Goal: Navigation & Orientation: Find specific page/section

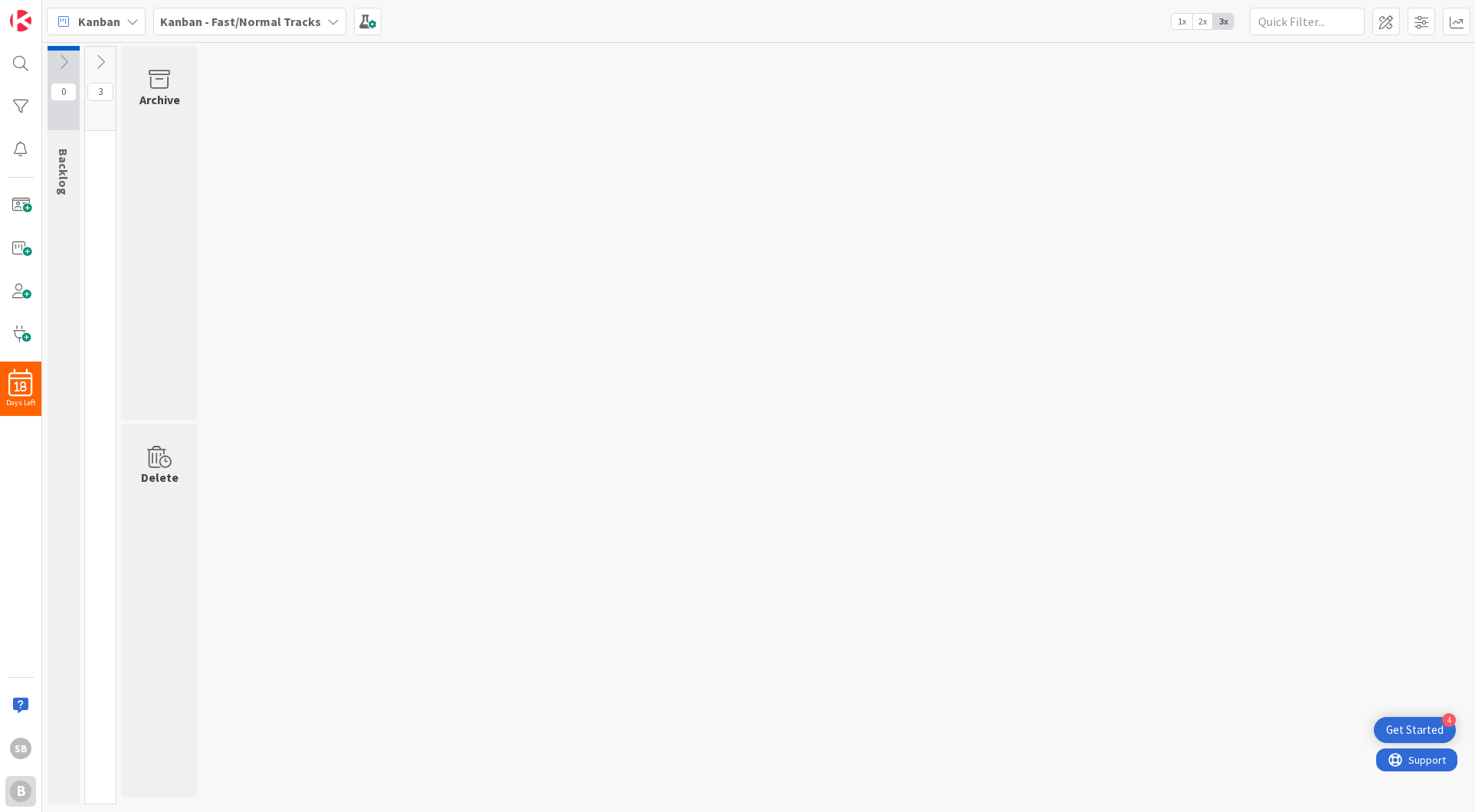
click at [22, 789] on div "B" at bounding box center [20, 791] width 22 height 22
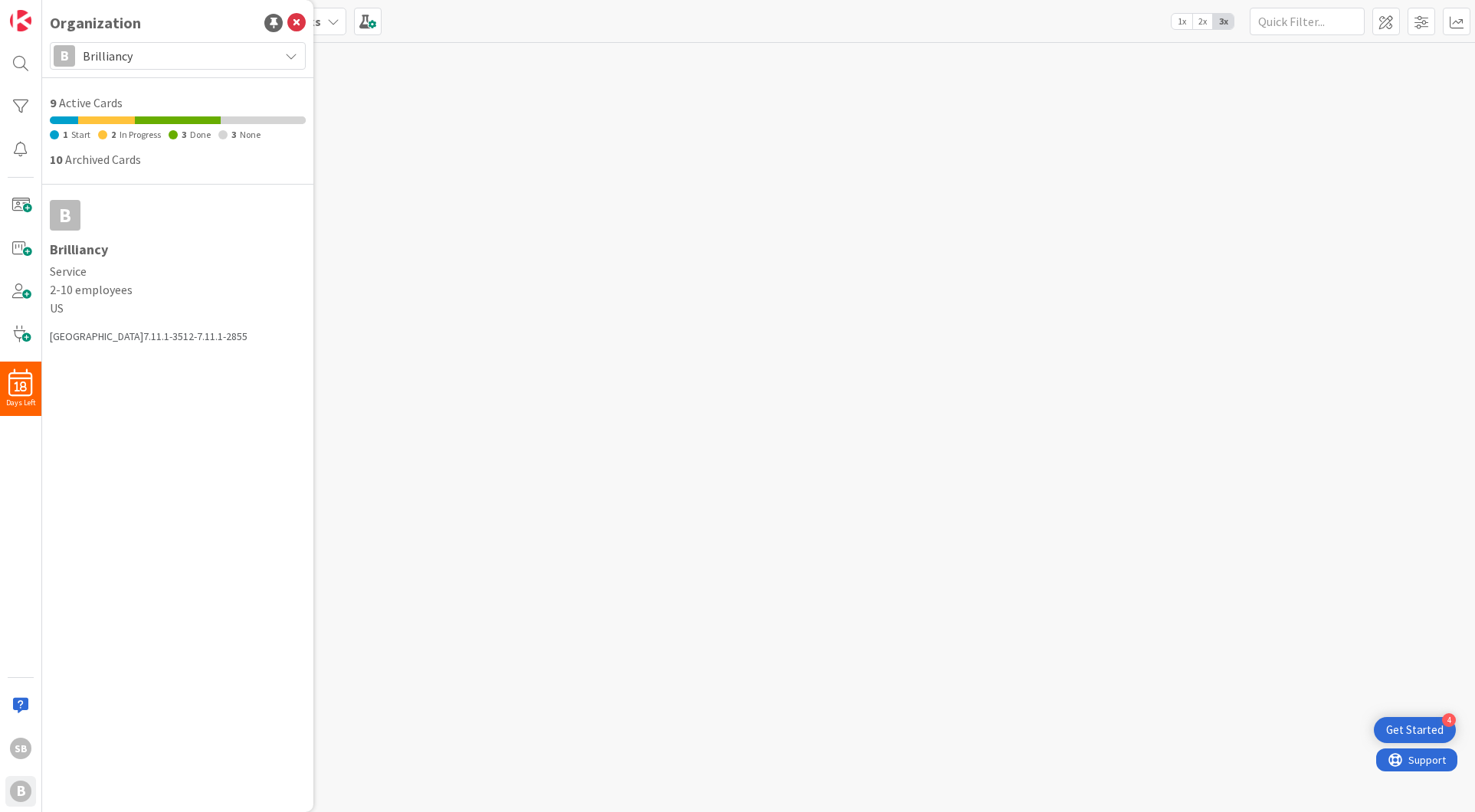
click at [155, 47] on span "Brilliancy" at bounding box center [176, 56] width 189 height 22
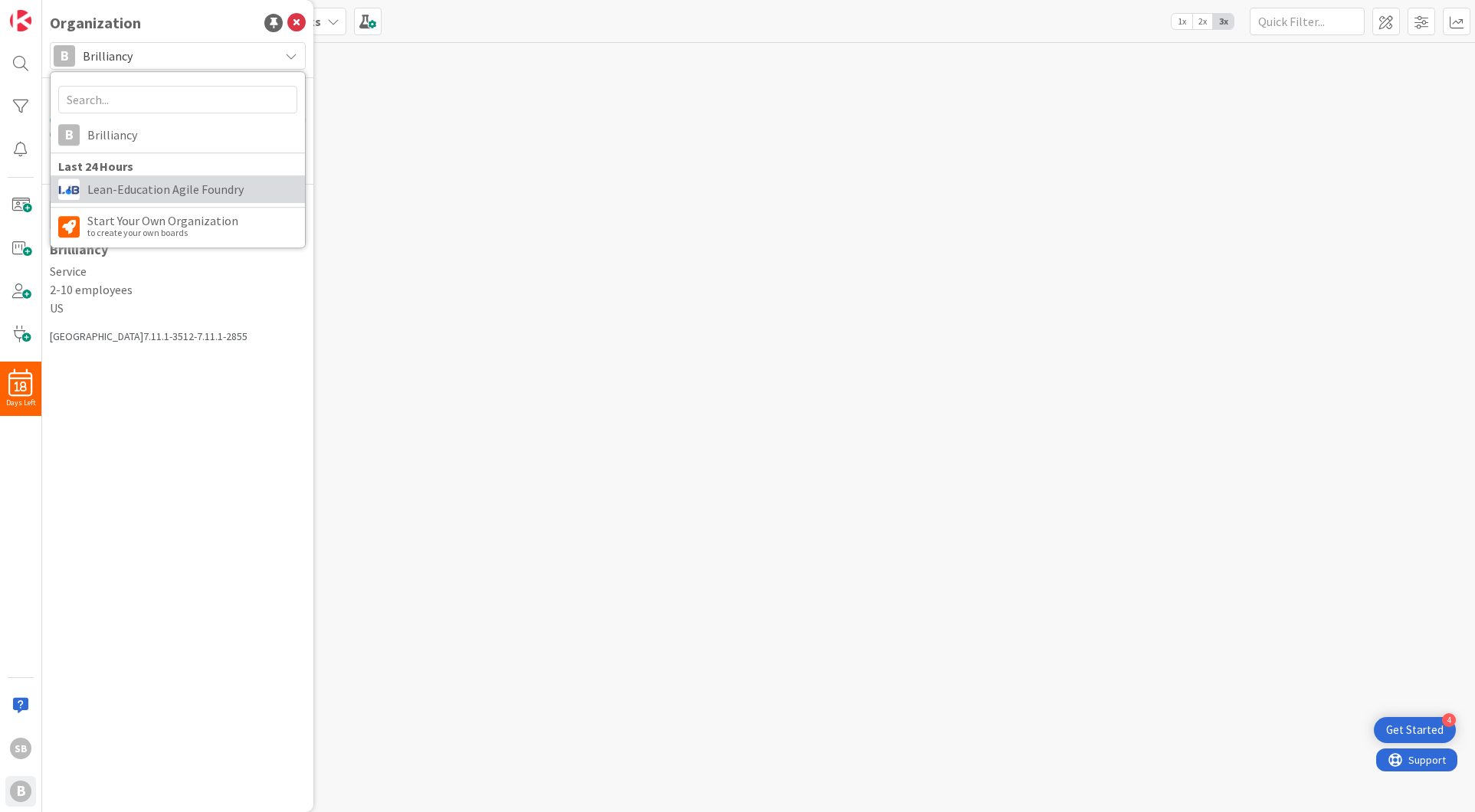
click at [169, 188] on span "Lean-Education Agile Foundry" at bounding box center [192, 189] width 210 height 23
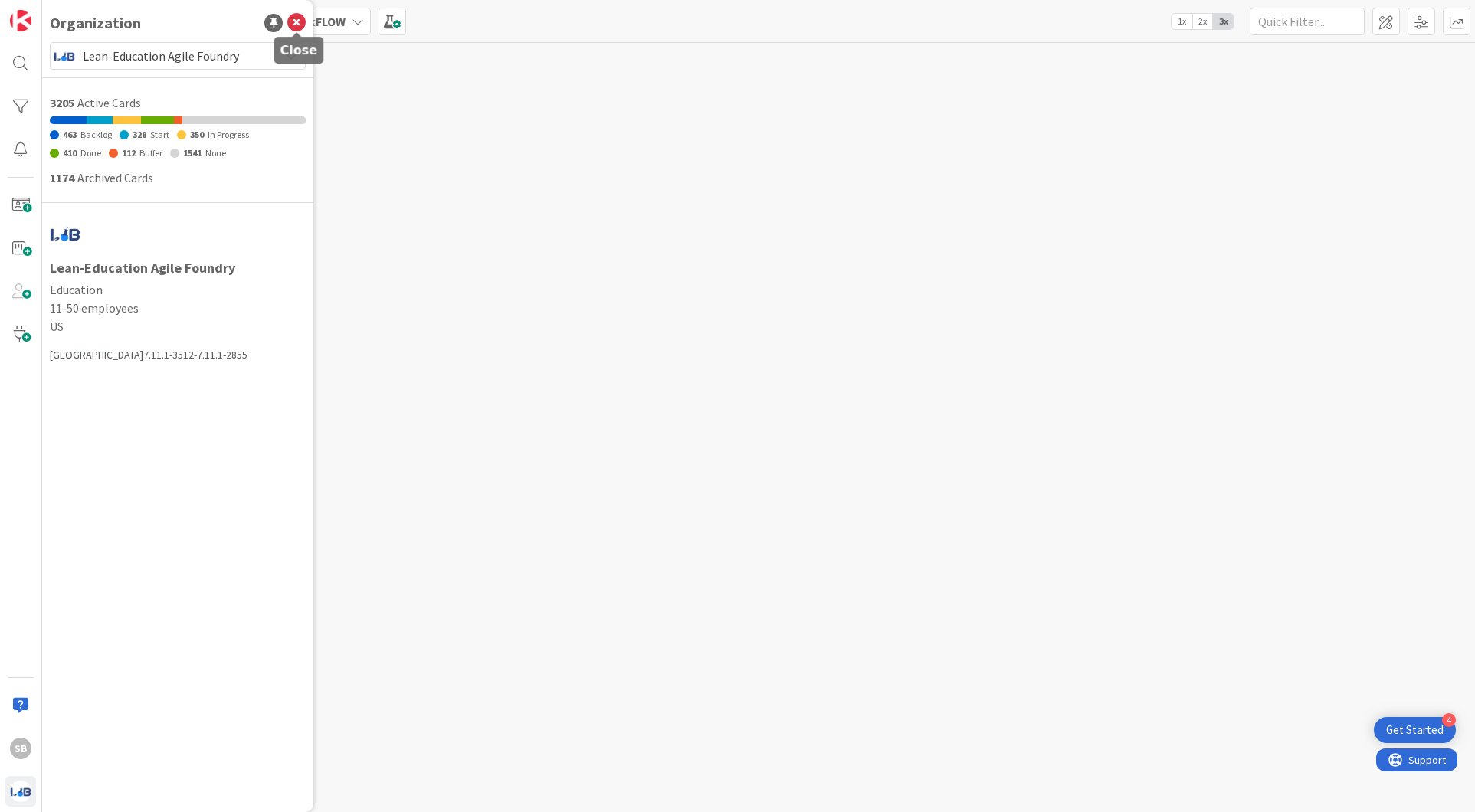
click at [299, 22] on icon at bounding box center [296, 23] width 19 height 19
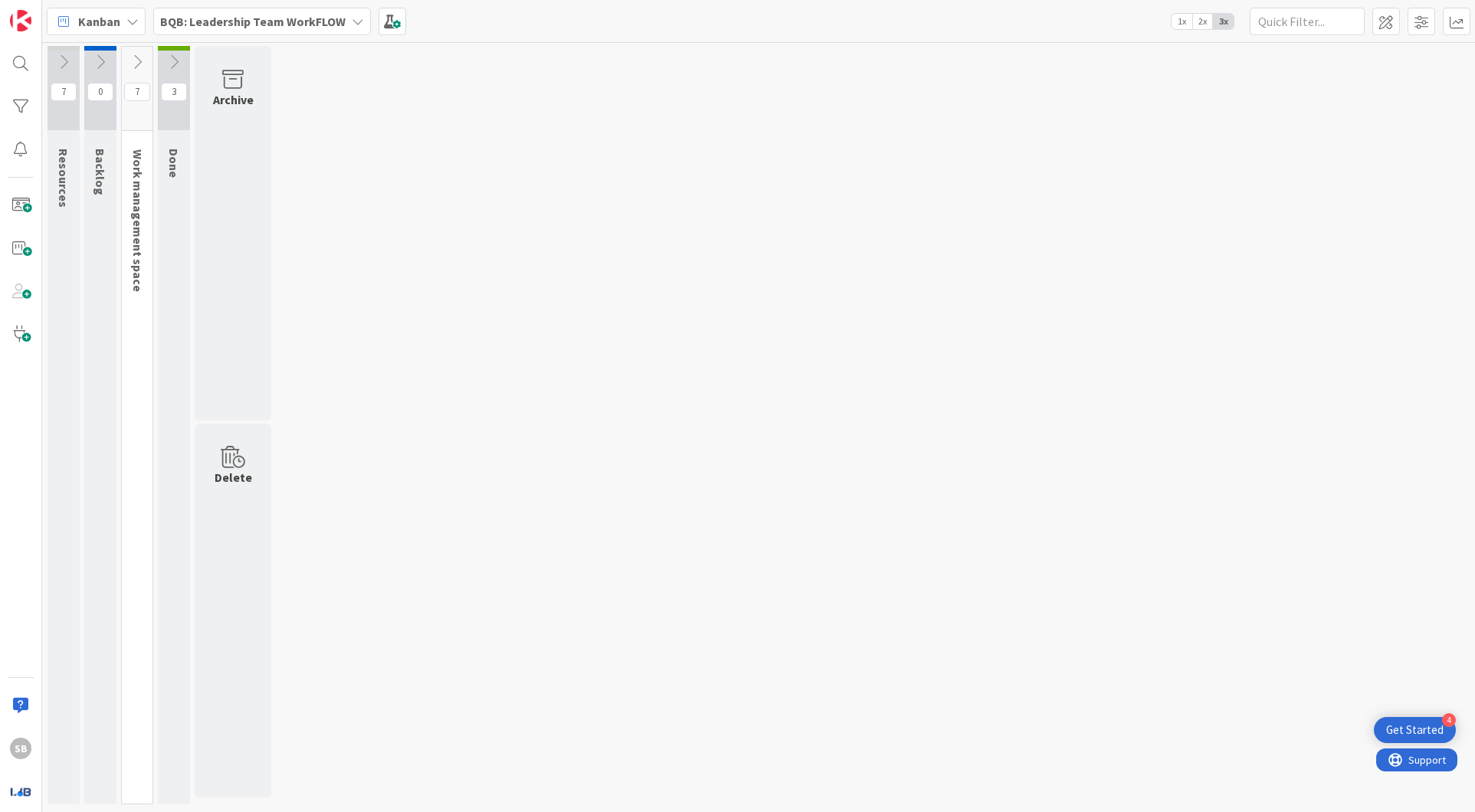
click at [396, 132] on div "7 Resources These resources will help your team with your WorkFLOW practice. 0 …" at bounding box center [758, 429] width 1426 height 766
click at [352, 23] on icon at bounding box center [358, 21] width 12 height 12
click at [757, 176] on div "7 Resources These resources will help your team with your WorkFLOW practice. 0 …" at bounding box center [758, 429] width 1426 height 766
click at [1422, 19] on span at bounding box center [1421, 21] width 28 height 27
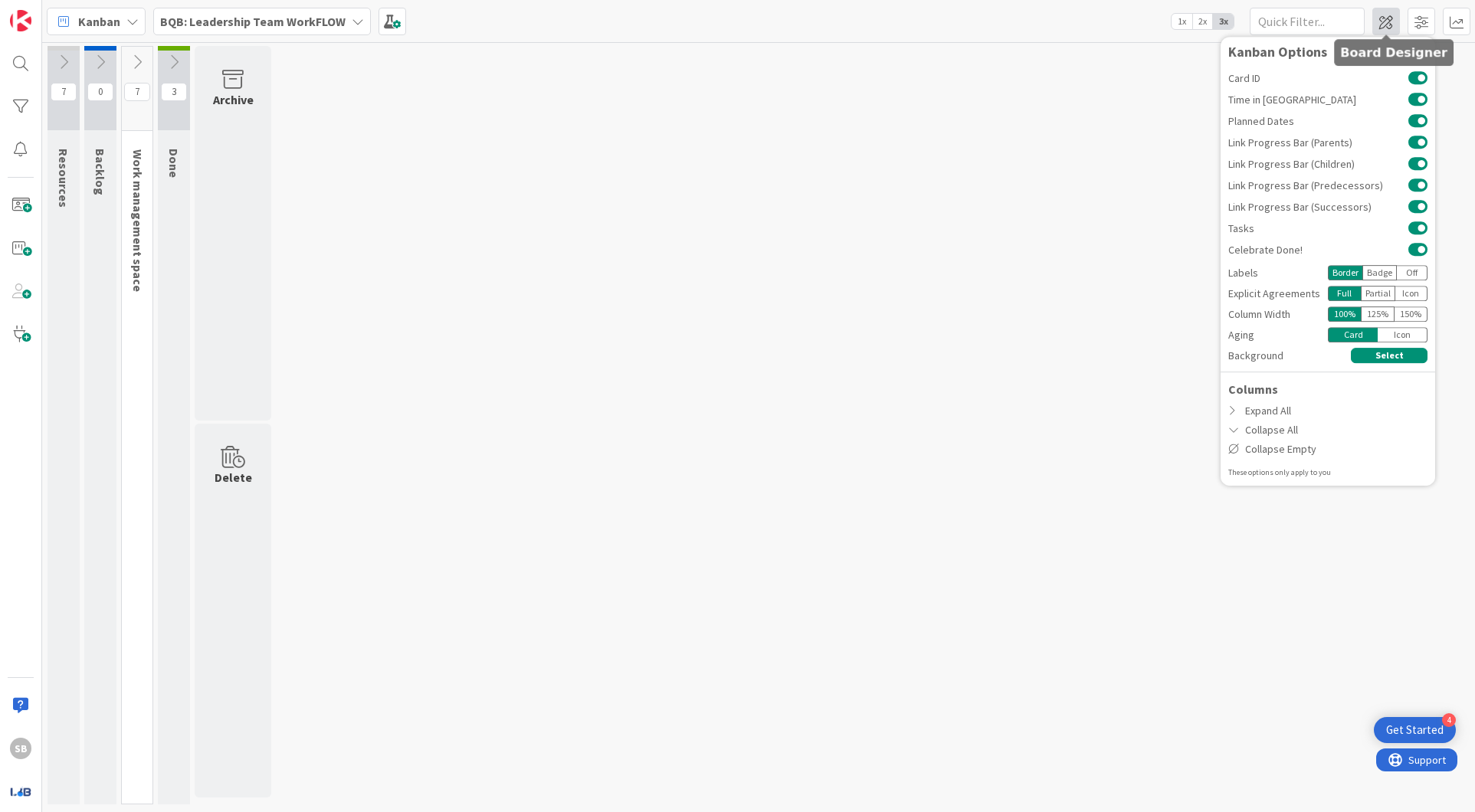
click at [1394, 18] on span at bounding box center [1386, 21] width 28 height 27
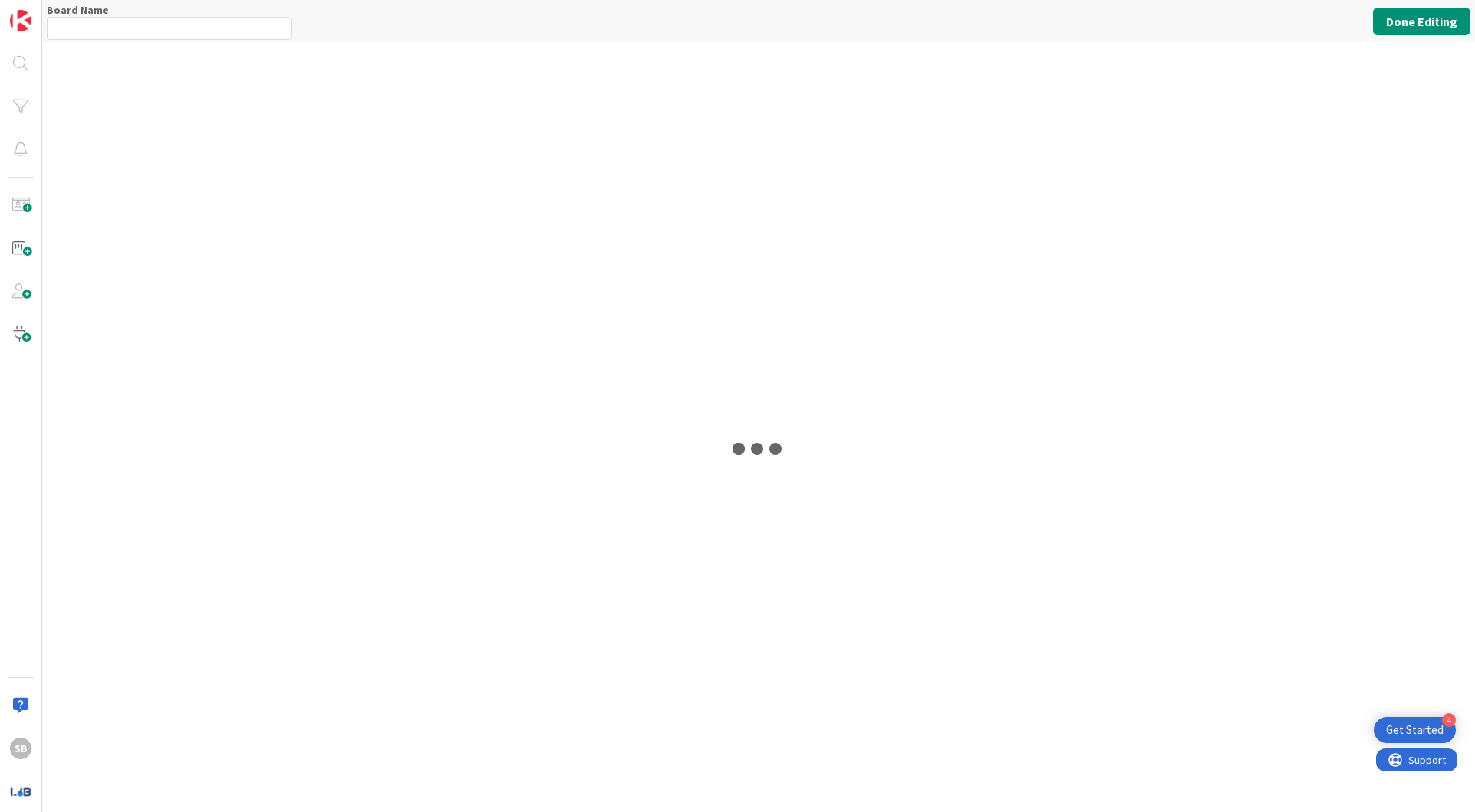
type input "BQB: Leadership Team WorkFLOW"
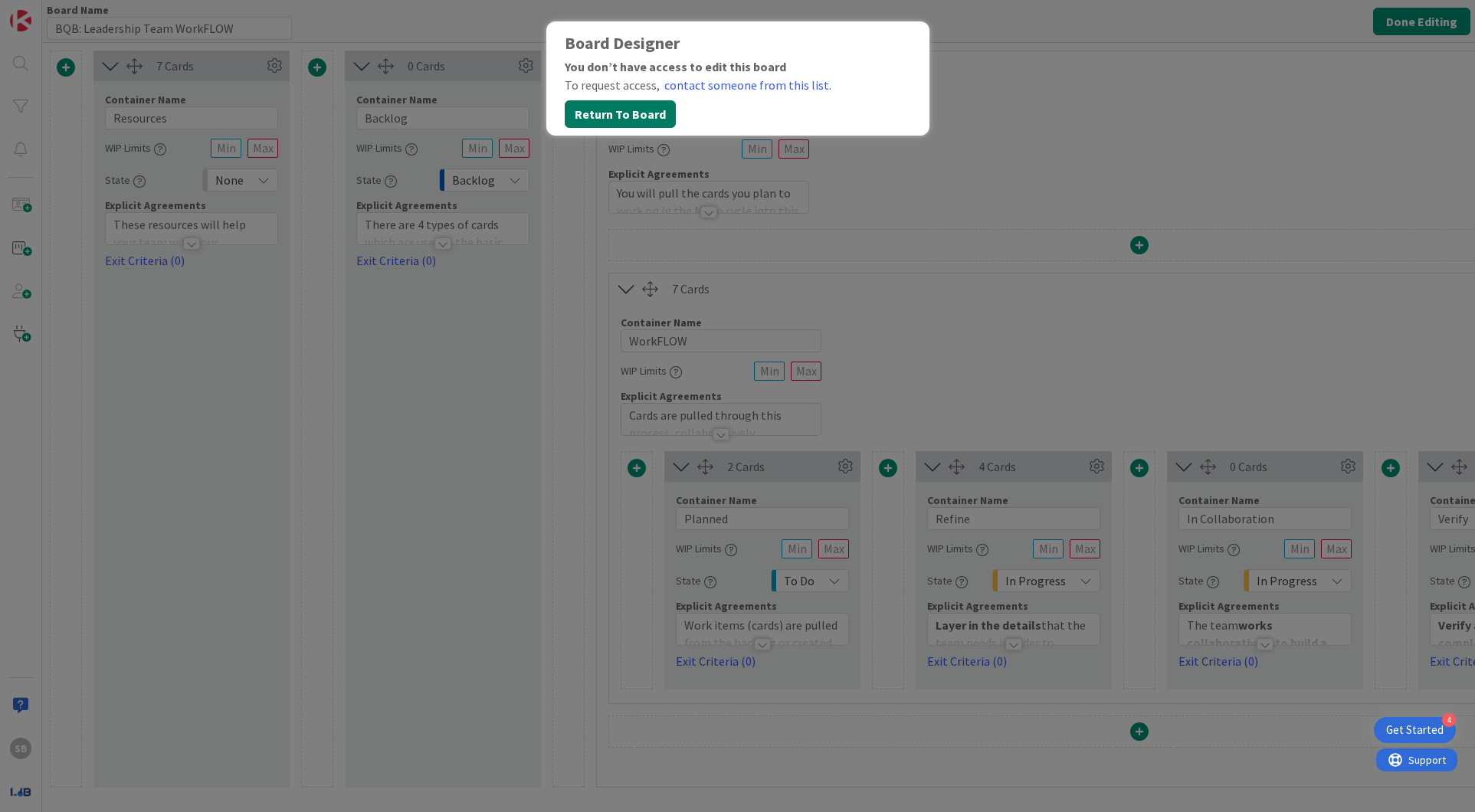
click at [634, 125] on button "Return To Board" at bounding box center [620, 114] width 111 height 27
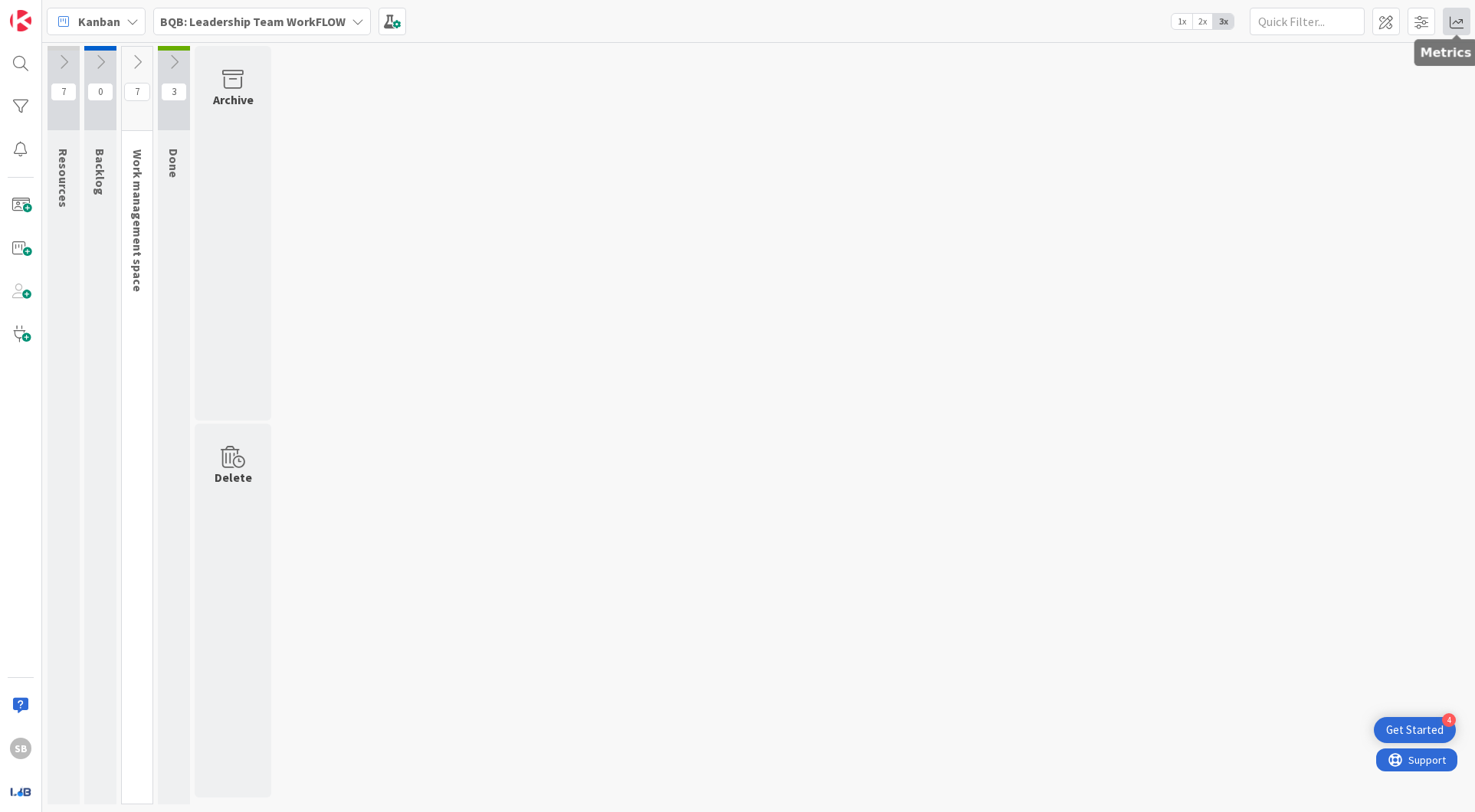
click at [1452, 31] on span at bounding box center [1456, 21] width 28 height 27
click at [1453, 26] on span at bounding box center [1456, 21] width 28 height 27
click at [1181, 19] on span "1x" at bounding box center [1182, 21] width 21 height 15
click at [1200, 21] on span "2x" at bounding box center [1202, 21] width 21 height 15
click at [1226, 23] on span "3x" at bounding box center [1223, 21] width 21 height 15
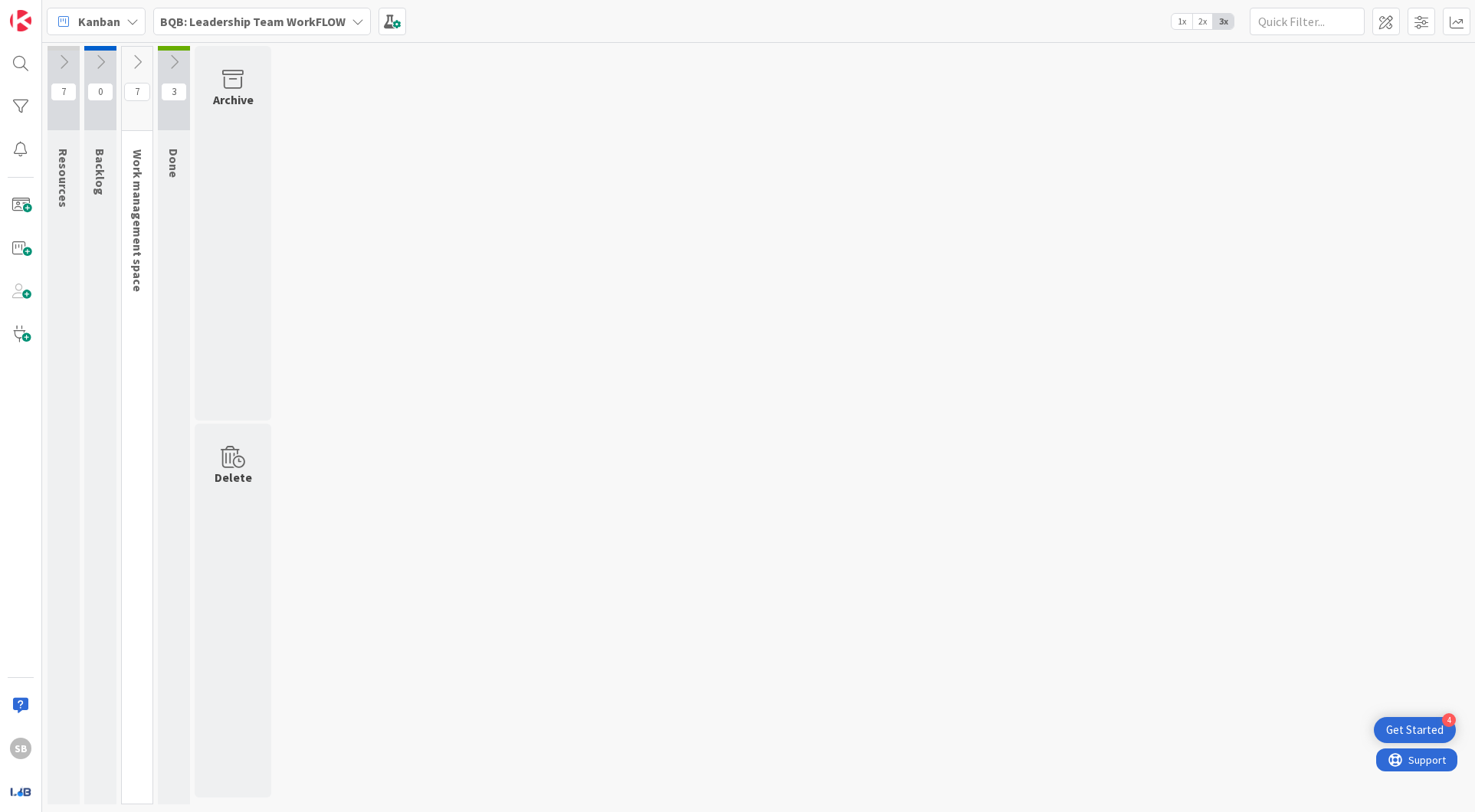
click at [1204, 22] on span "2x" at bounding box center [1202, 21] width 21 height 15
click at [1189, 22] on span "1x" at bounding box center [1182, 21] width 21 height 15
click at [140, 60] on icon at bounding box center [137, 61] width 17 height 17
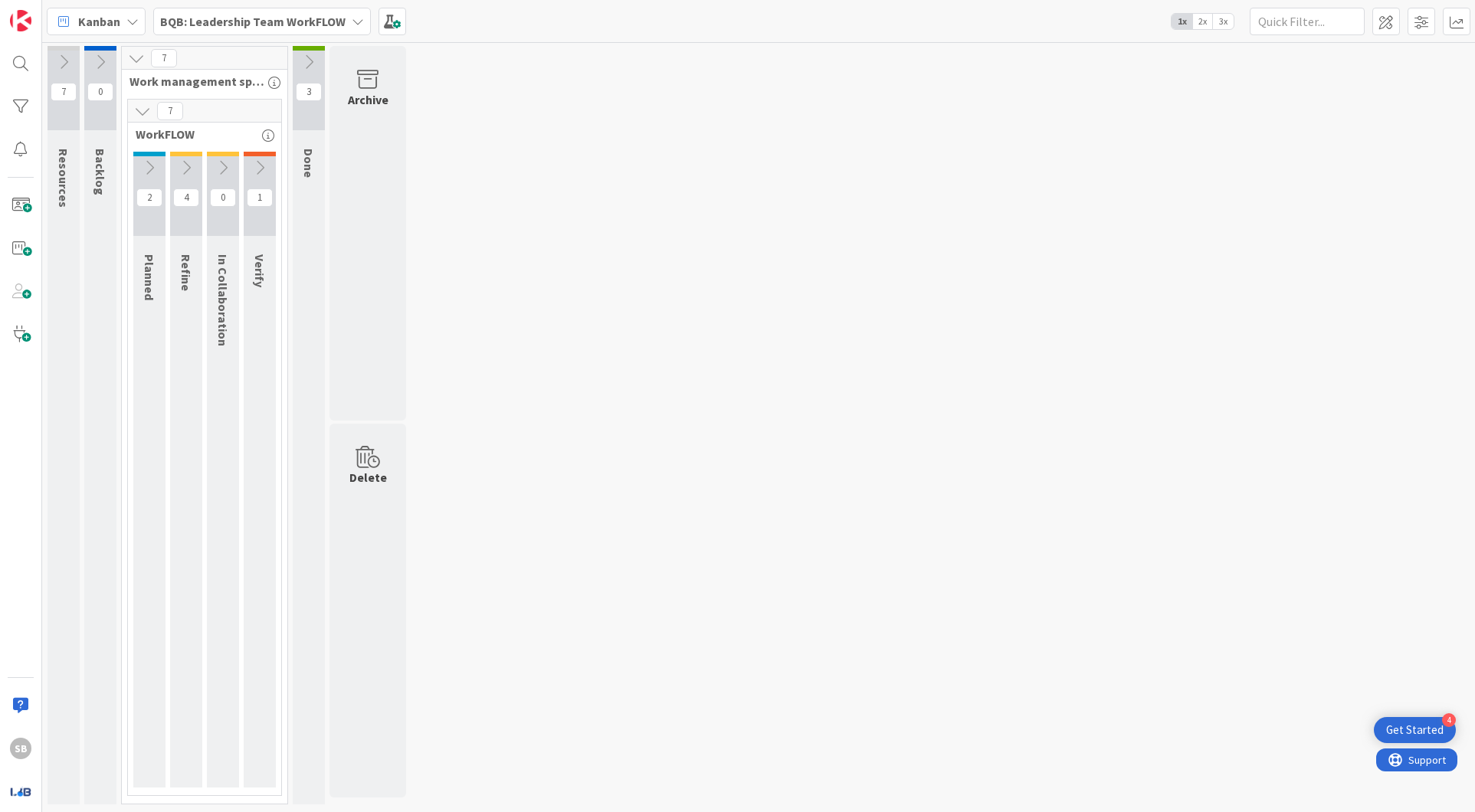
click at [147, 169] on icon at bounding box center [149, 167] width 17 height 17
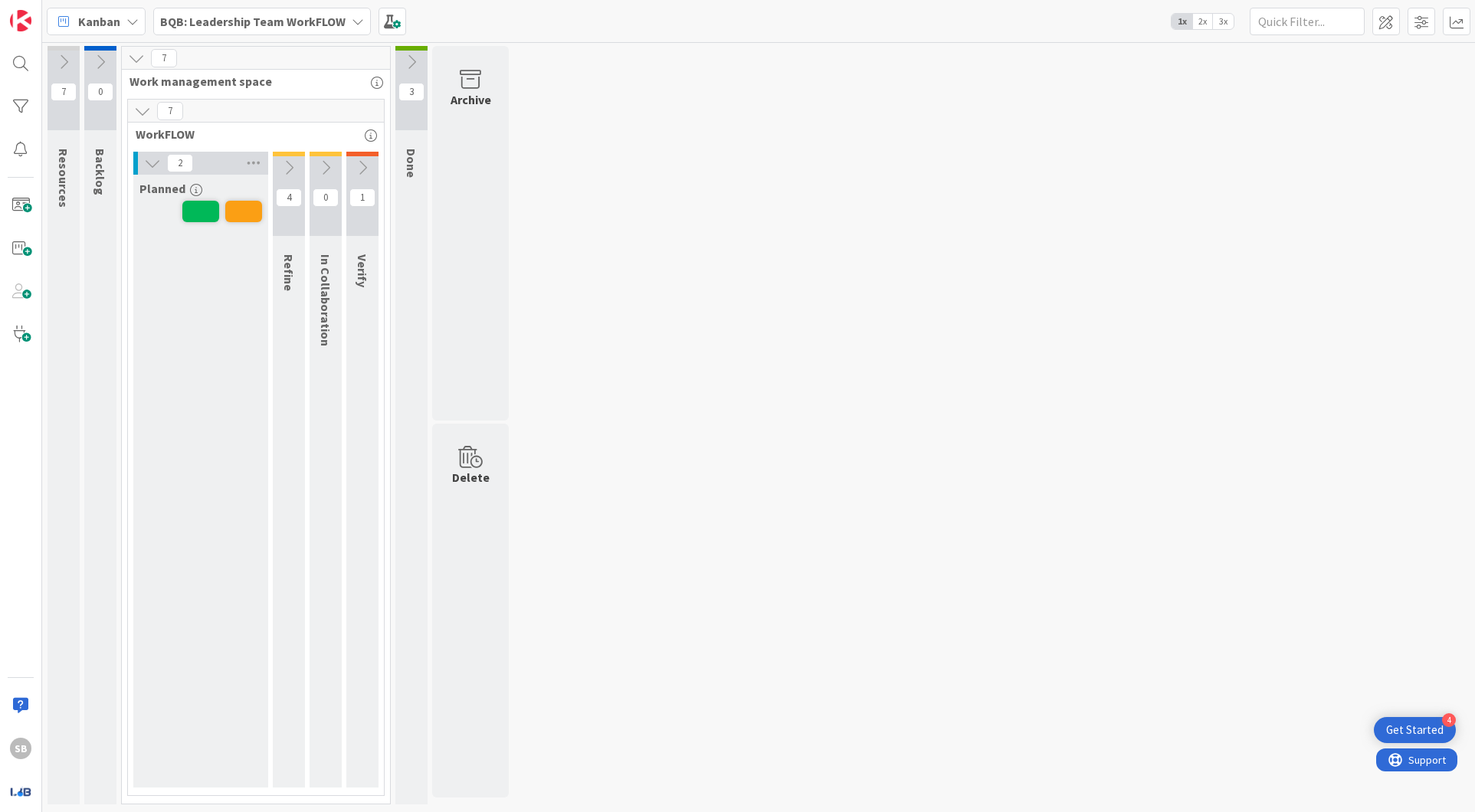
click at [287, 159] on icon at bounding box center [289, 167] width 17 height 17
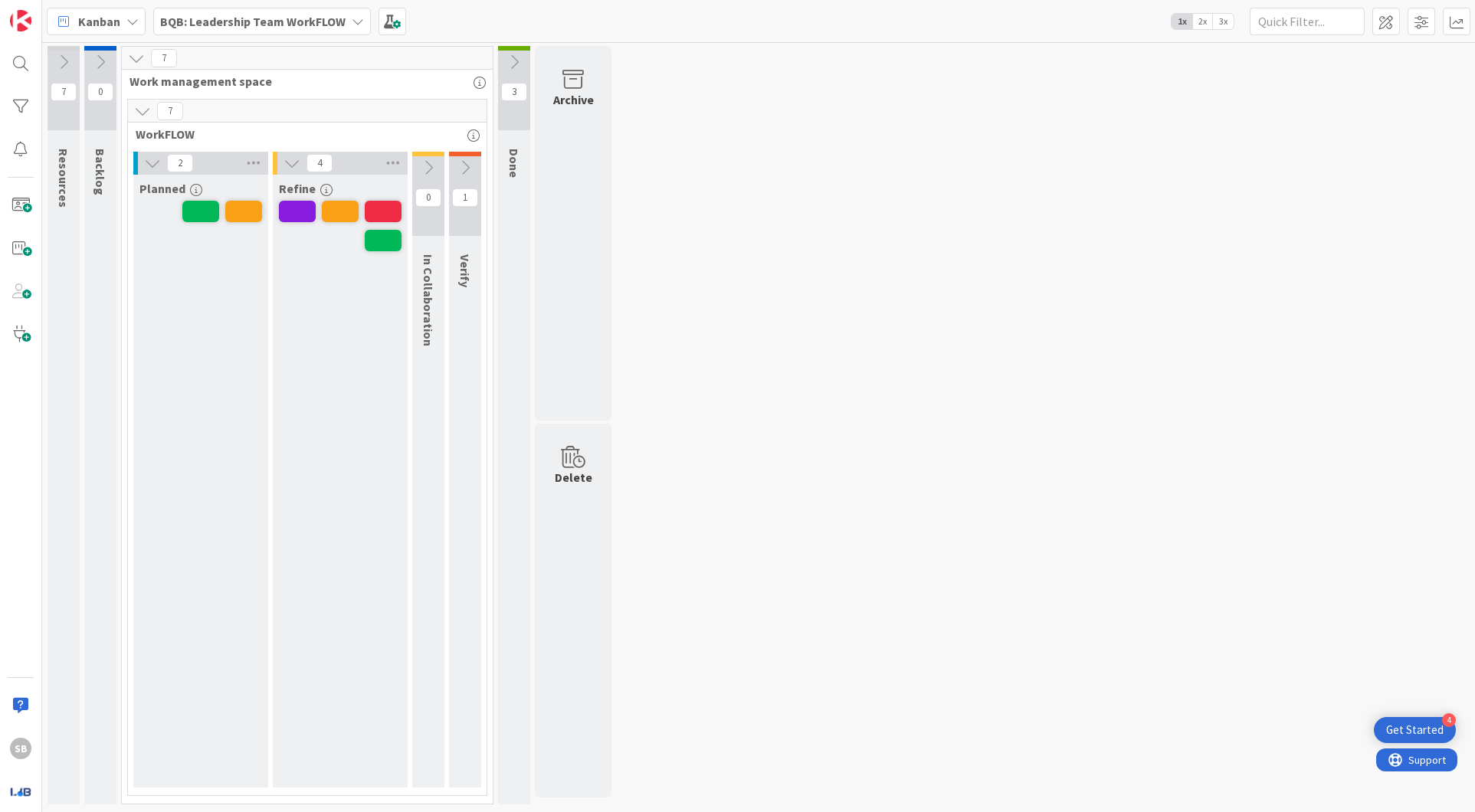
click at [415, 177] on button at bounding box center [428, 167] width 32 height 23
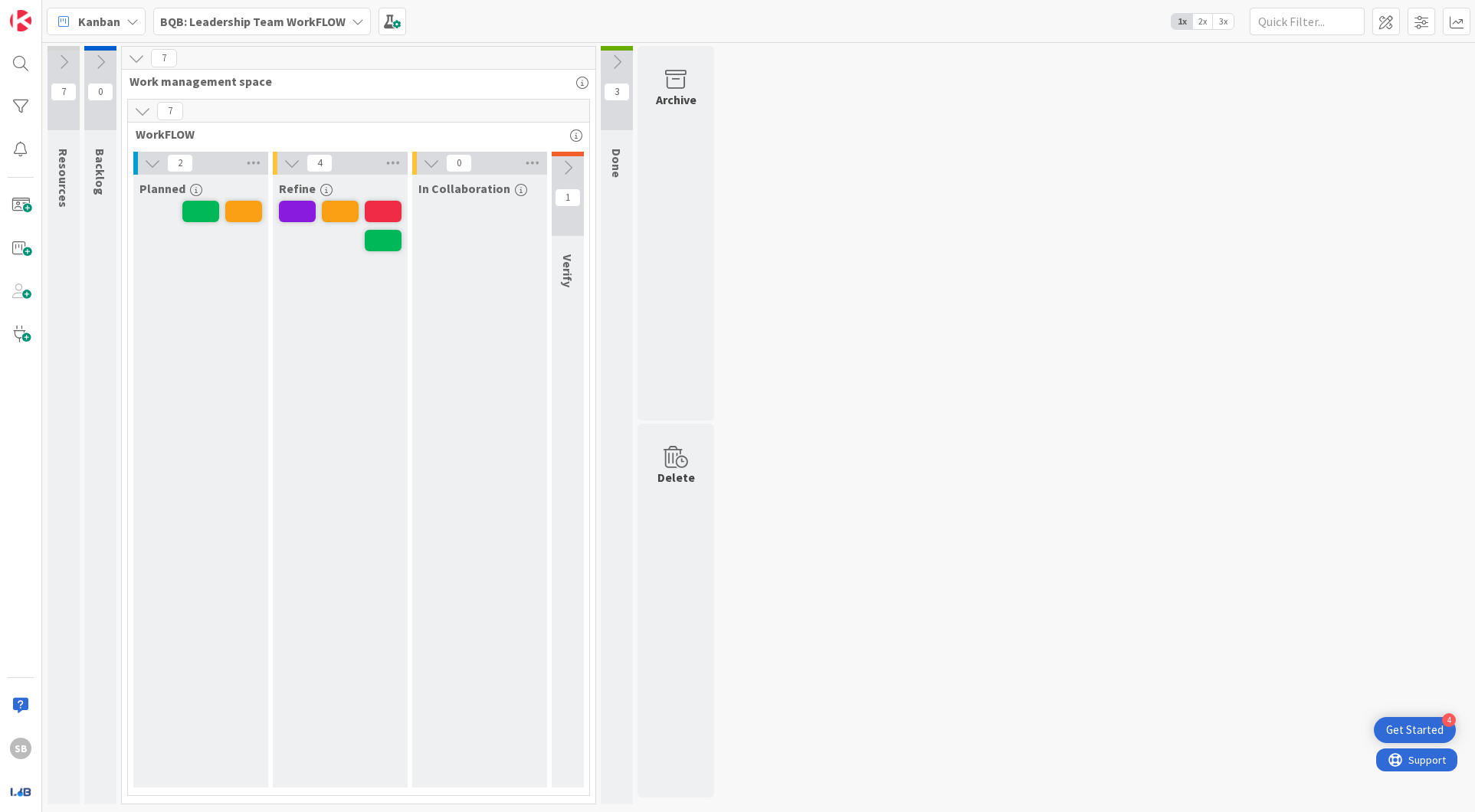
click at [1197, 19] on span "2x" at bounding box center [1202, 21] width 21 height 15
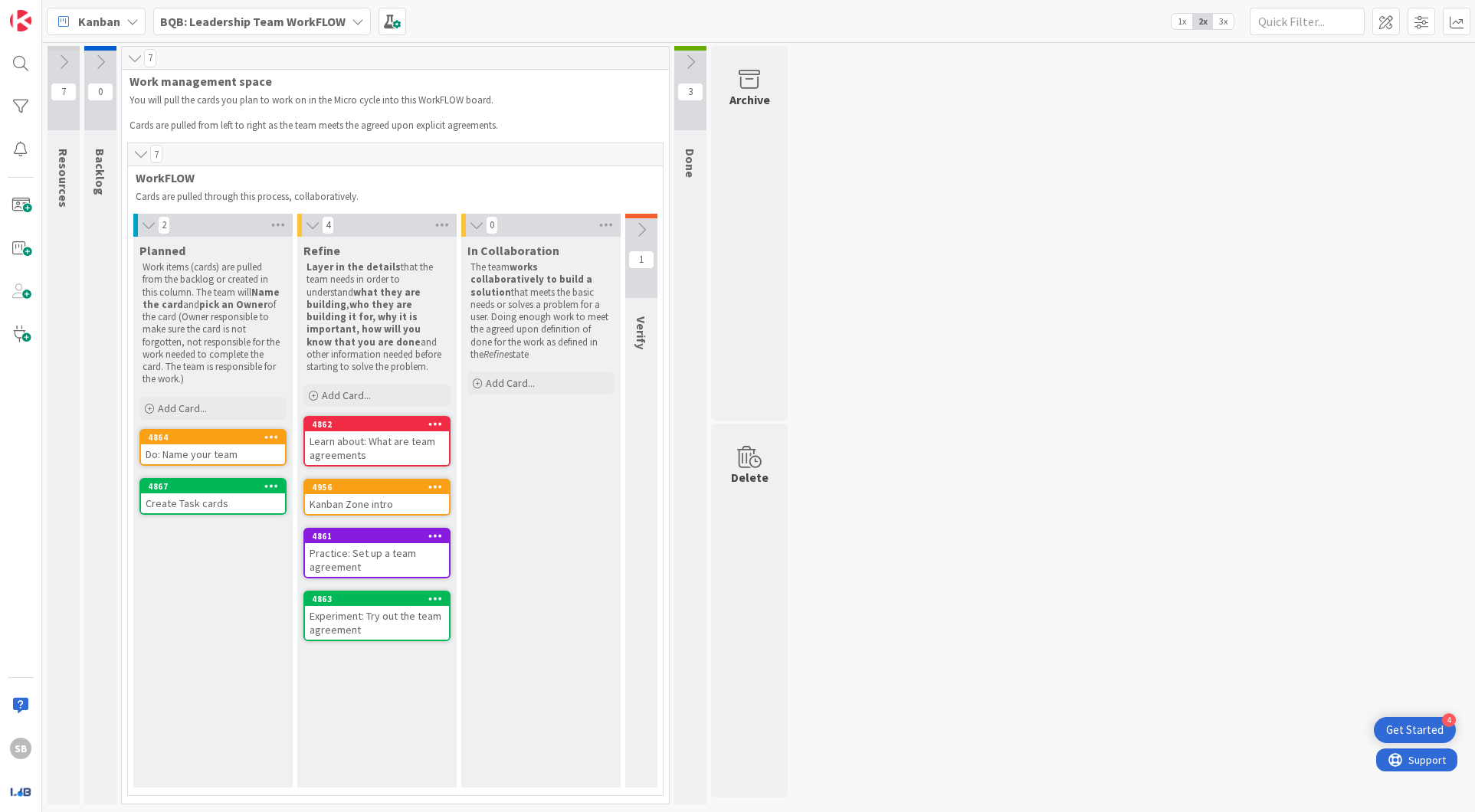
click at [1226, 20] on span "3x" at bounding box center [1223, 21] width 21 height 15
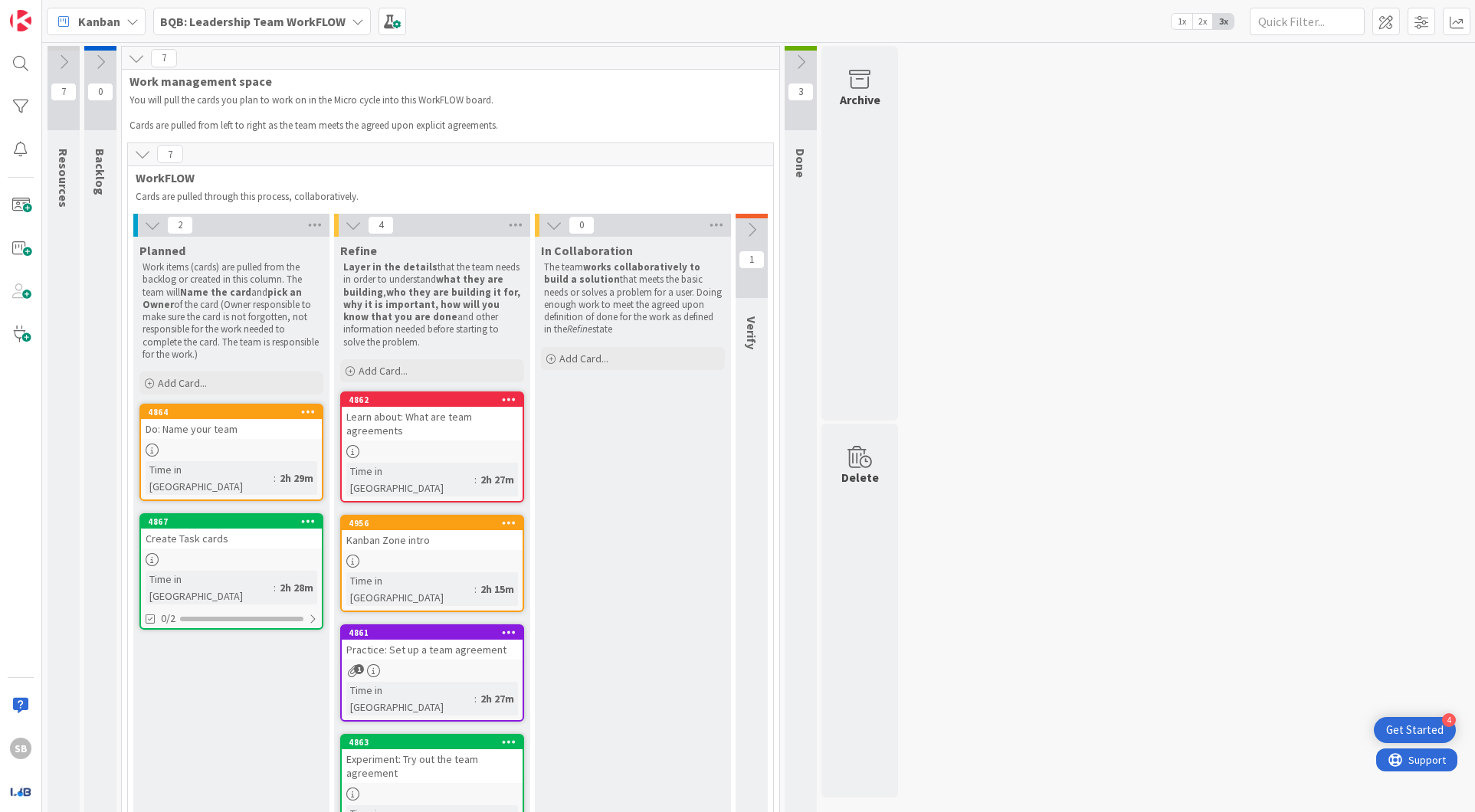
click at [1204, 23] on span "2x" at bounding box center [1202, 21] width 21 height 15
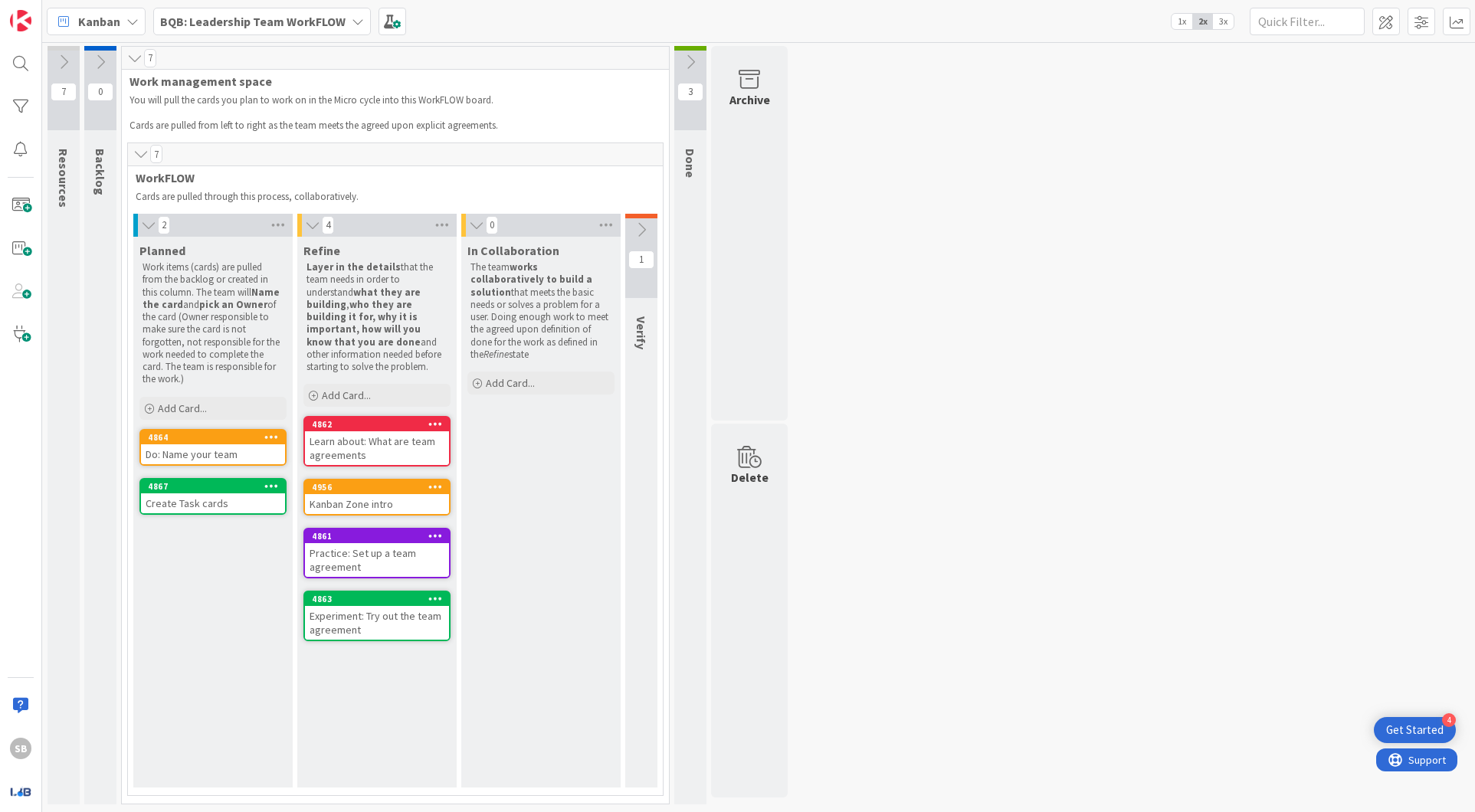
click at [1183, 21] on span "1x" at bounding box center [1182, 21] width 21 height 15
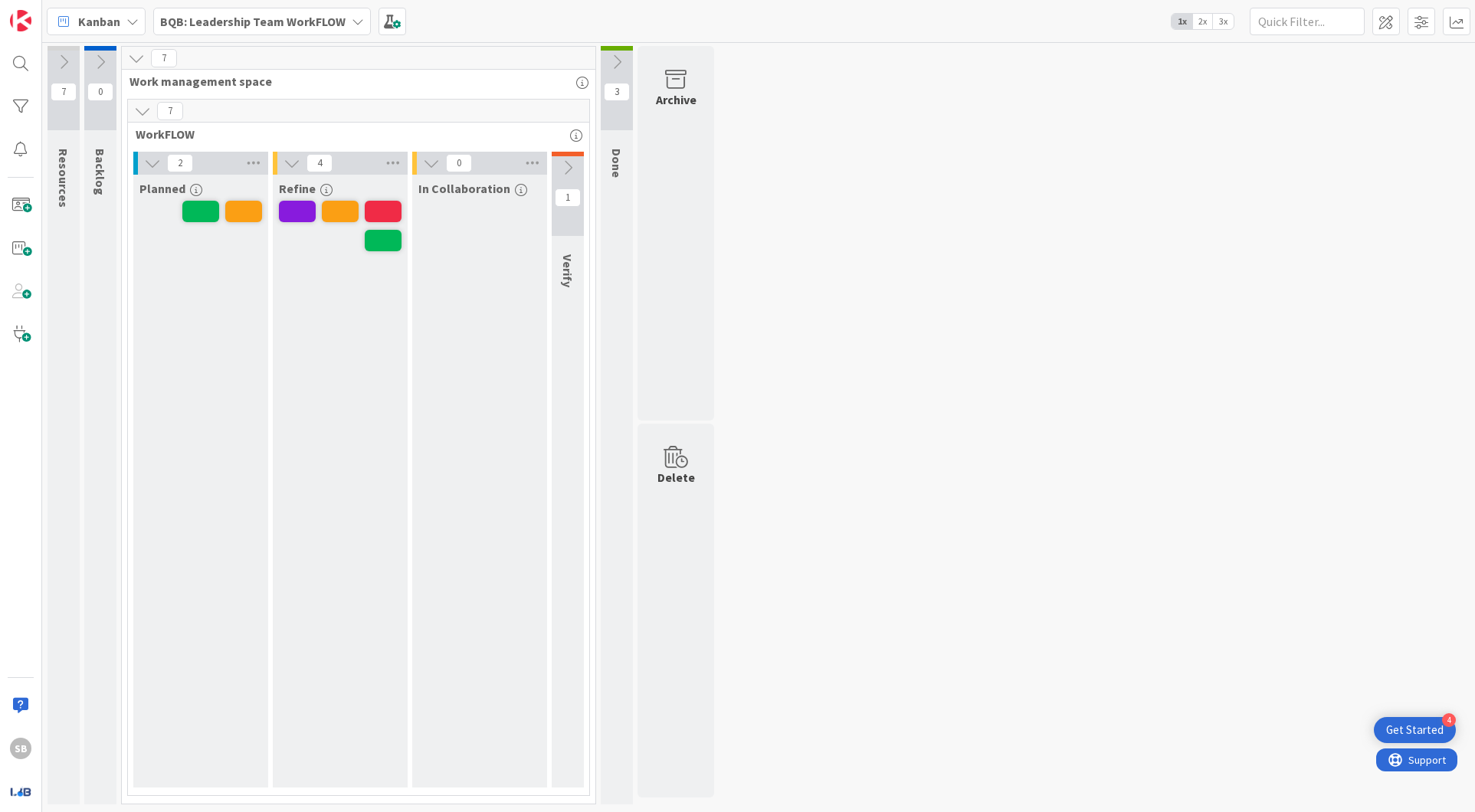
click at [905, 205] on div "7 Resources 0 Backlog 7 Work management space 7 WorkFLOW 2 Planned 4 Refine 0 I…" at bounding box center [758, 429] width 1426 height 766
click at [791, 333] on div "7 Resources 0 Backlog 7 Work management space 7 WorkFLOW 2 Planned 4 Refine 0 I…" at bounding box center [758, 429] width 1426 height 766
click at [60, 65] on icon at bounding box center [63, 61] width 17 height 17
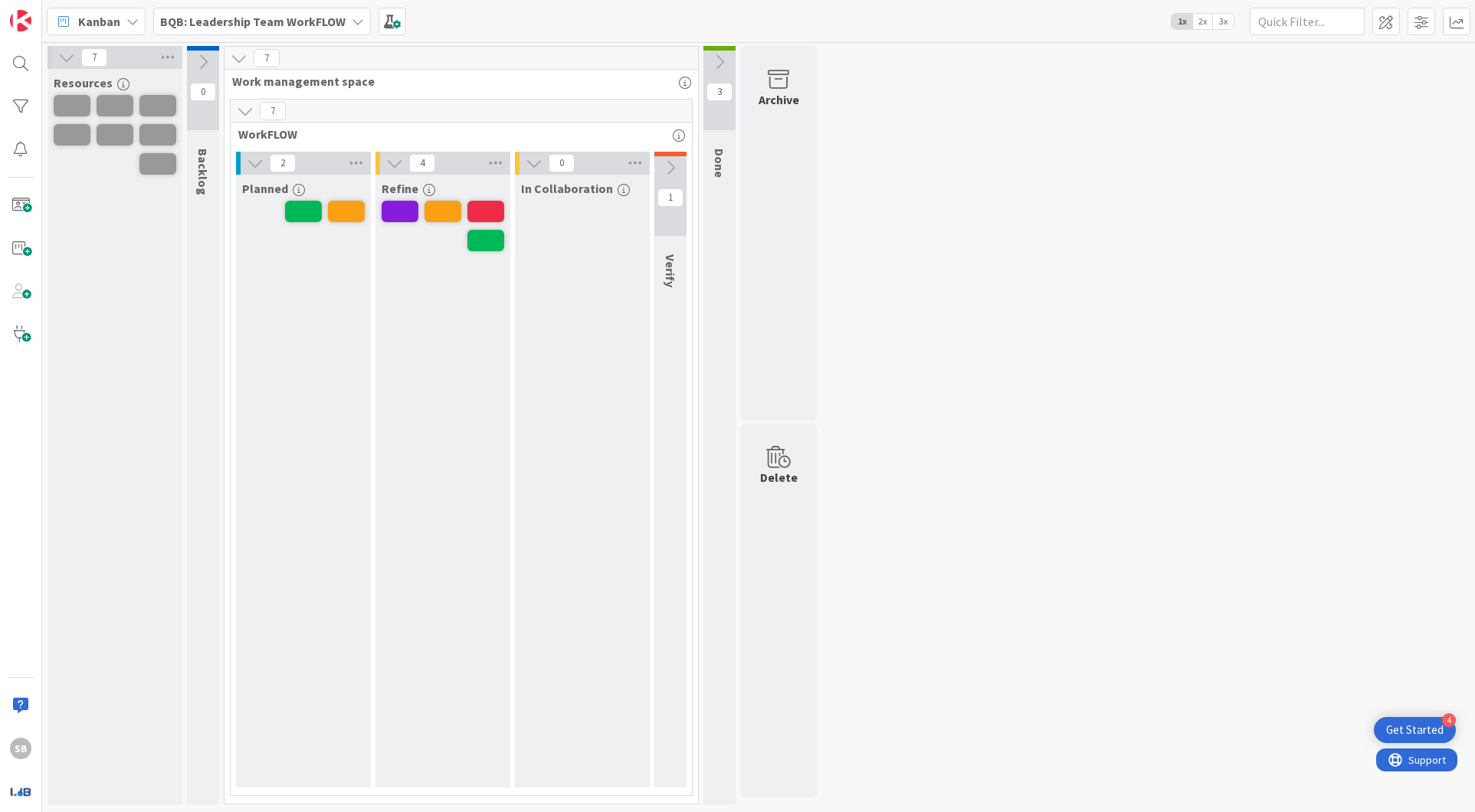
click at [1205, 24] on span "2x" at bounding box center [1202, 21] width 21 height 15
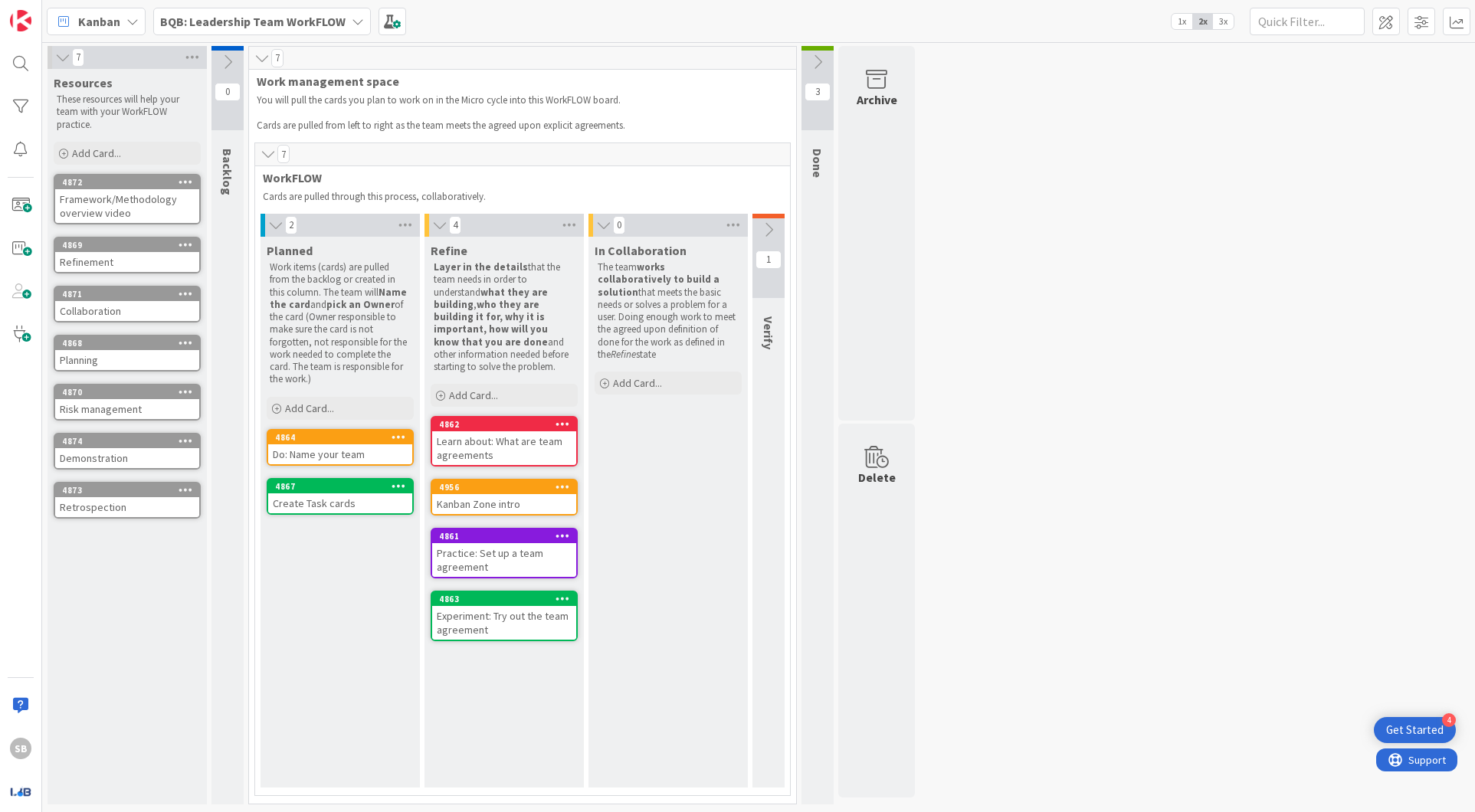
click at [170, 583] on div "Resources These resources will help your team with your WorkFLOW practice. Add …" at bounding box center [127, 436] width 159 height 735
click at [57, 50] on icon at bounding box center [62, 57] width 17 height 15
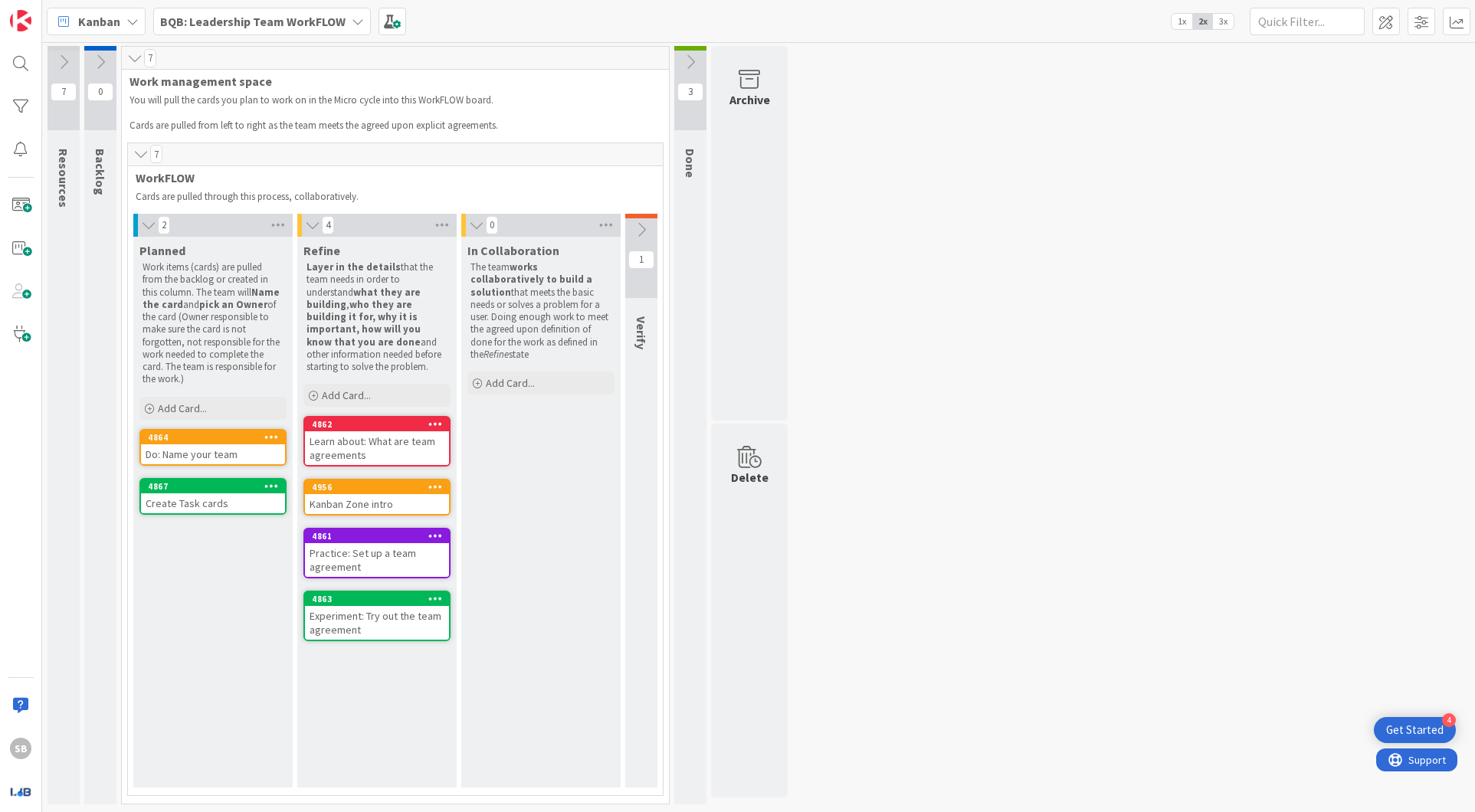
click at [57, 50] on button at bounding box center [64, 61] width 32 height 23
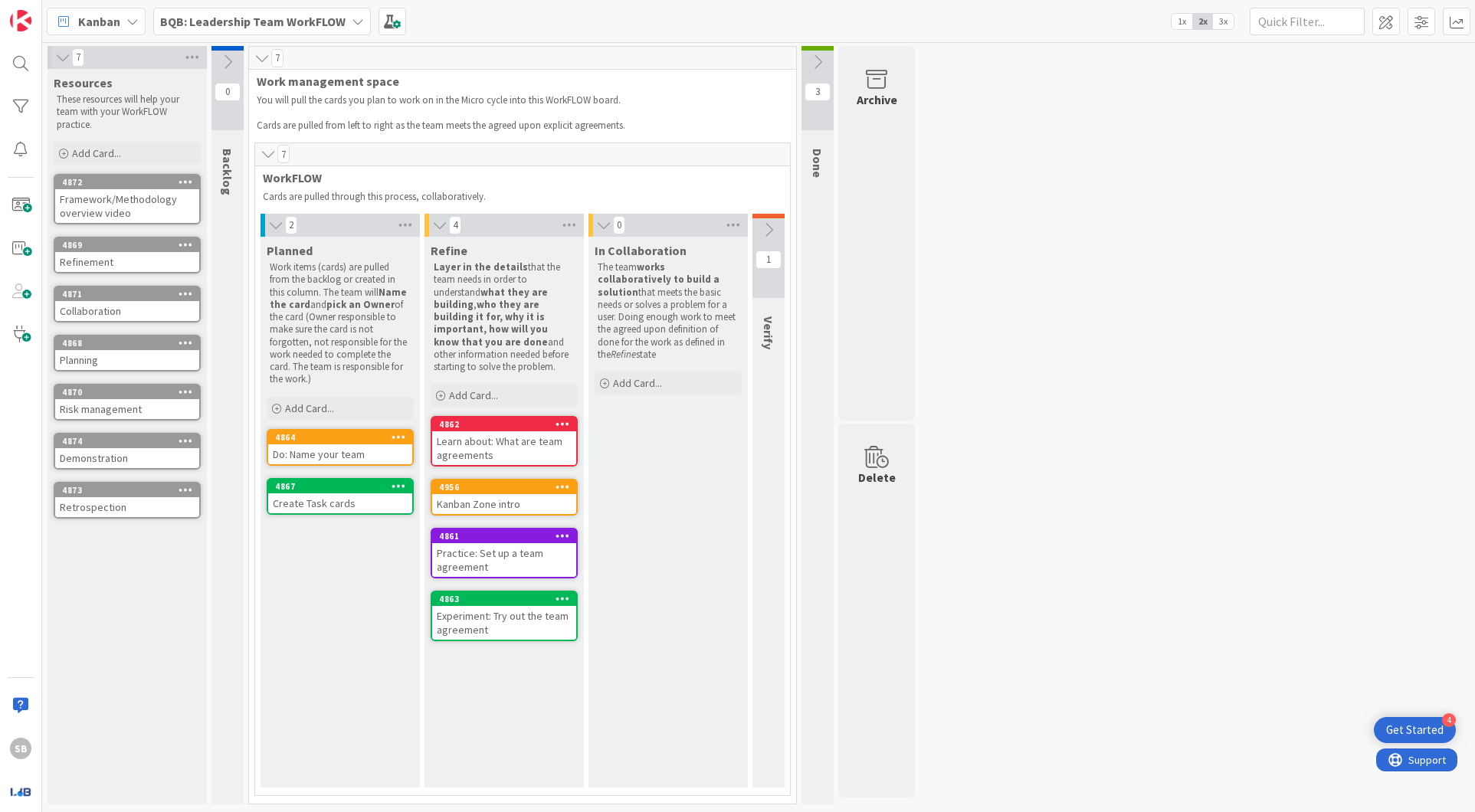
click at [57, 50] on icon at bounding box center [62, 57] width 17 height 15
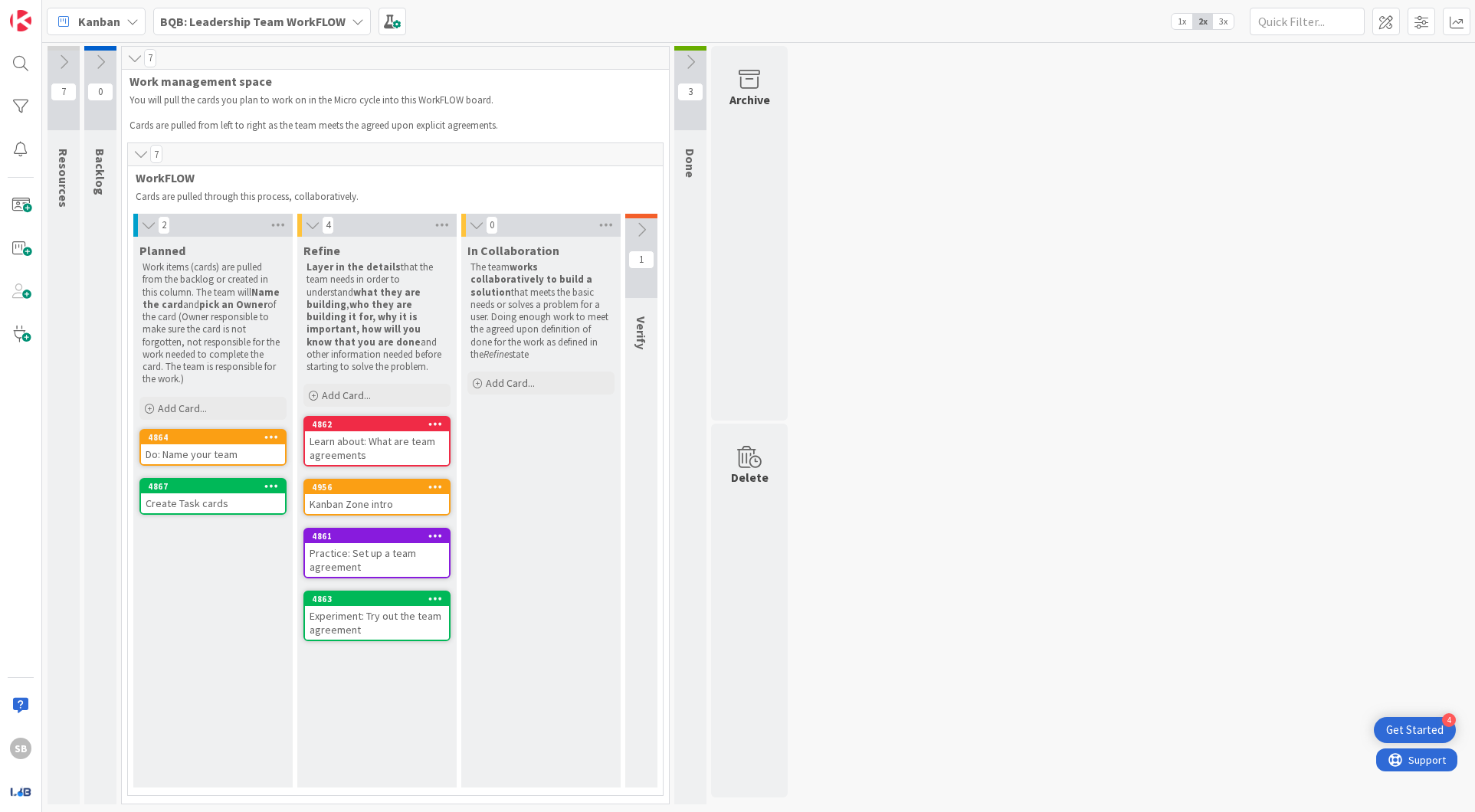
click at [94, 57] on icon at bounding box center [100, 61] width 17 height 17
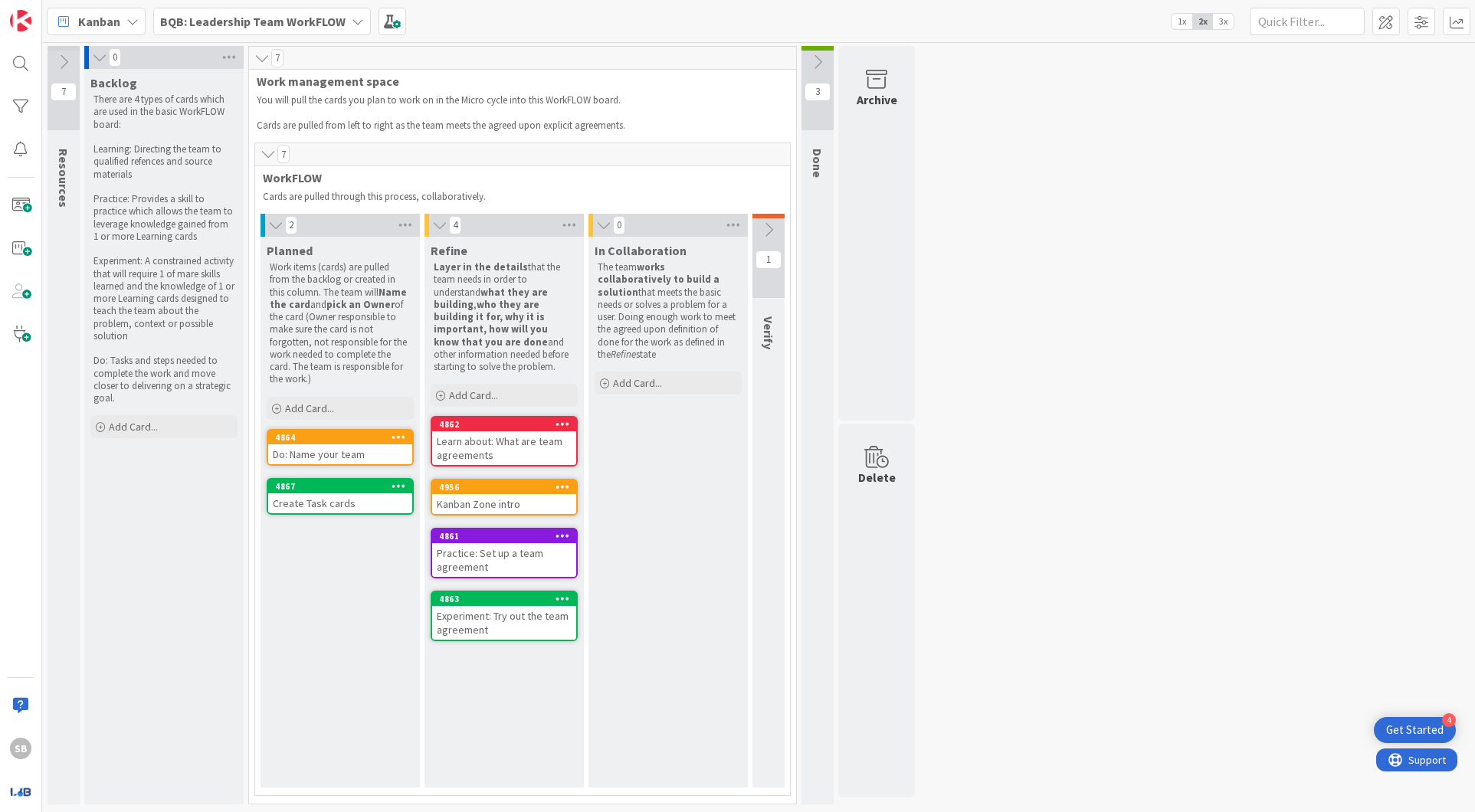
click at [119, 149] on p "Learning: Directing the team to qualified refences and source materials" at bounding box center [164, 162] width 141 height 37
drag, startPoint x: 94, startPoint y: 150, endPoint x: 137, endPoint y: 171, distance: 47.9
click at [137, 173] on p "Learning: Directing the team to qualified refences and source materials" at bounding box center [164, 162] width 141 height 37
click at [150, 200] on p "Practice: Provides a skill to practice which allows the team to leverage knowle…" at bounding box center [164, 218] width 141 height 50
drag, startPoint x: 95, startPoint y: 198, endPoint x: 210, endPoint y: 244, distance: 123.9
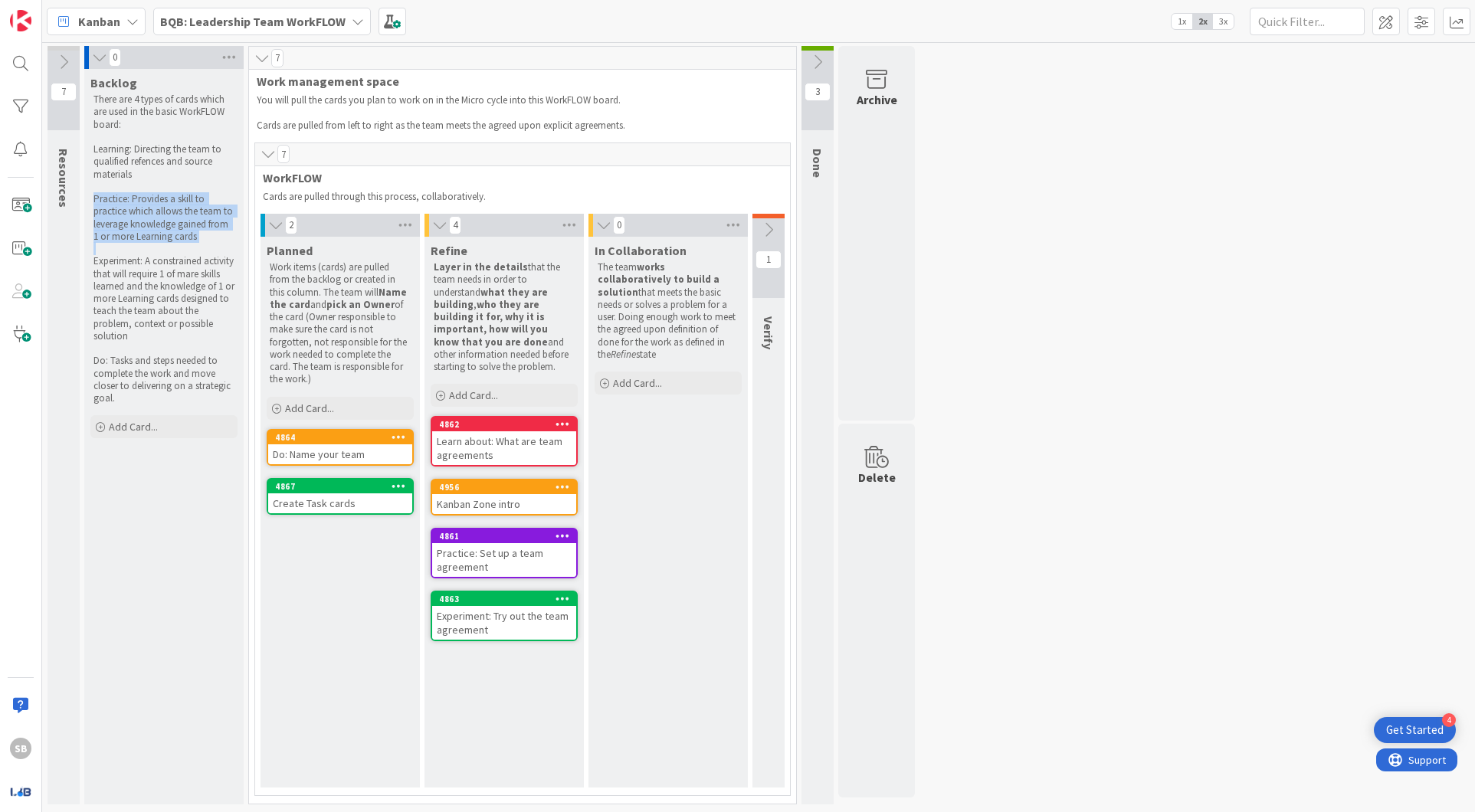
click at [210, 244] on div "There are 4 types of cards which are used in the basic WorkFLOW board: Learning…" at bounding box center [164, 249] width 147 height 317
click at [206, 290] on p "Experiment: A constrained activity that will require 1 of mare skills learned a…" at bounding box center [164, 298] width 141 height 87
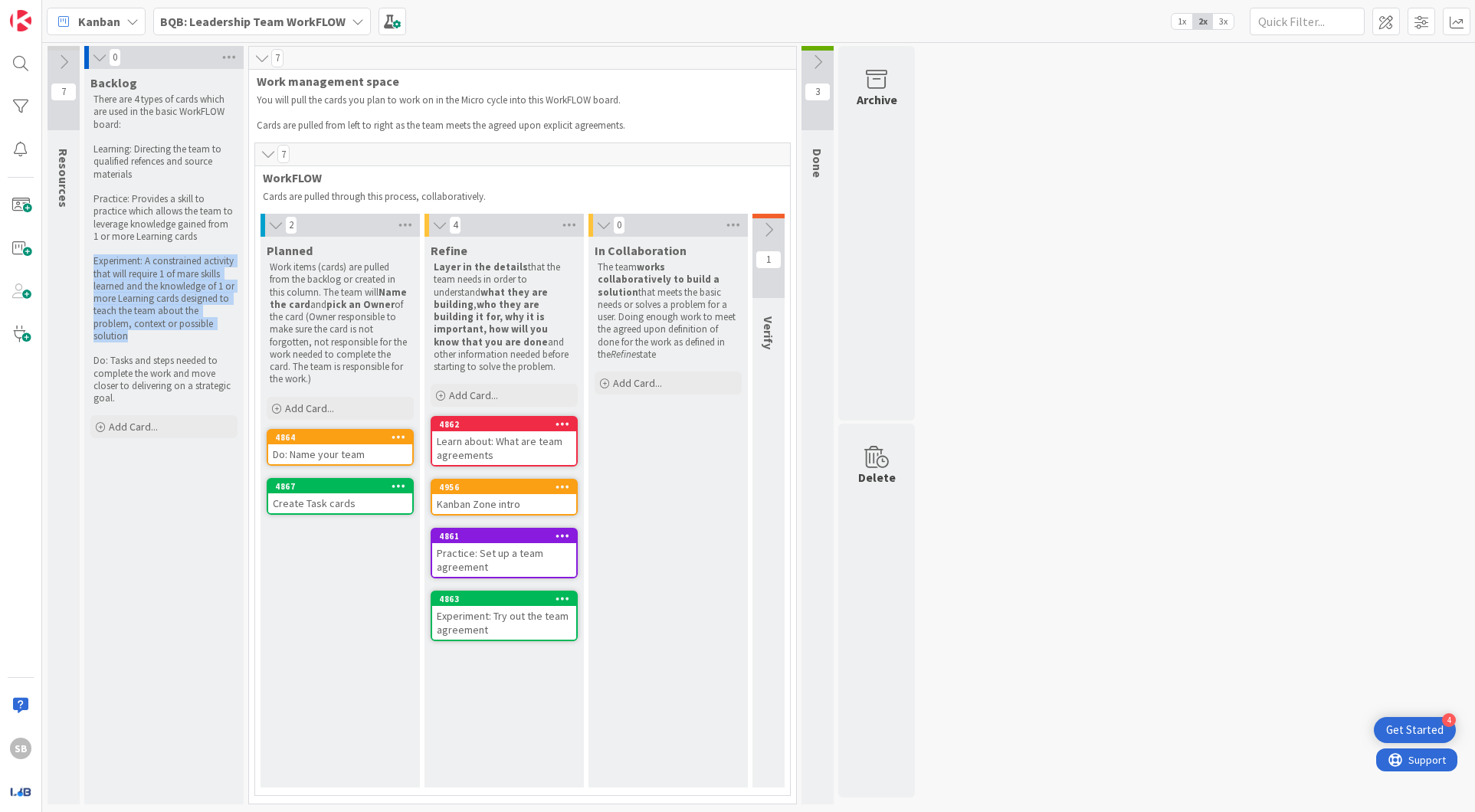
drag, startPoint x: 92, startPoint y: 258, endPoint x: 138, endPoint y: 334, distance: 88.8
click at [138, 334] on div "There are 4 types of cards which are used in the basic WorkFLOW board: Learning…" at bounding box center [164, 249] width 147 height 317
click at [150, 226] on p "Practice: Provides a skill to practice which allows the team to leverage knowle…" at bounding box center [164, 218] width 141 height 50
click at [204, 307] on p "Experiment: A constrained activity that will require 1 of mare skills learned a…" at bounding box center [164, 298] width 141 height 87
click at [167, 339] on p "Experiment: A constrained activity that will require 1 of mare skills learned a…" at bounding box center [164, 298] width 141 height 87
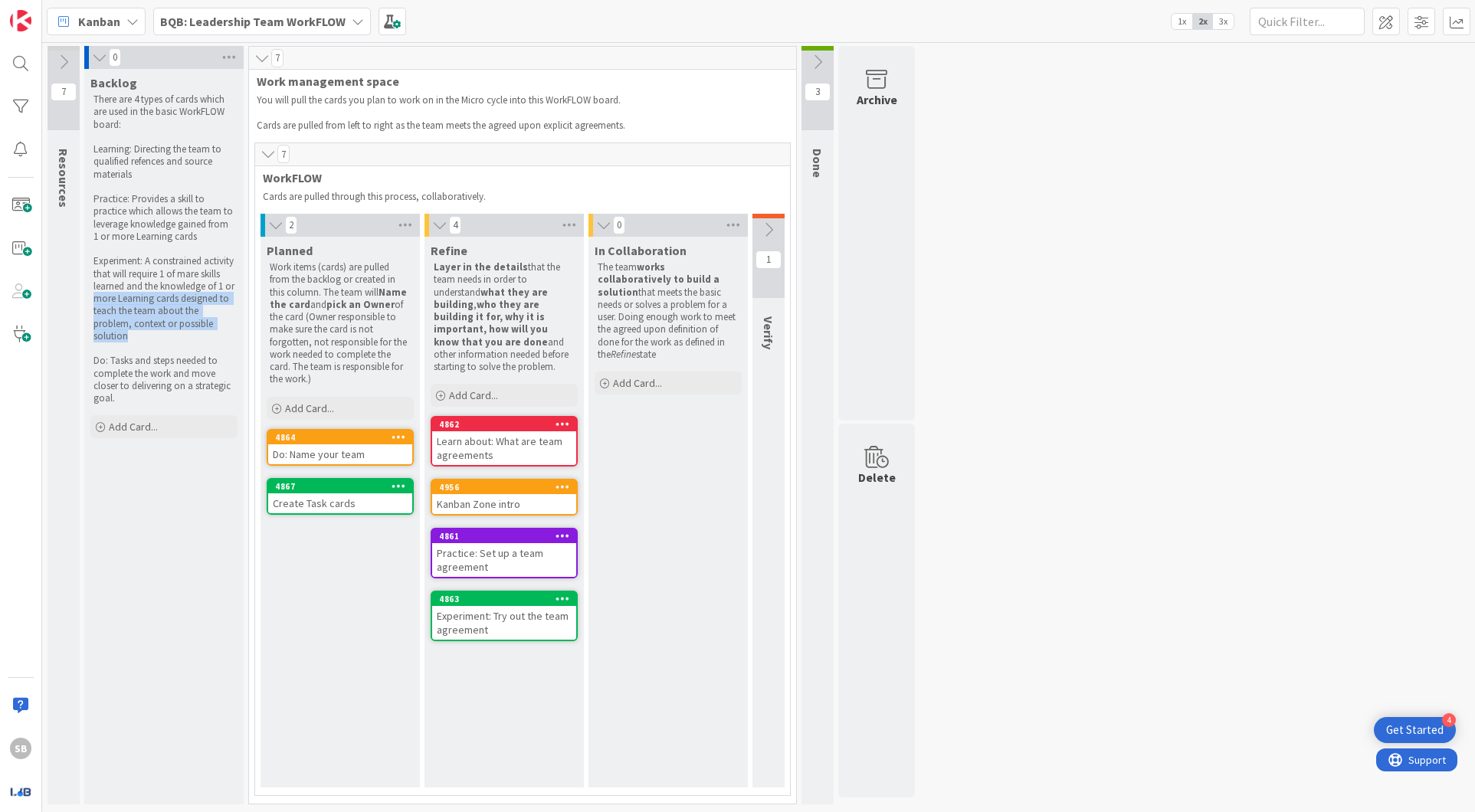
drag, startPoint x: 122, startPoint y: 303, endPoint x: 165, endPoint y: 340, distance: 56.7
click at [165, 340] on p "Experiment: A constrained activity that will require 1 of mare skills learned a…" at bounding box center [164, 298] width 141 height 87
click at [150, 359] on p "Do: Tasks and steps needed to complete the work and move closer to delivering o…" at bounding box center [164, 379] width 141 height 50
click at [131, 369] on p "Do: Tasks and steps needed to complete the work and move closer to delivering o…" at bounding box center [164, 379] width 141 height 50
click at [99, 63] on icon at bounding box center [100, 57] width 17 height 15
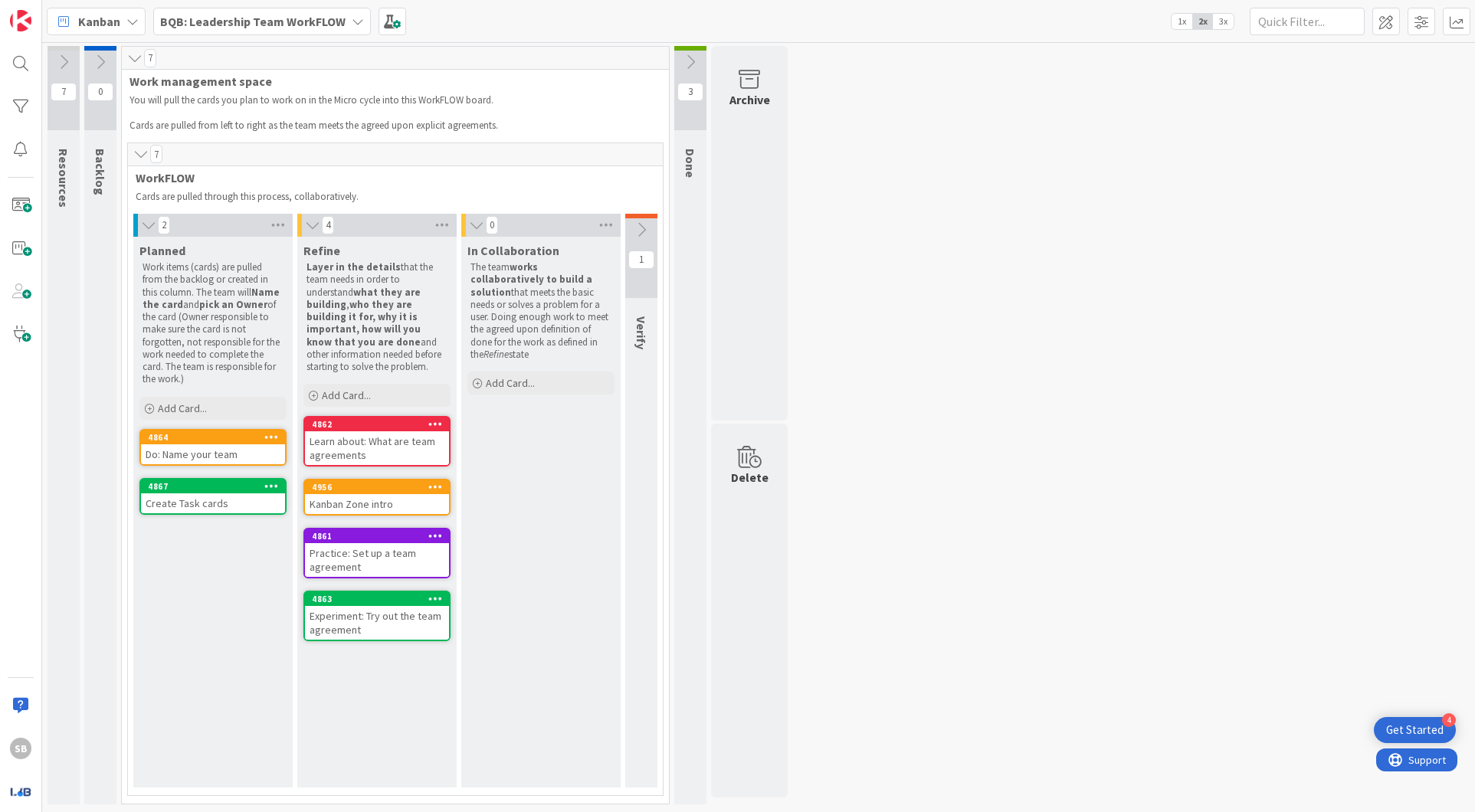
click at [152, 102] on p "You will pull the cards you plan to work on in the Micro cycle into this WorkFL…" at bounding box center [395, 99] width 532 height 12
drag, startPoint x: 182, startPoint y: 99, endPoint x: 534, endPoint y: 137, distance: 354.0
click at [534, 137] on div "7 Work management space You will pull the cards you plan to work on in the Micr…" at bounding box center [396, 425] width 549 height 758
click at [135, 151] on icon at bounding box center [141, 154] width 17 height 15
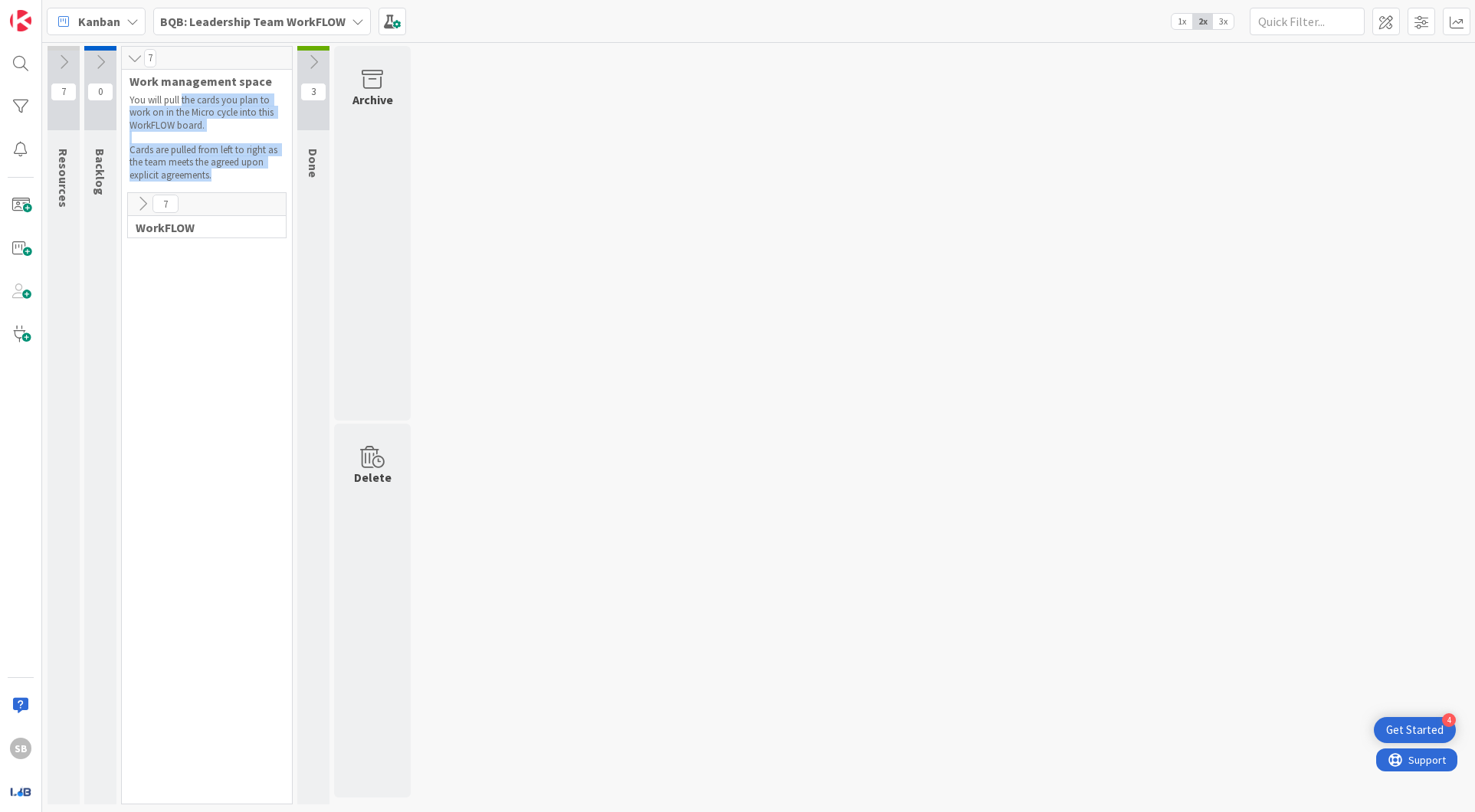
click at [134, 61] on icon at bounding box center [134, 57] width 17 height 15
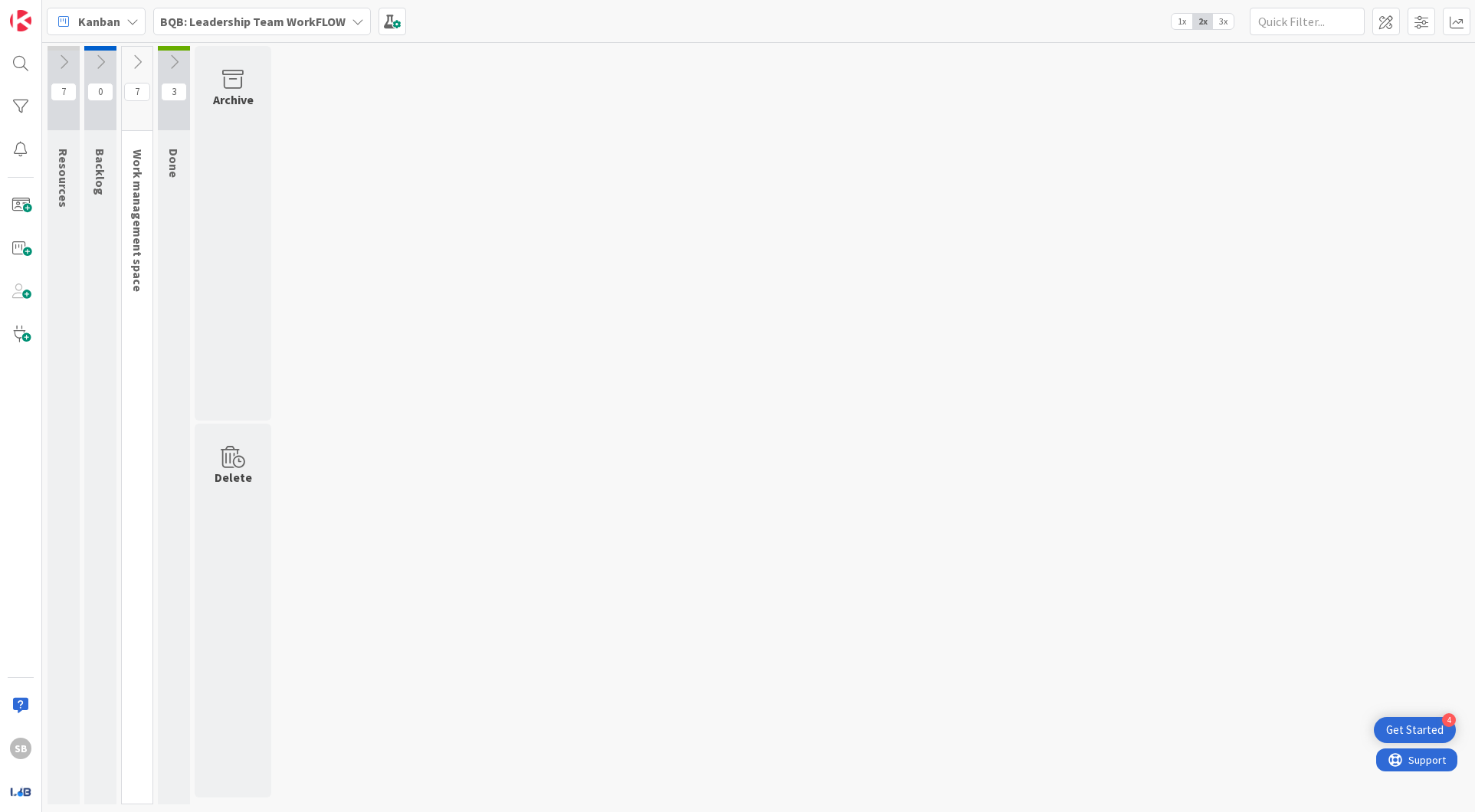
click at [134, 61] on icon at bounding box center [137, 61] width 17 height 17
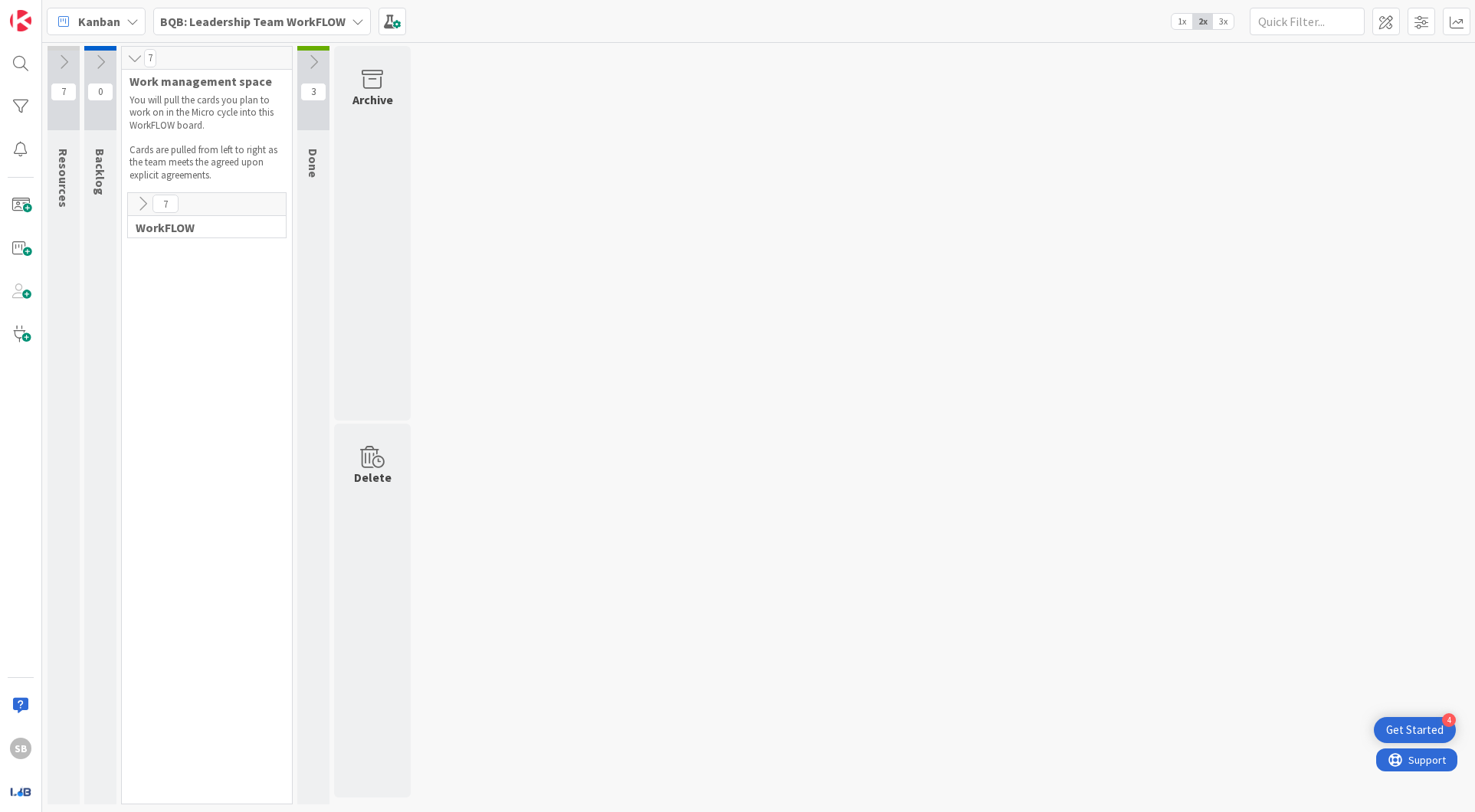
click at [138, 196] on icon at bounding box center [142, 203] width 17 height 17
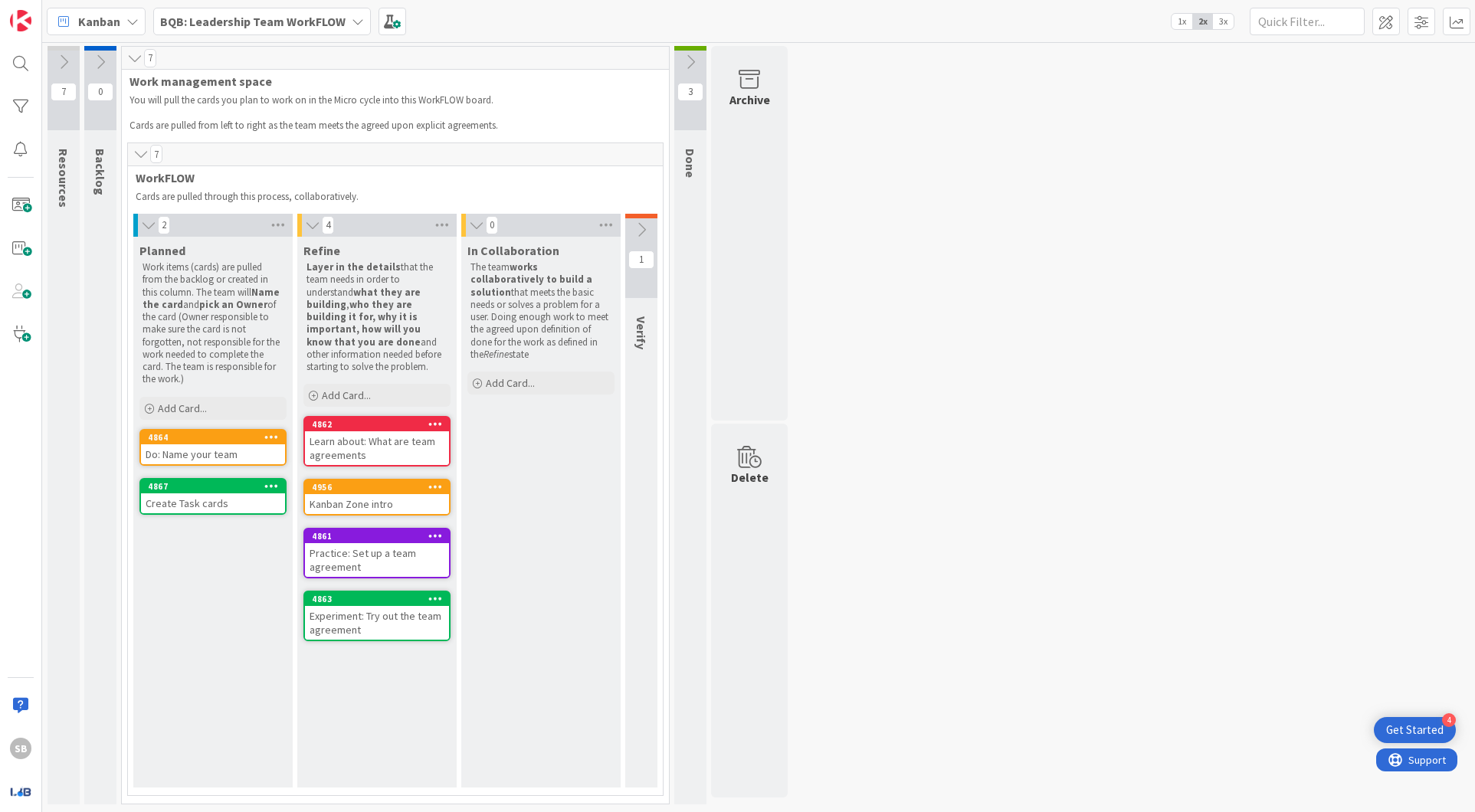
click at [847, 295] on div "7 Resources These resources will help your team with your WorkFLOW practice. 0 …" at bounding box center [758, 429] width 1426 height 766
click at [686, 58] on icon at bounding box center [690, 61] width 17 height 17
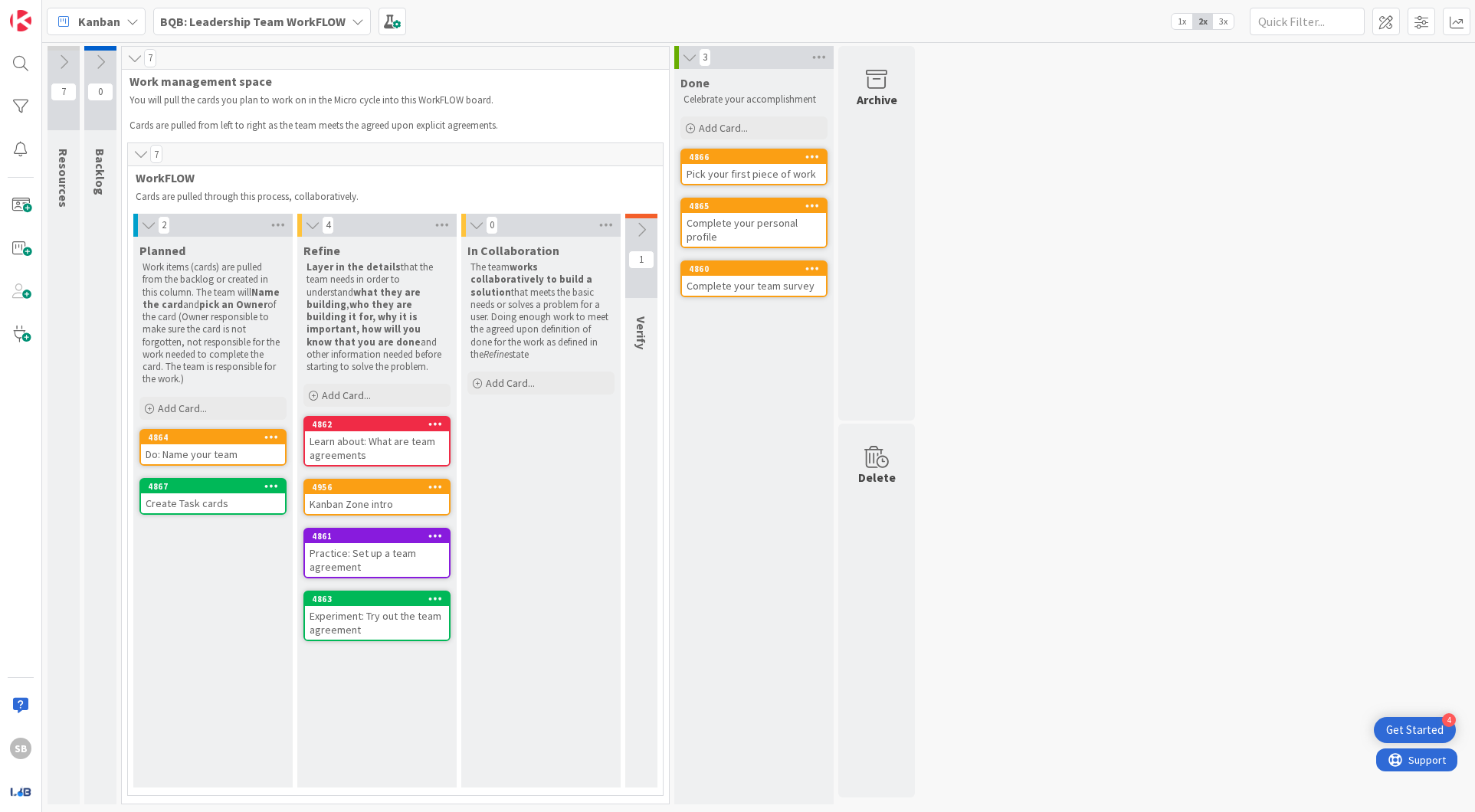
click at [686, 58] on icon at bounding box center [689, 57] width 17 height 15
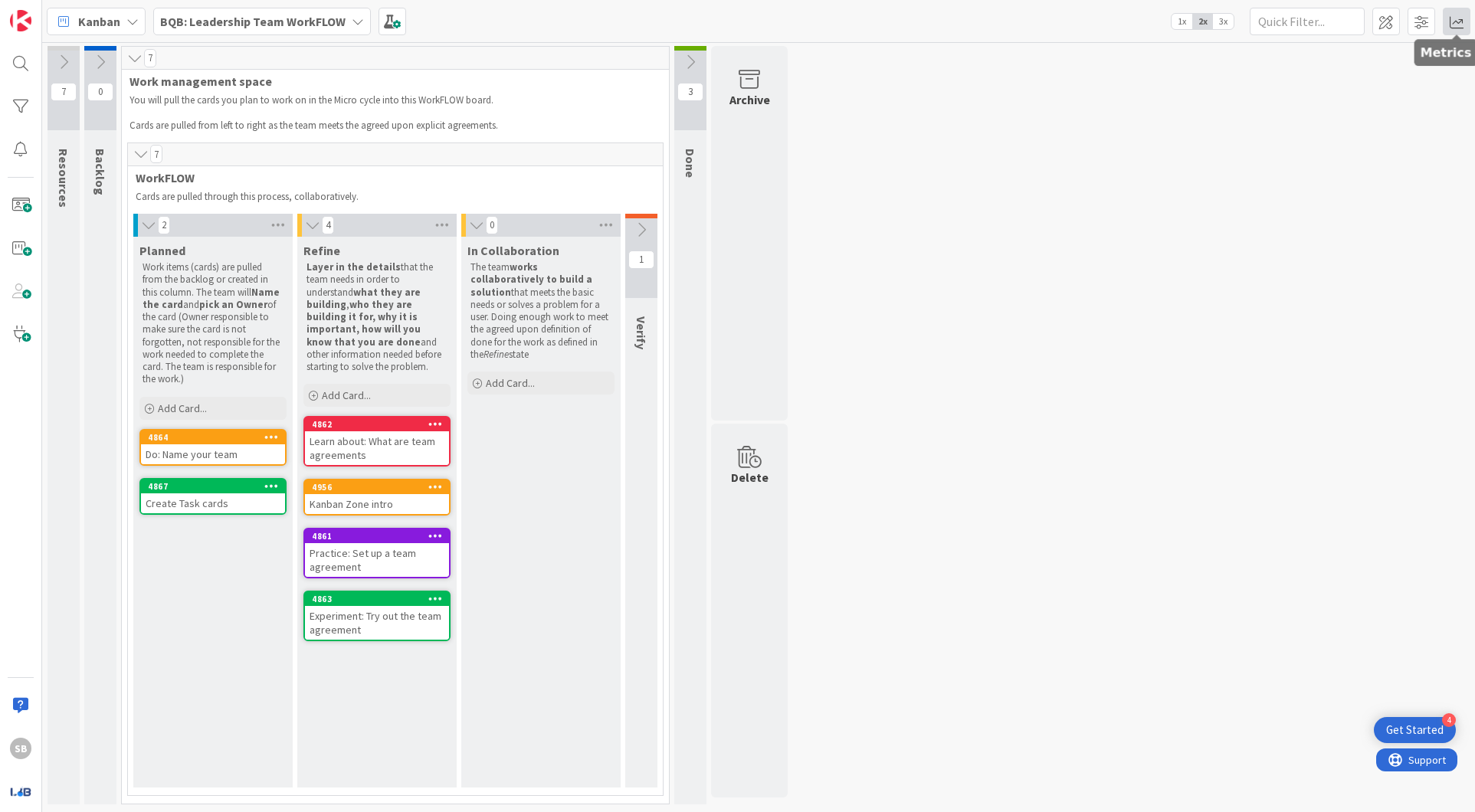
click at [1464, 25] on span at bounding box center [1456, 21] width 28 height 27
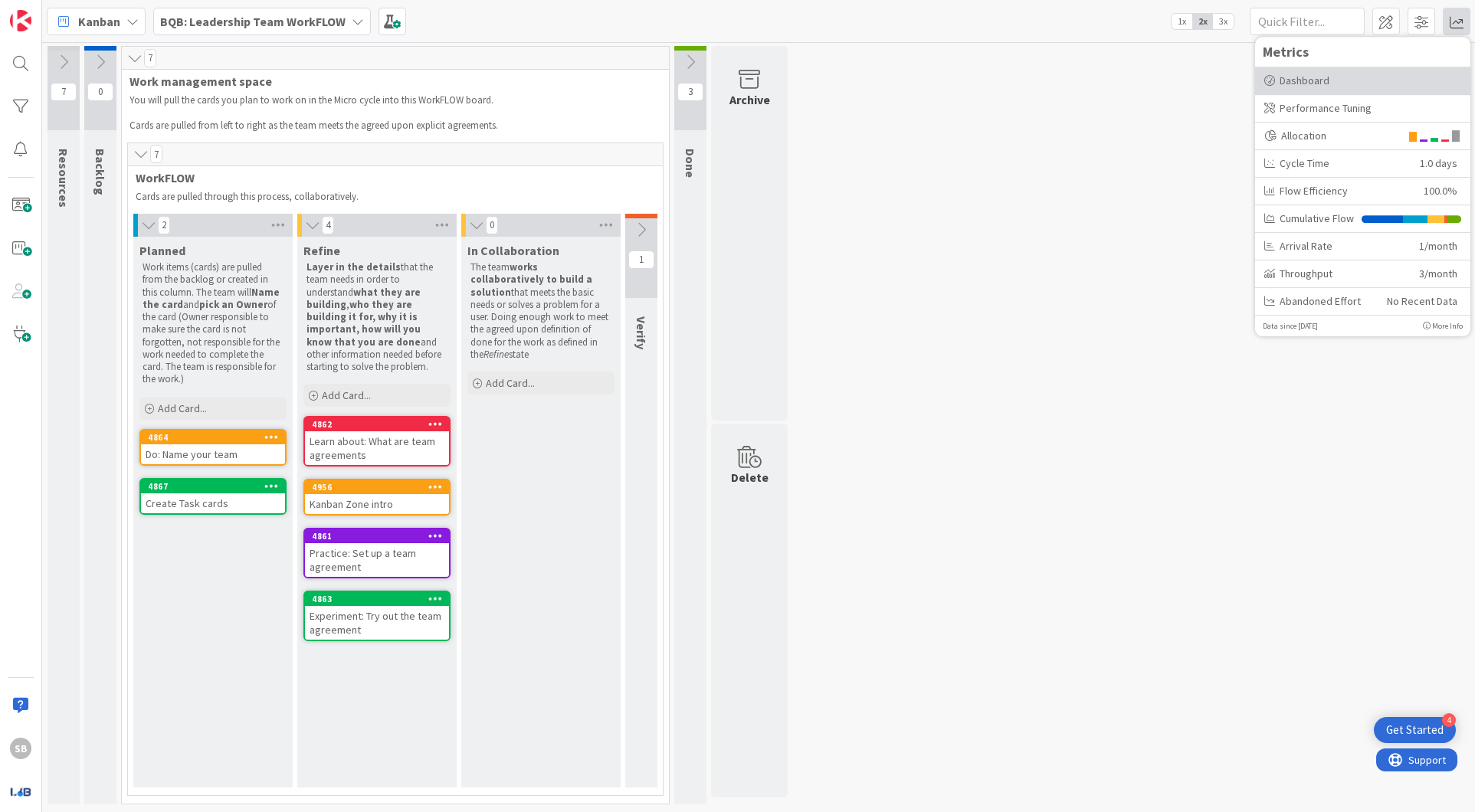
click at [1320, 77] on div "Dashboard" at bounding box center [1362, 81] width 197 height 16
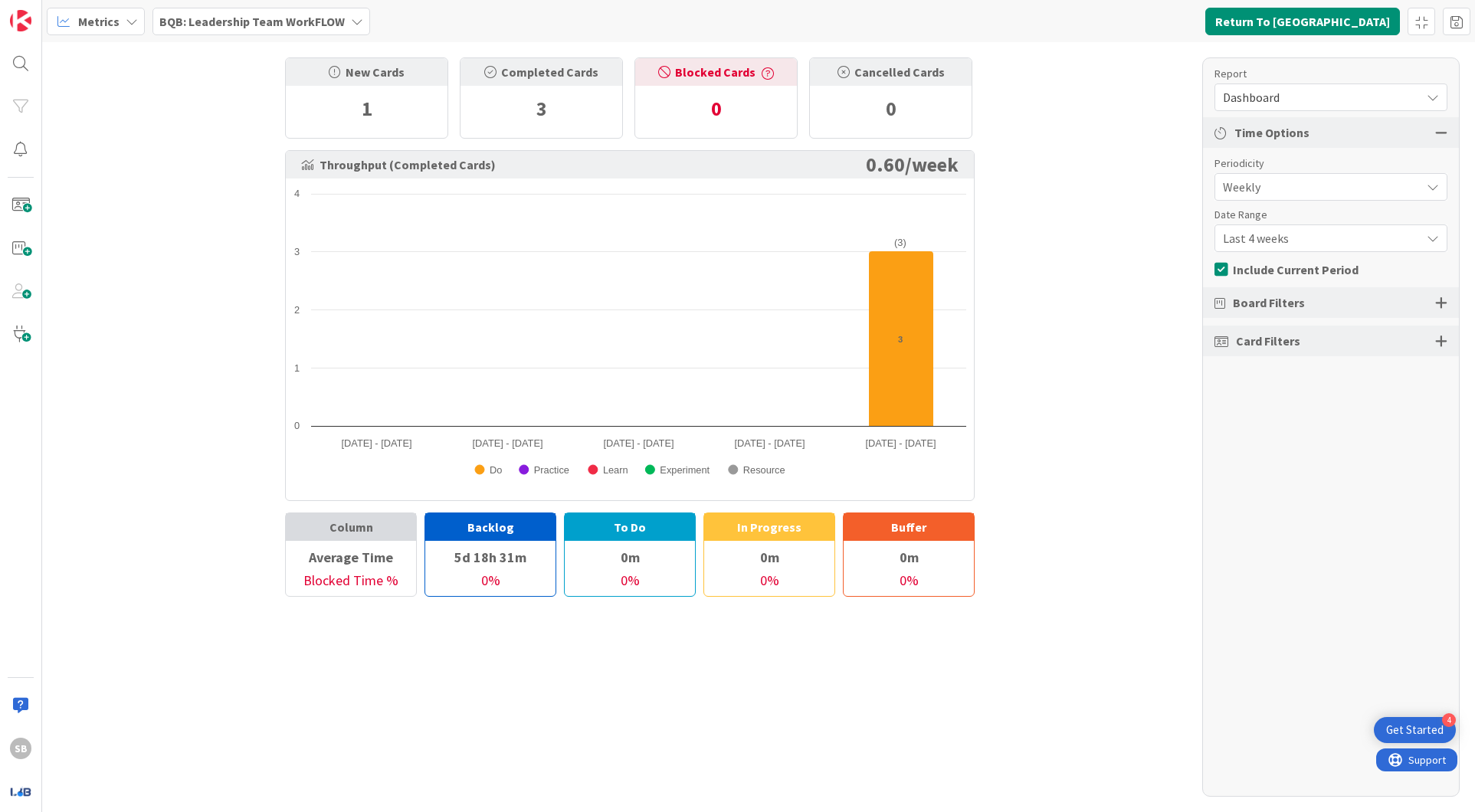
click at [1085, 124] on div "New Cards 1 Completed Cards 3 Blocked Cards 0 Cancelled Cards 0 Throughput (Com…" at bounding box center [758, 427] width 1433 height 770
click at [1306, 19] on button "Return To Kanban" at bounding box center [1302, 21] width 195 height 27
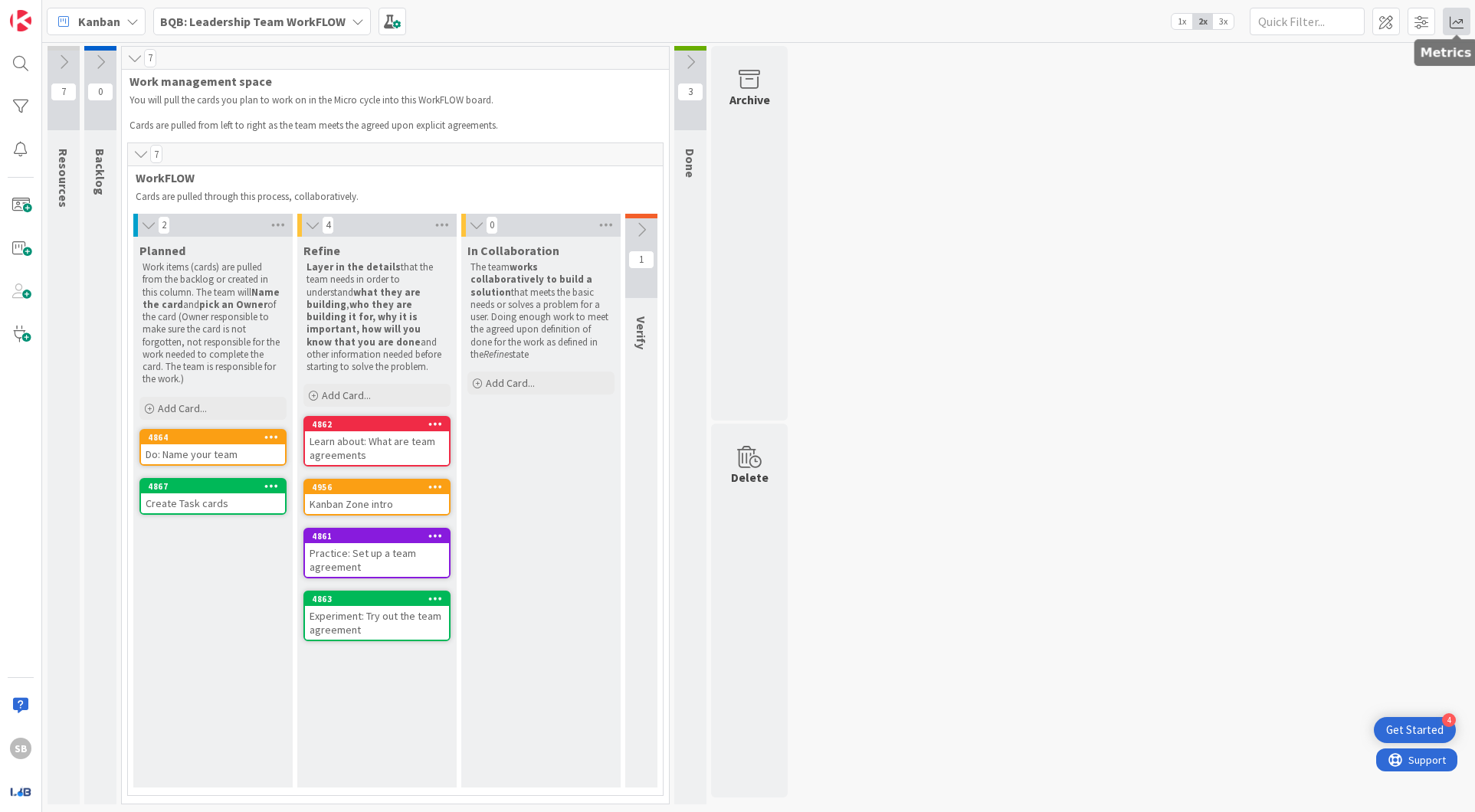
click at [1451, 22] on span at bounding box center [1456, 21] width 28 height 27
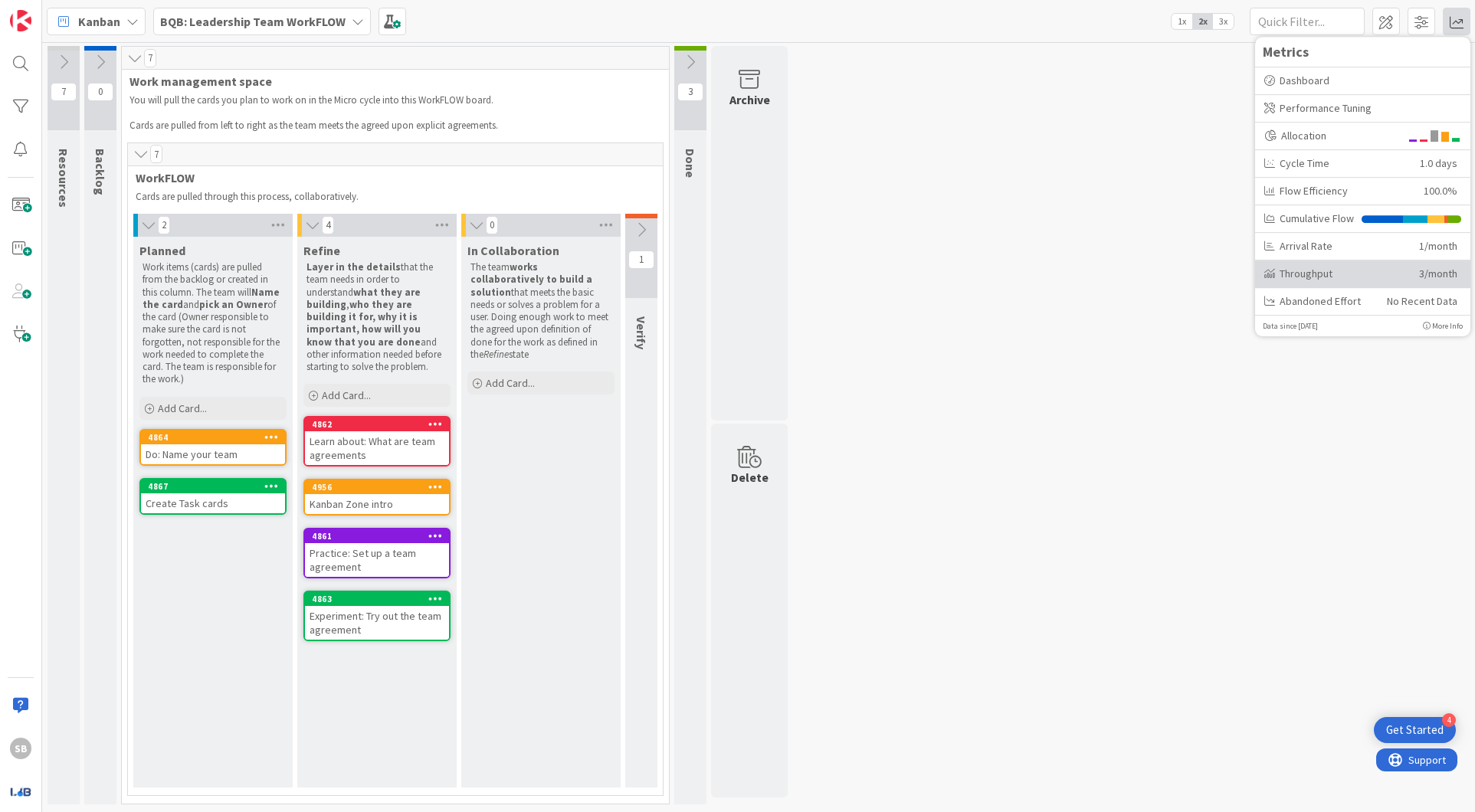
click at [1337, 269] on div "Throughput" at bounding box center [1335, 274] width 143 height 16
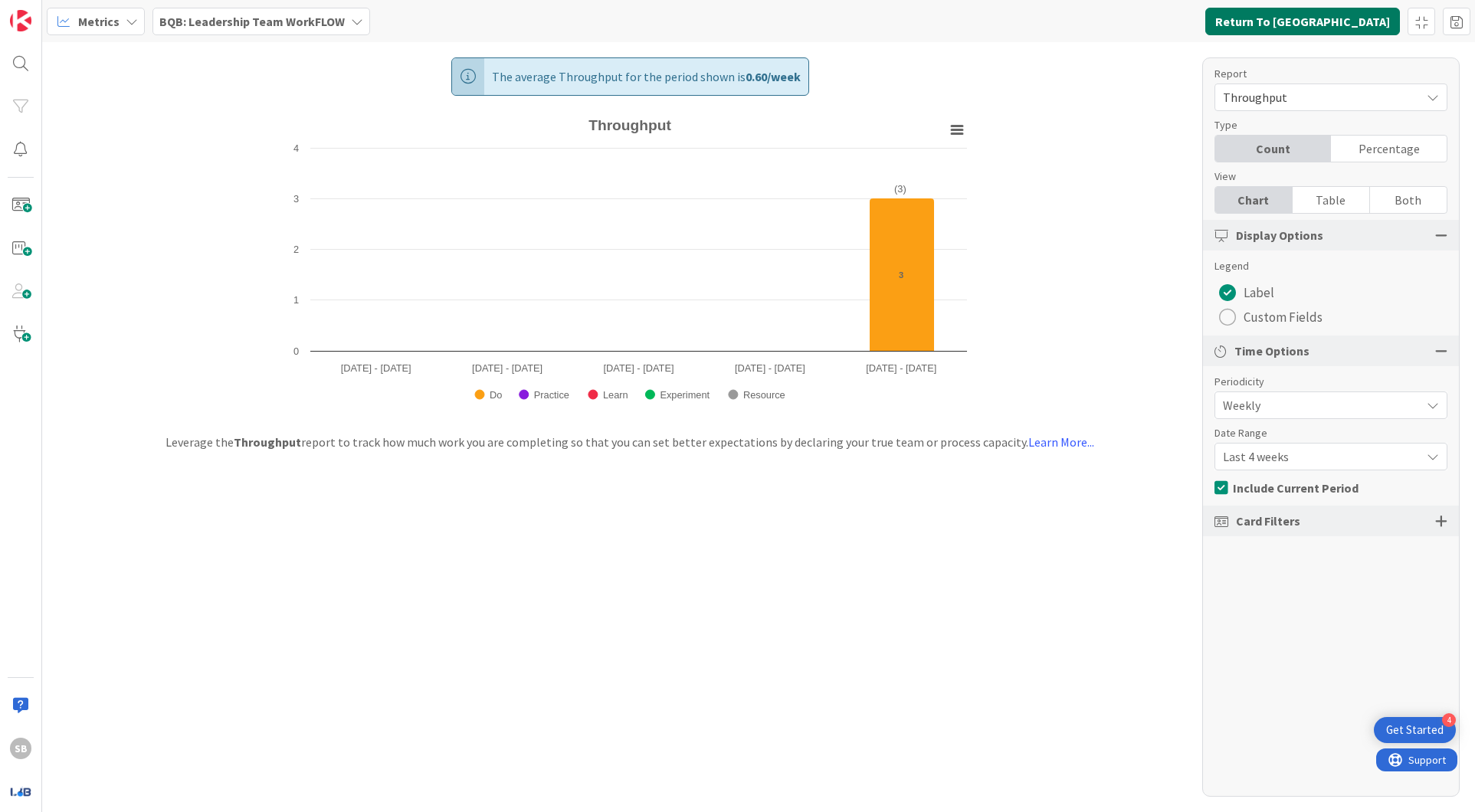
click at [1349, 23] on button "Return To Kanban" at bounding box center [1302, 21] width 195 height 27
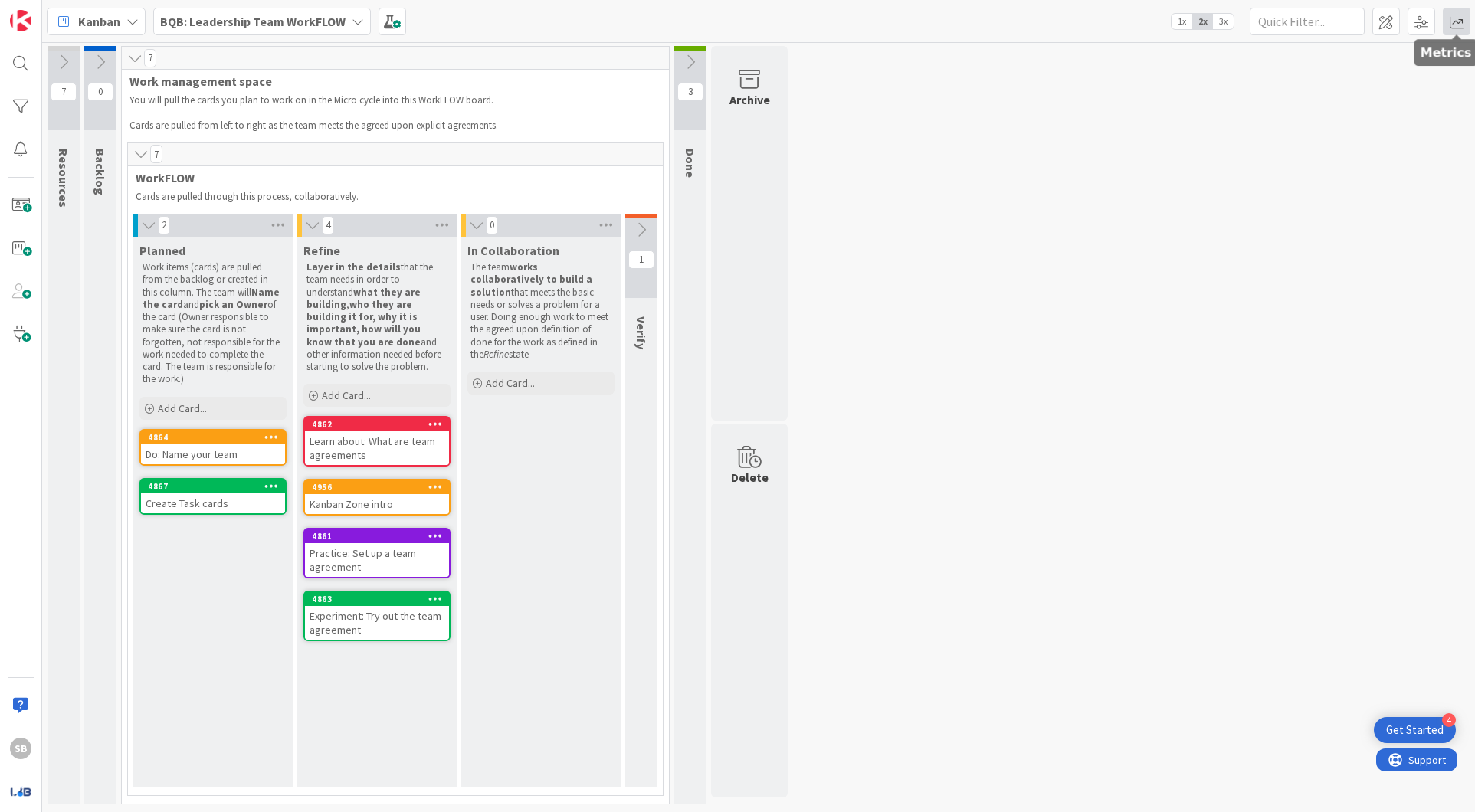
click at [1456, 22] on span at bounding box center [1456, 21] width 28 height 27
click at [1417, 214] on div "Cumulative Flow" at bounding box center [1363, 219] width 215 height 27
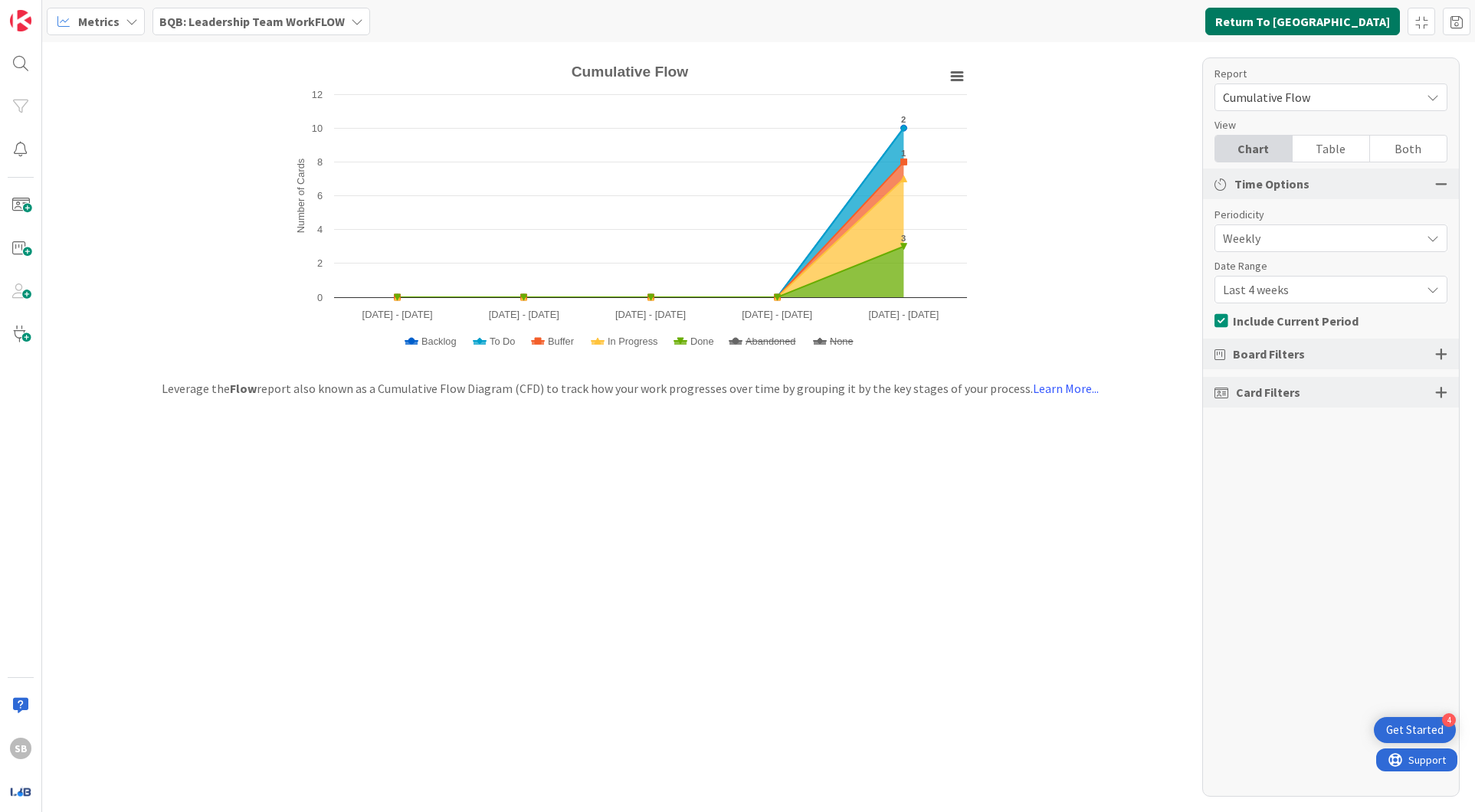
click at [1348, 22] on button "Return To Kanban" at bounding box center [1302, 21] width 195 height 27
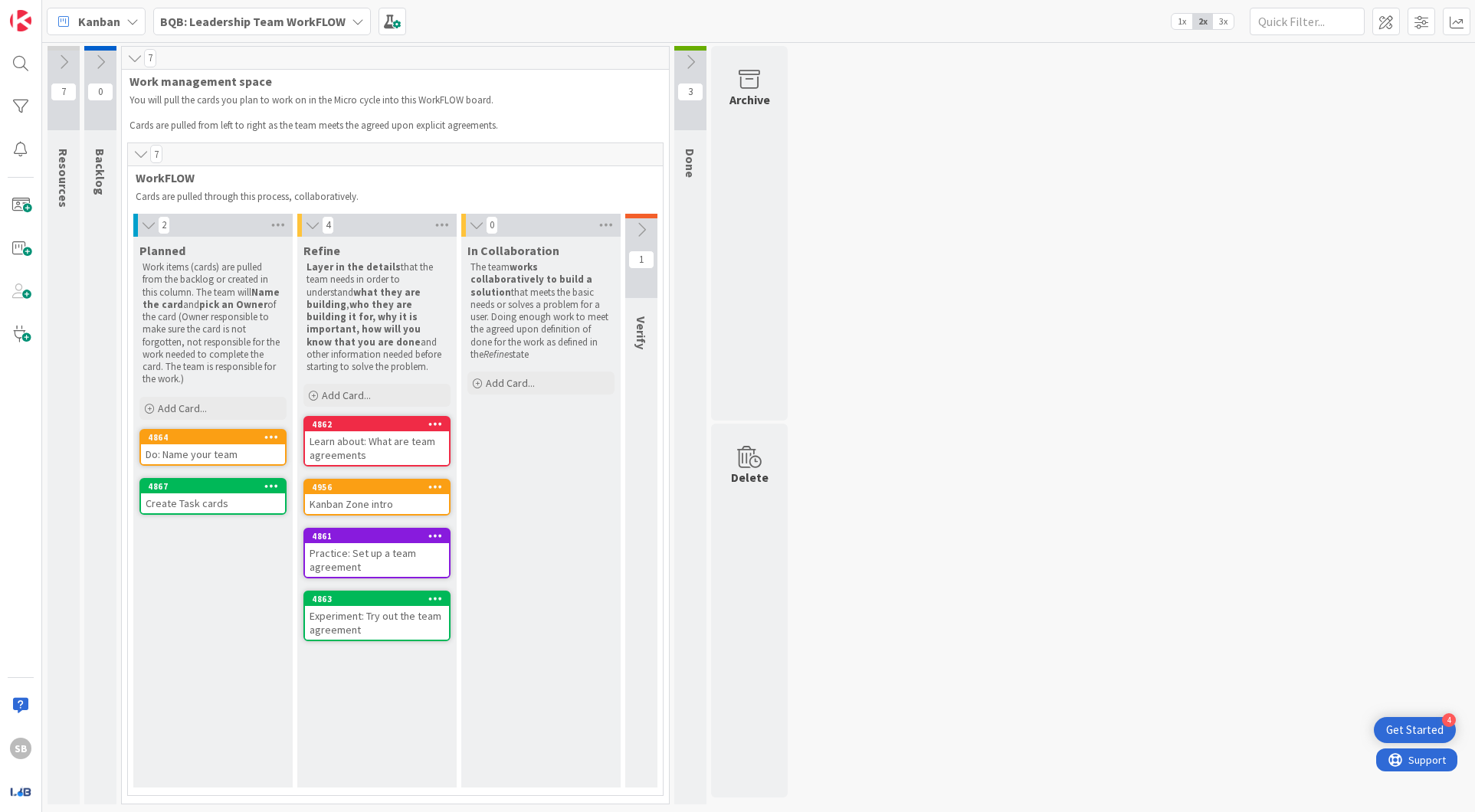
click at [1002, 213] on div "7 Resources These resources will help your team with your WorkFLOW practice. 0 …" at bounding box center [758, 429] width 1426 height 766
click at [21, 789] on img at bounding box center [20, 791] width 22 height 22
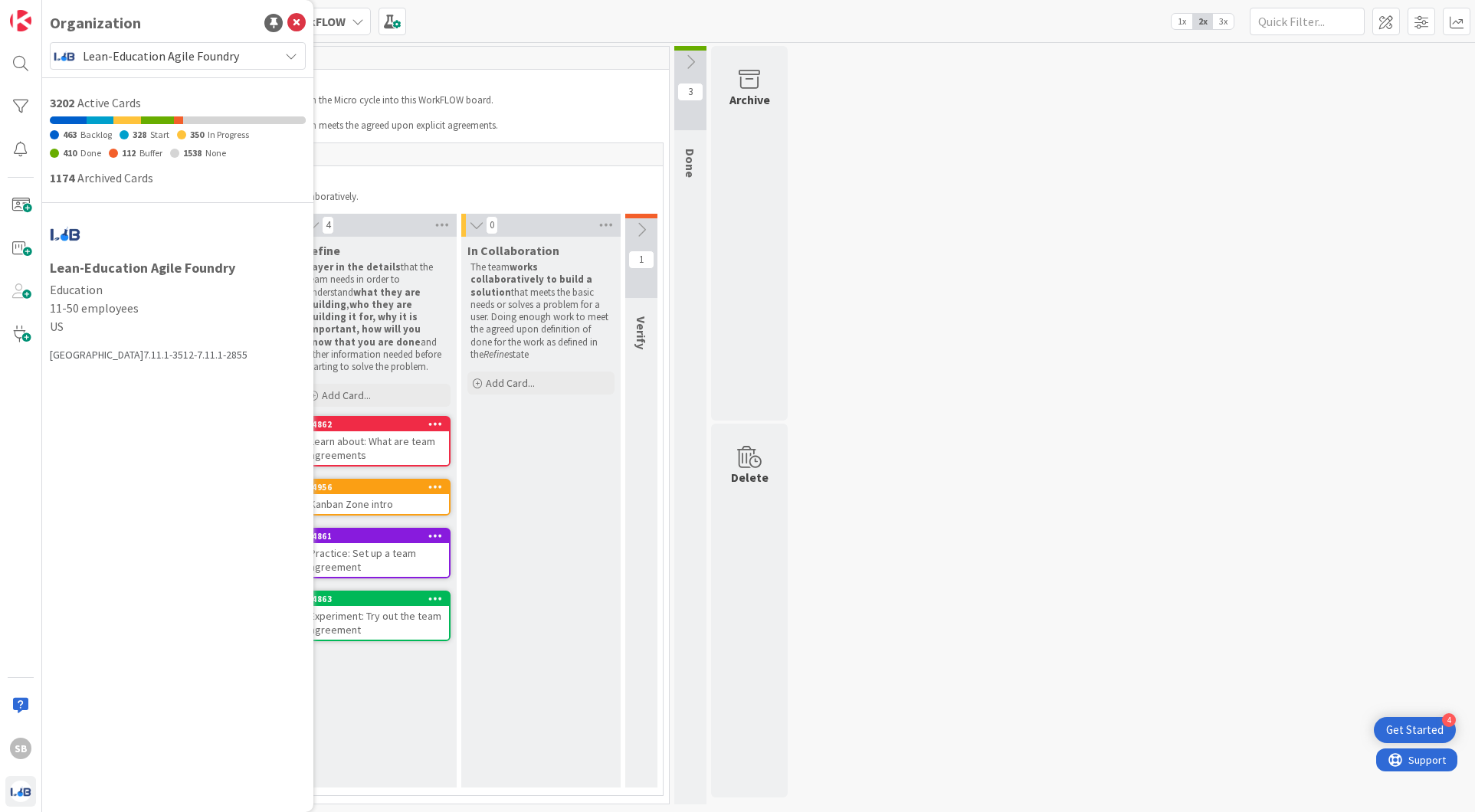
click at [148, 57] on span "Lean-Education Agile Foundry" at bounding box center [176, 56] width 189 height 22
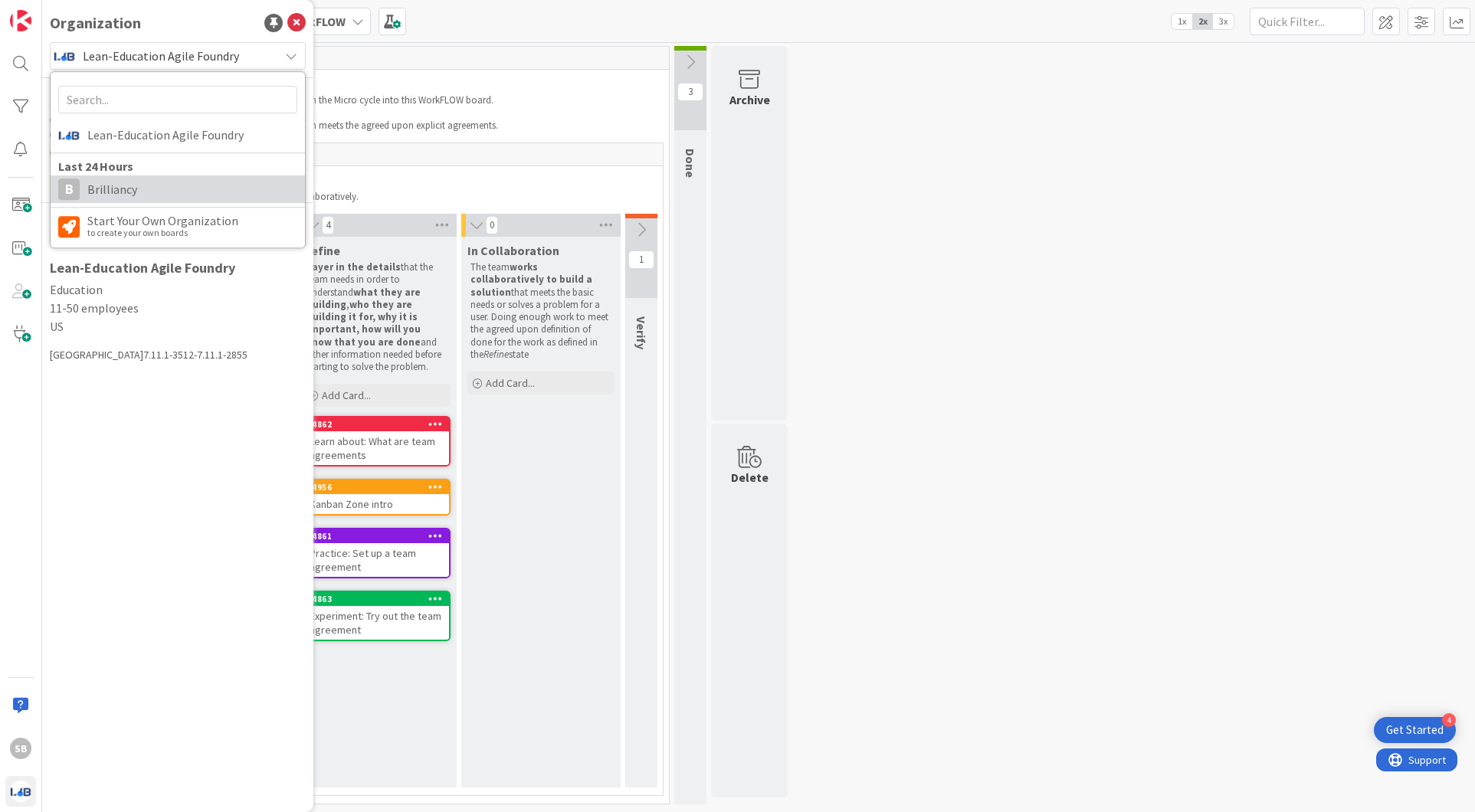
click at [115, 185] on span "Brilliancy" at bounding box center [192, 189] width 210 height 23
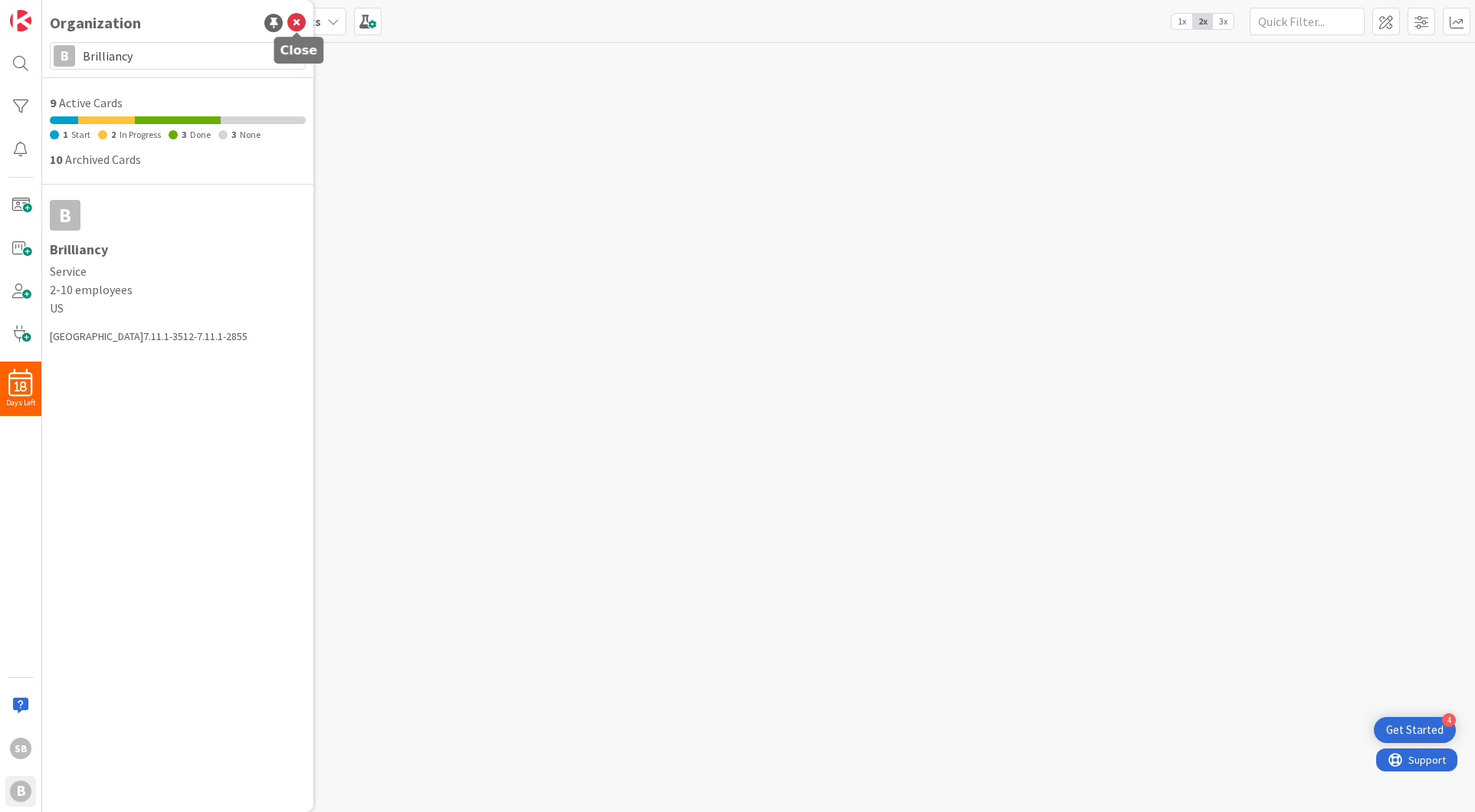
click at [300, 25] on icon at bounding box center [296, 23] width 19 height 19
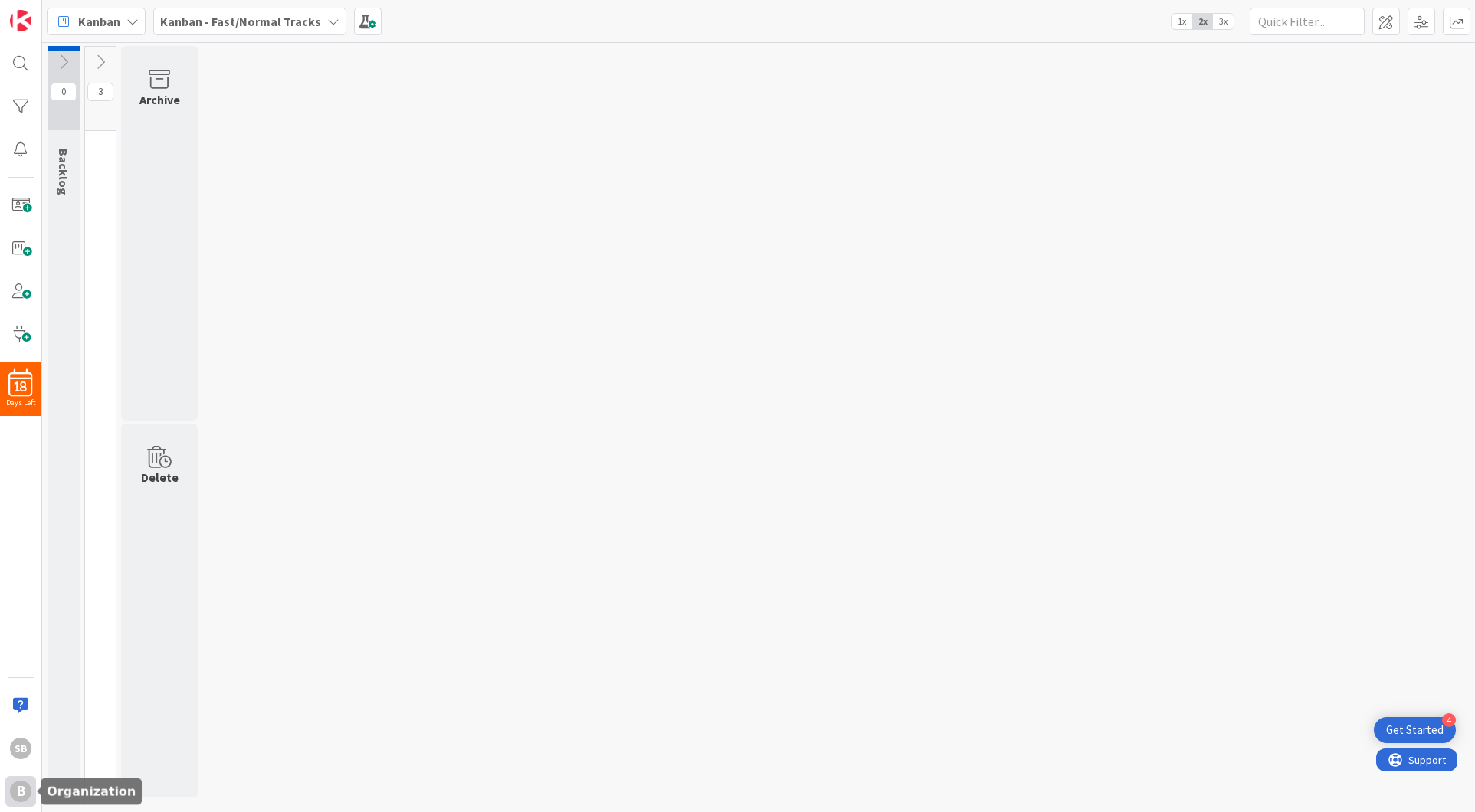
click at [15, 793] on div "B" at bounding box center [20, 791] width 22 height 22
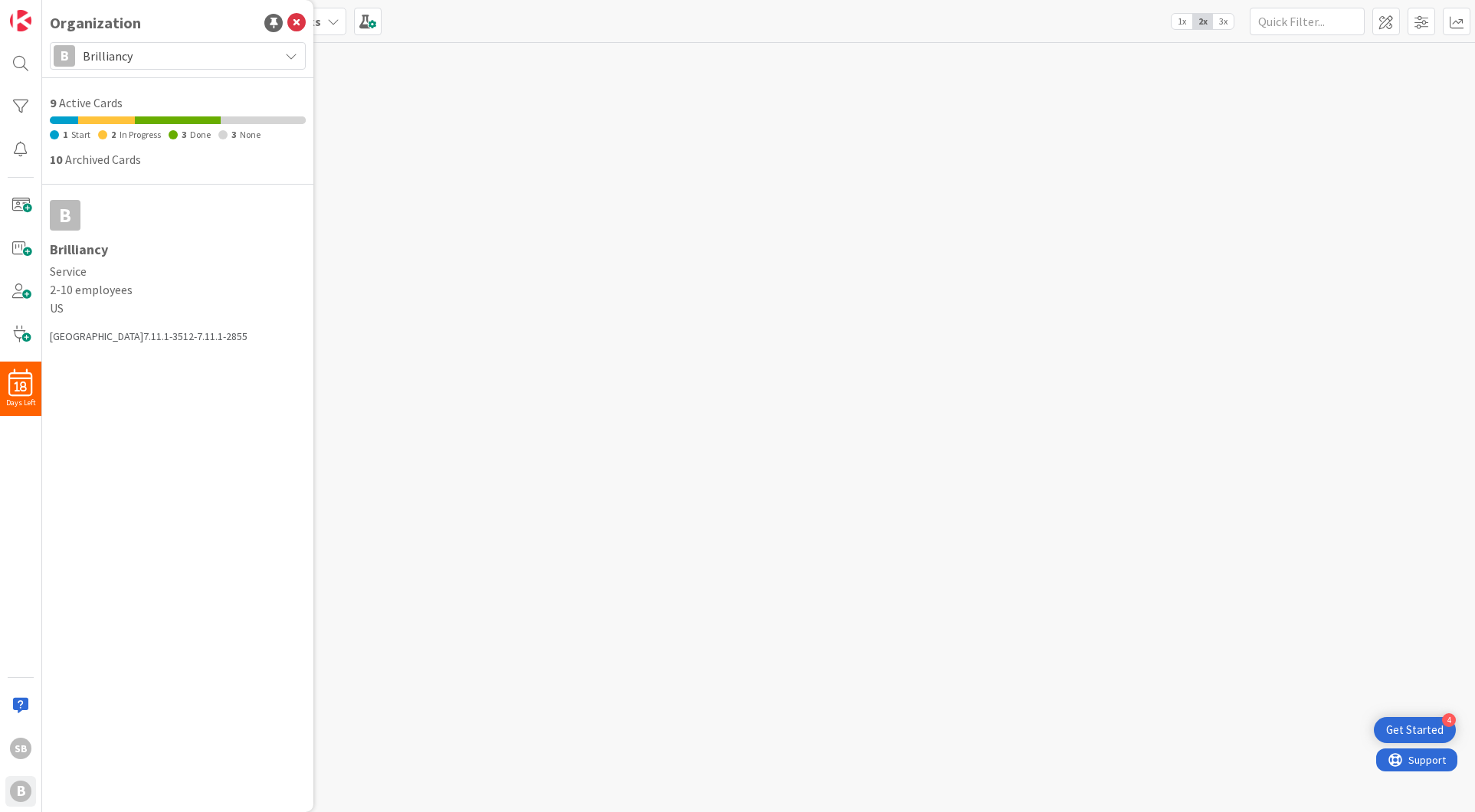
click at [116, 50] on span "Brilliancy" at bounding box center [176, 56] width 189 height 22
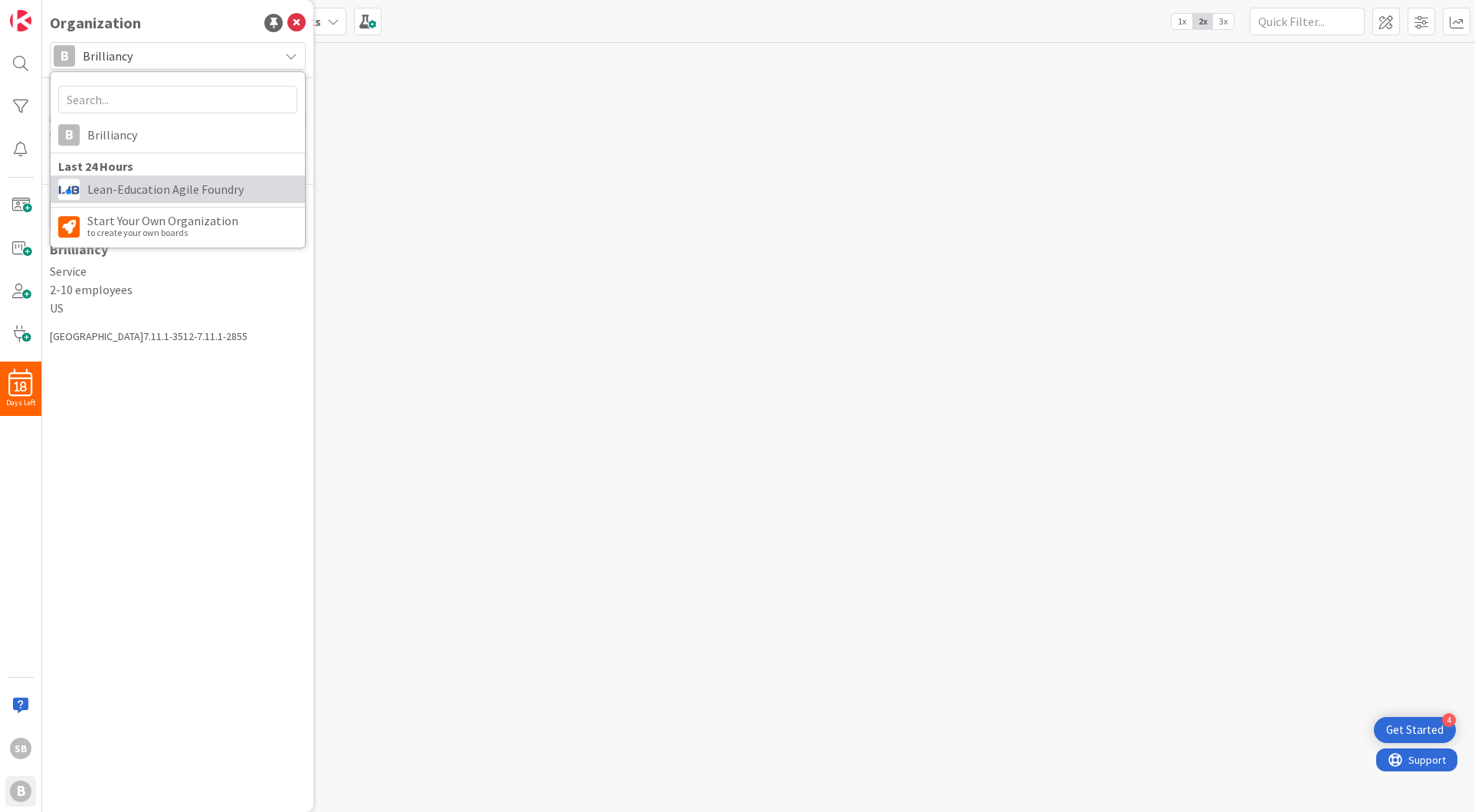
click at [142, 185] on span "Lean-Education Agile Foundry" at bounding box center [192, 189] width 210 height 23
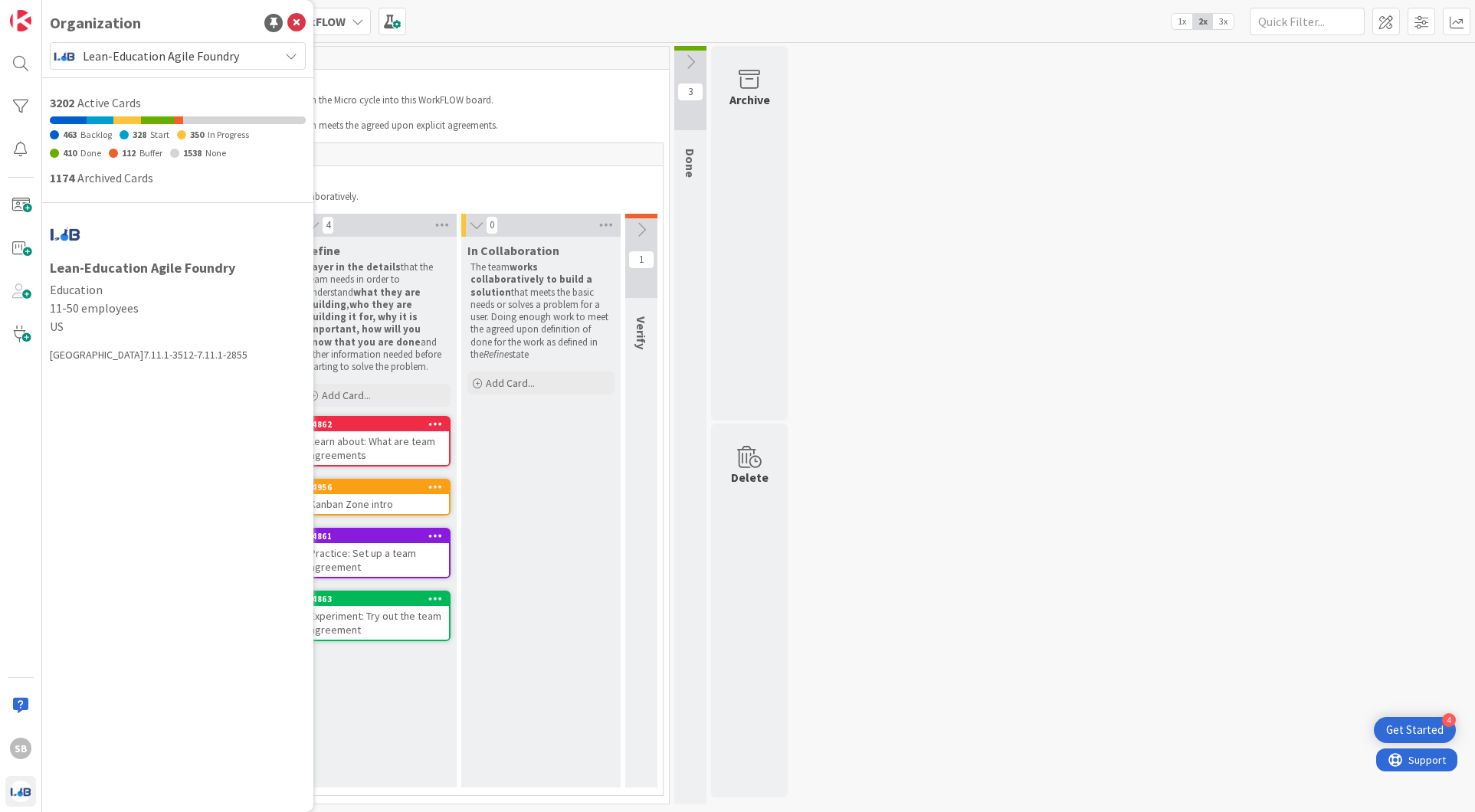
click at [915, 381] on div "7 Resources These resources will help your team with your WorkFLOW practice. 0 …" at bounding box center [758, 429] width 1426 height 766
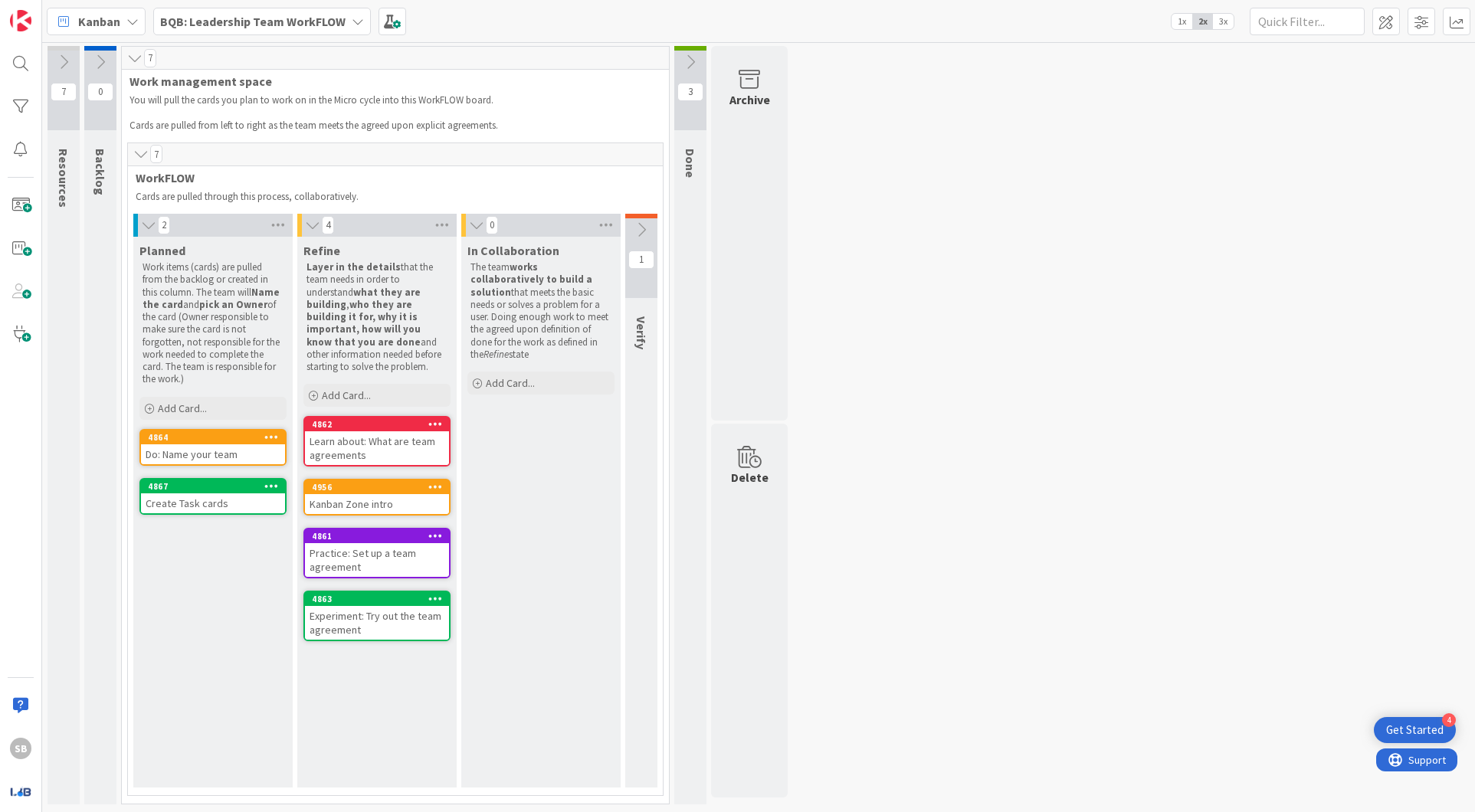
click at [921, 375] on div "7 Resources These resources will help your team with your WorkFLOW practice. 0 …" at bounding box center [758, 429] width 1426 height 766
click at [148, 223] on icon at bounding box center [148, 225] width 17 height 15
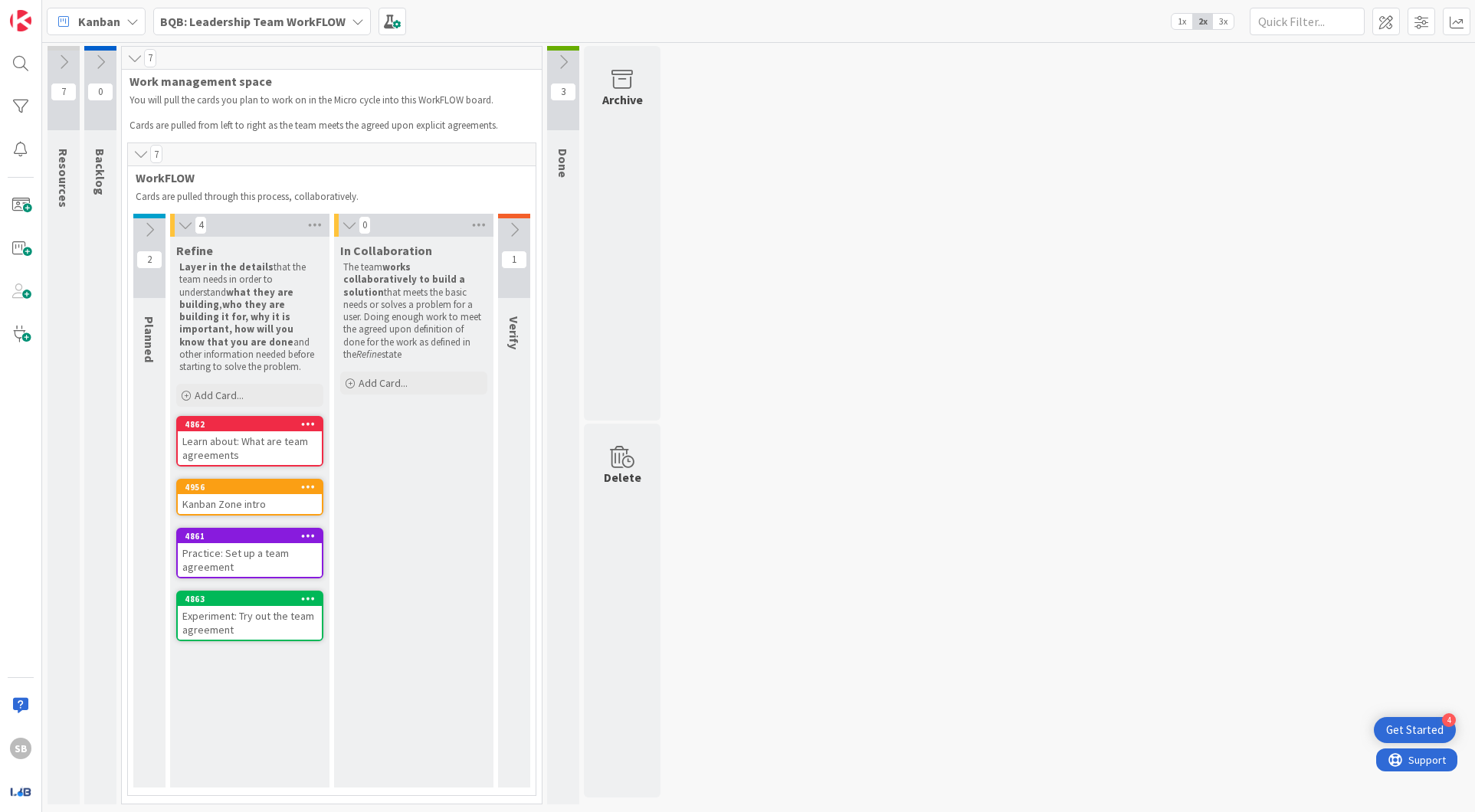
click at [191, 224] on icon at bounding box center [185, 225] width 17 height 15
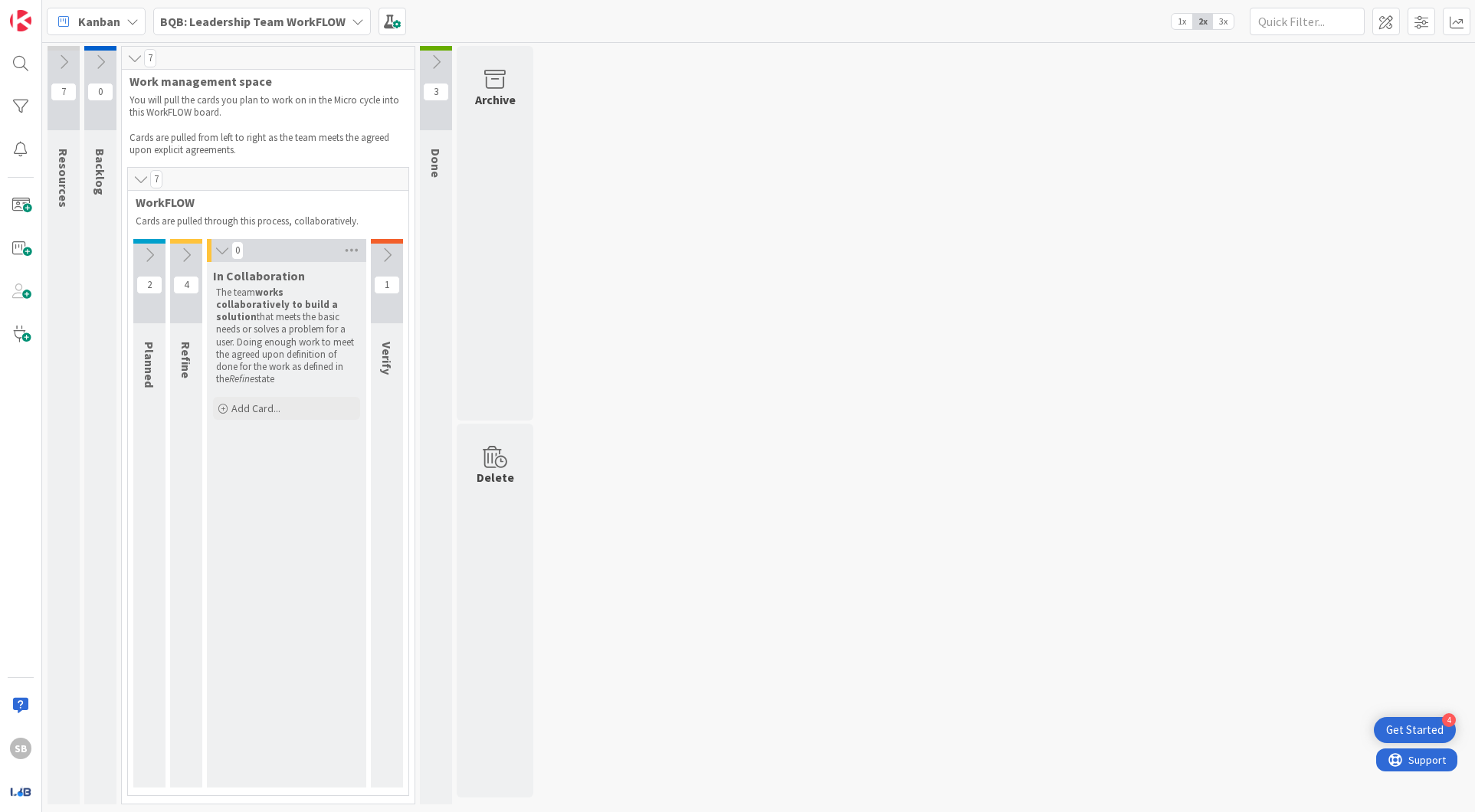
click at [208, 239] on div at bounding box center [210, 250] width 5 height 23
click at [211, 249] on div "0" at bounding box center [286, 250] width 159 height 23
click at [222, 248] on icon at bounding box center [222, 250] width 17 height 15
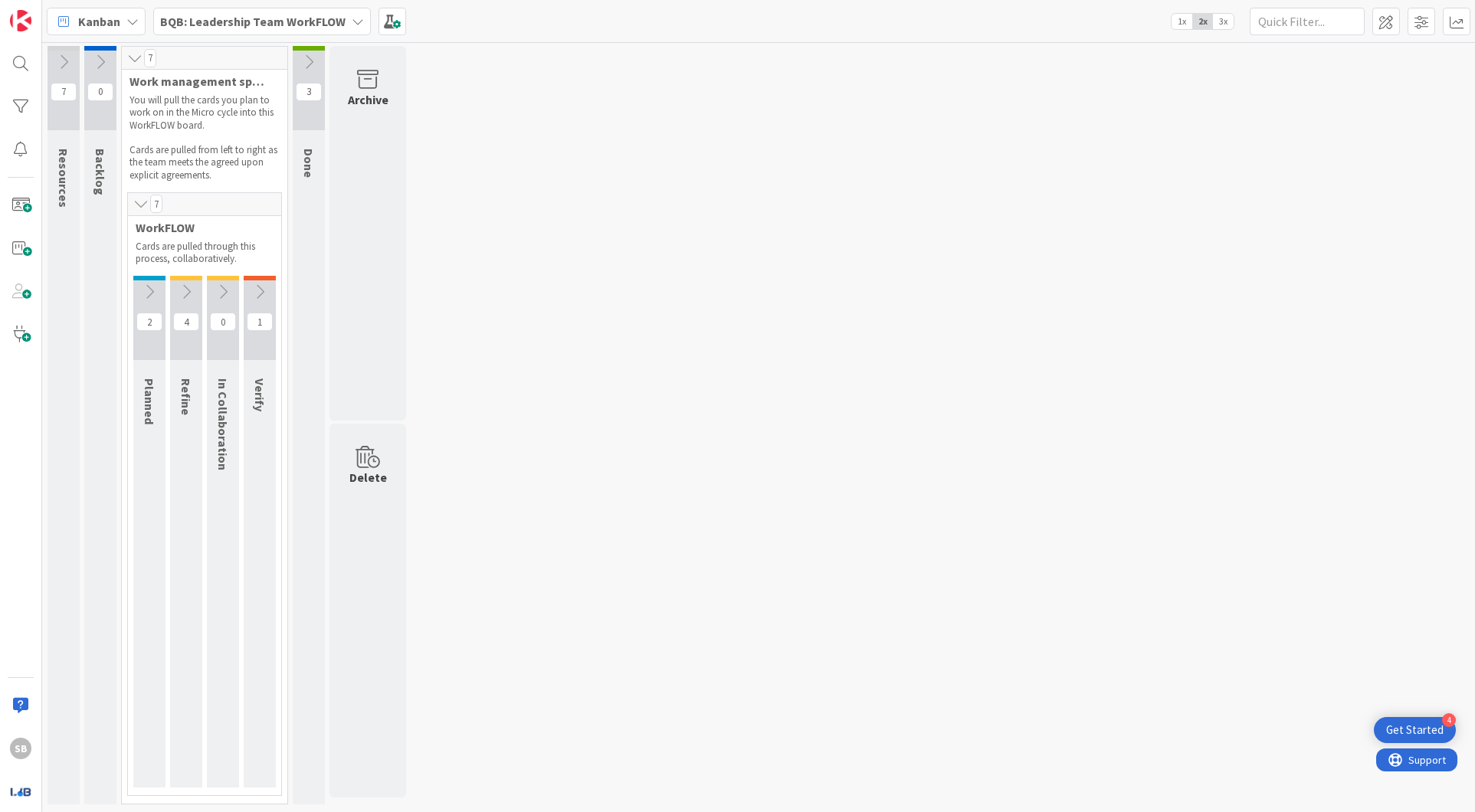
click at [129, 53] on icon at bounding box center [134, 57] width 17 height 15
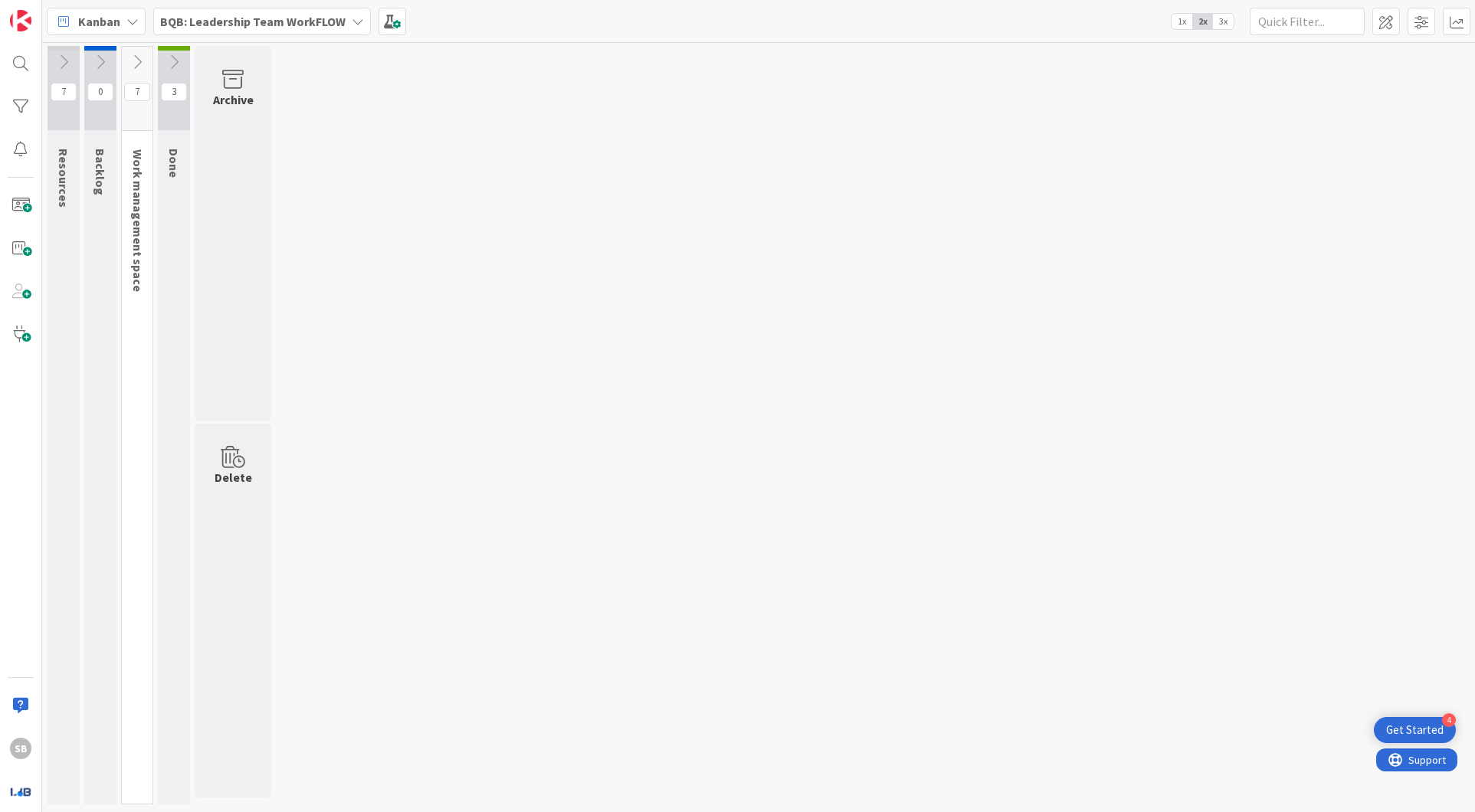
click at [138, 59] on icon at bounding box center [137, 61] width 17 height 17
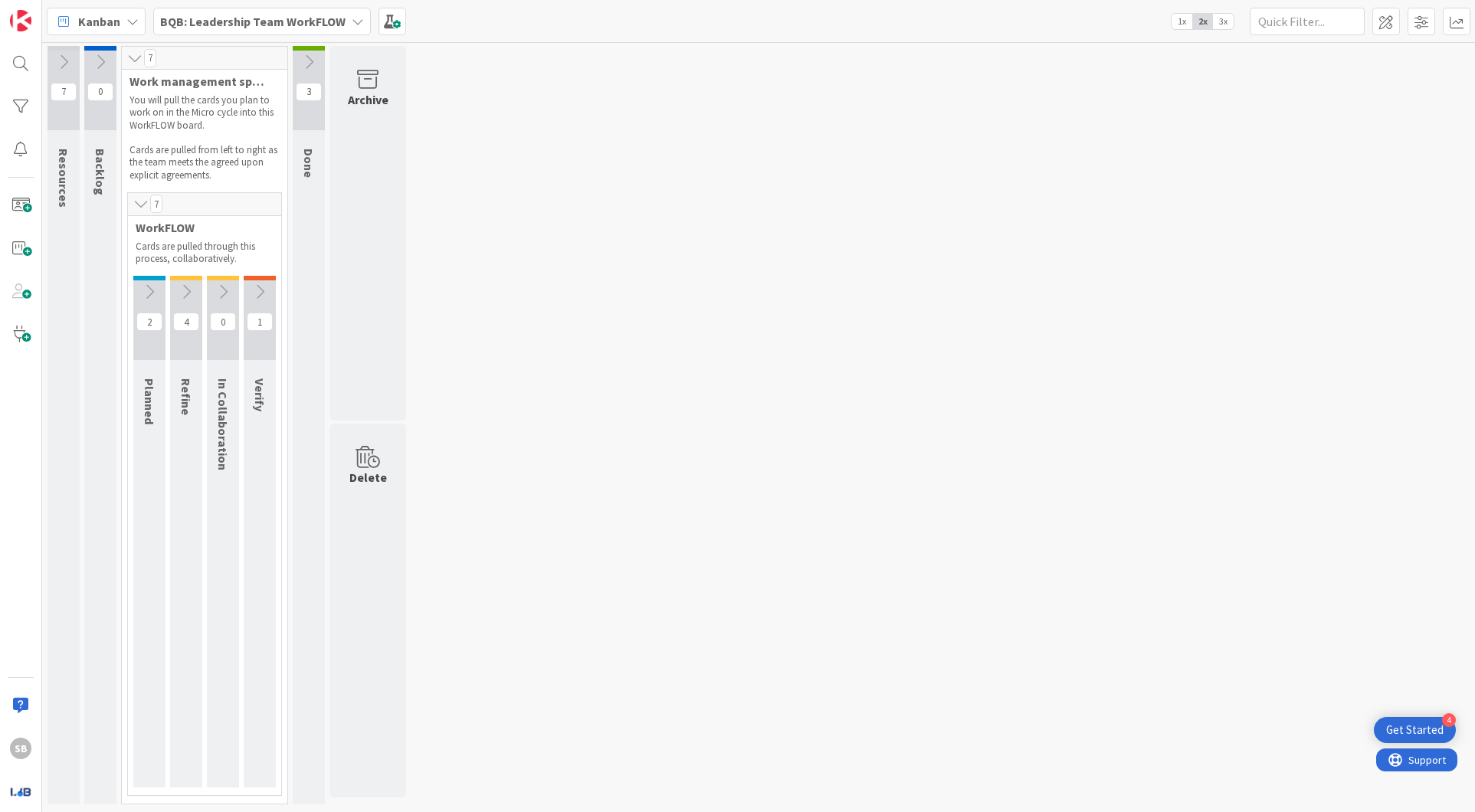
click at [135, 197] on icon at bounding box center [141, 203] width 17 height 15
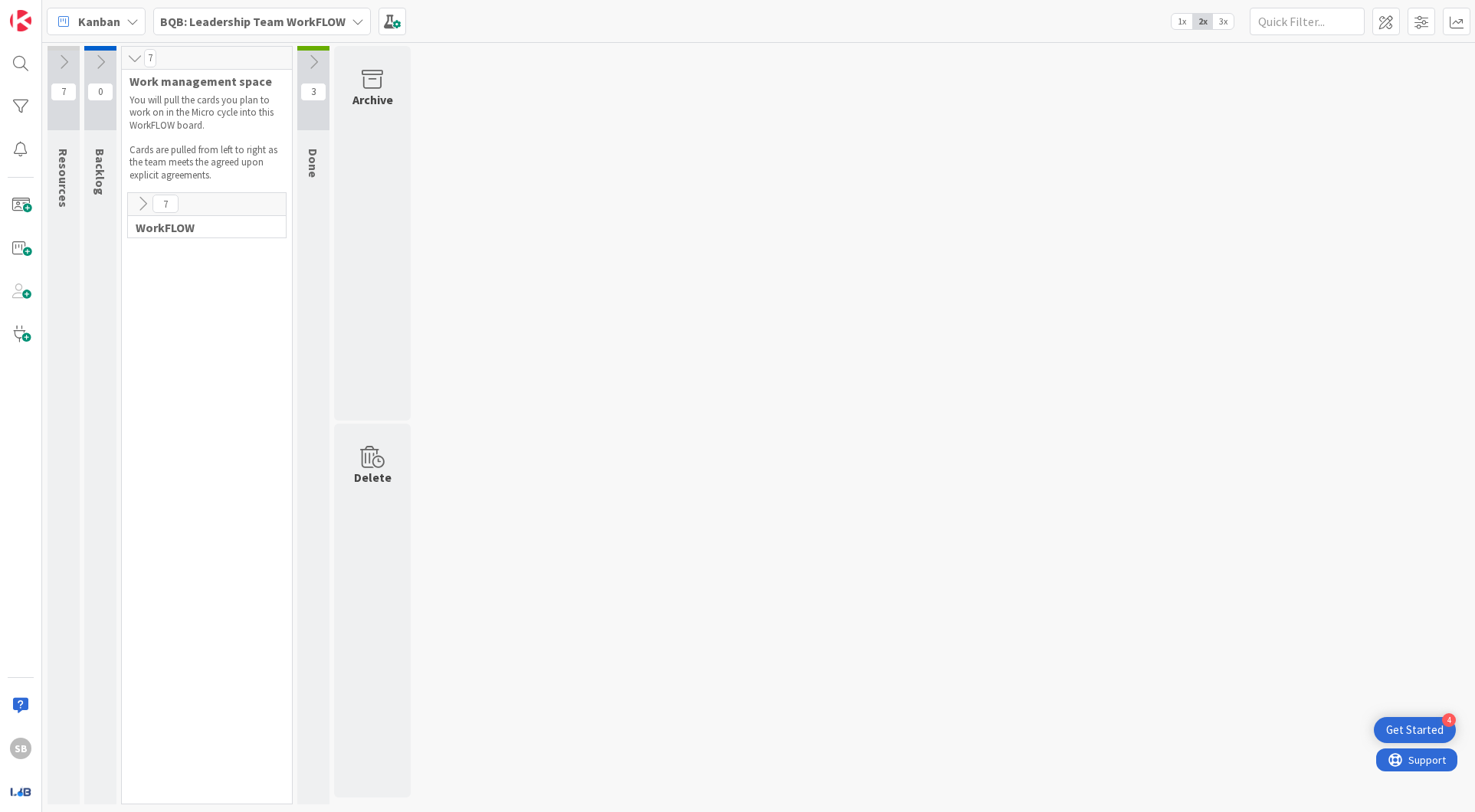
click at [473, 180] on div "7 Resources These resources will help your team with your WorkFLOW practice. 0 …" at bounding box center [758, 429] width 1426 height 766
click at [138, 197] on icon at bounding box center [142, 203] width 17 height 17
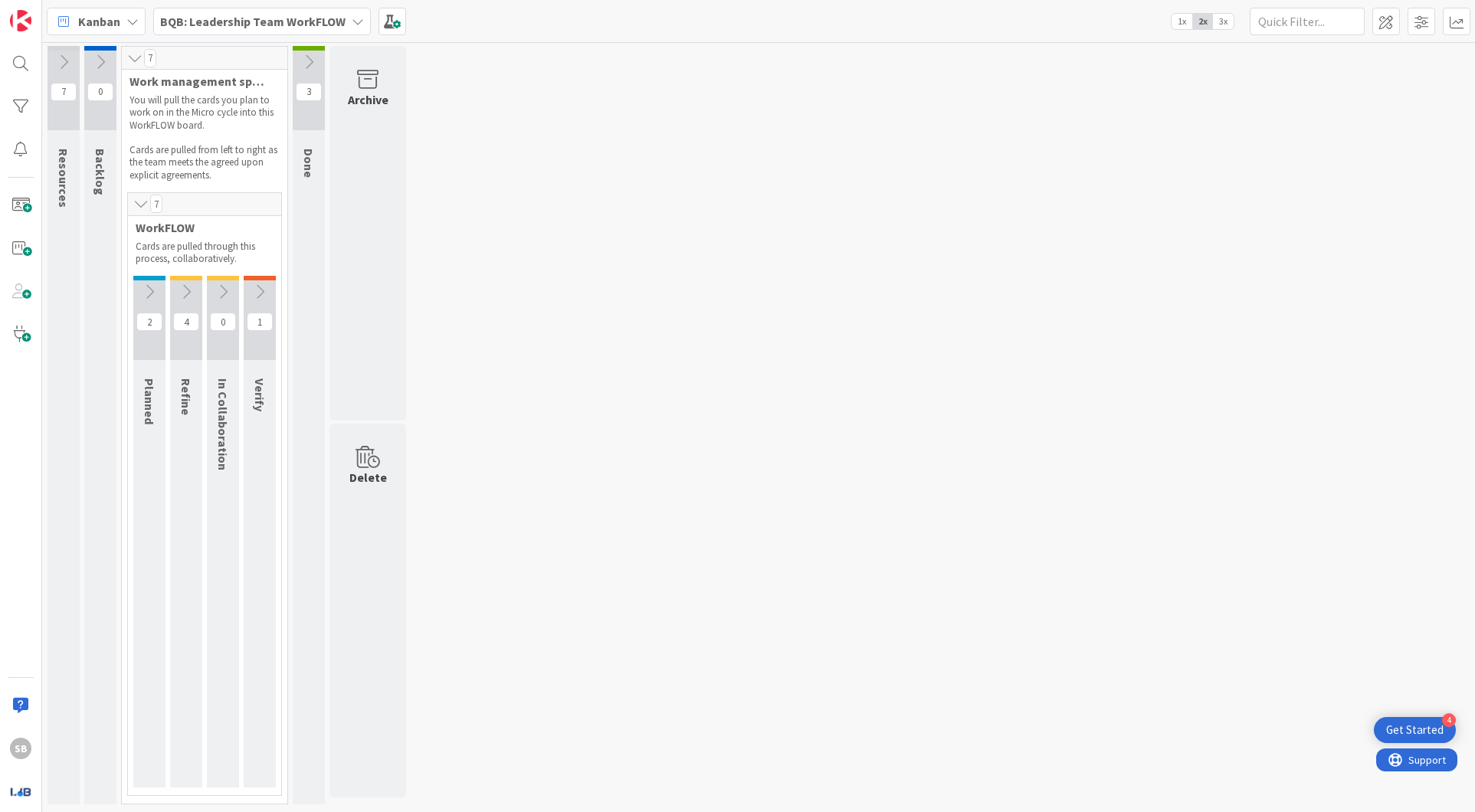
click at [510, 219] on div "7 Resources These resources will help your team with your WorkFLOW practice. 0 …" at bounding box center [758, 429] width 1426 height 766
click at [509, 221] on div "7 Resources These resources will help your team with your WorkFLOW practice. 0 …" at bounding box center [758, 429] width 1426 height 766
click at [388, 23] on span at bounding box center [392, 21] width 28 height 27
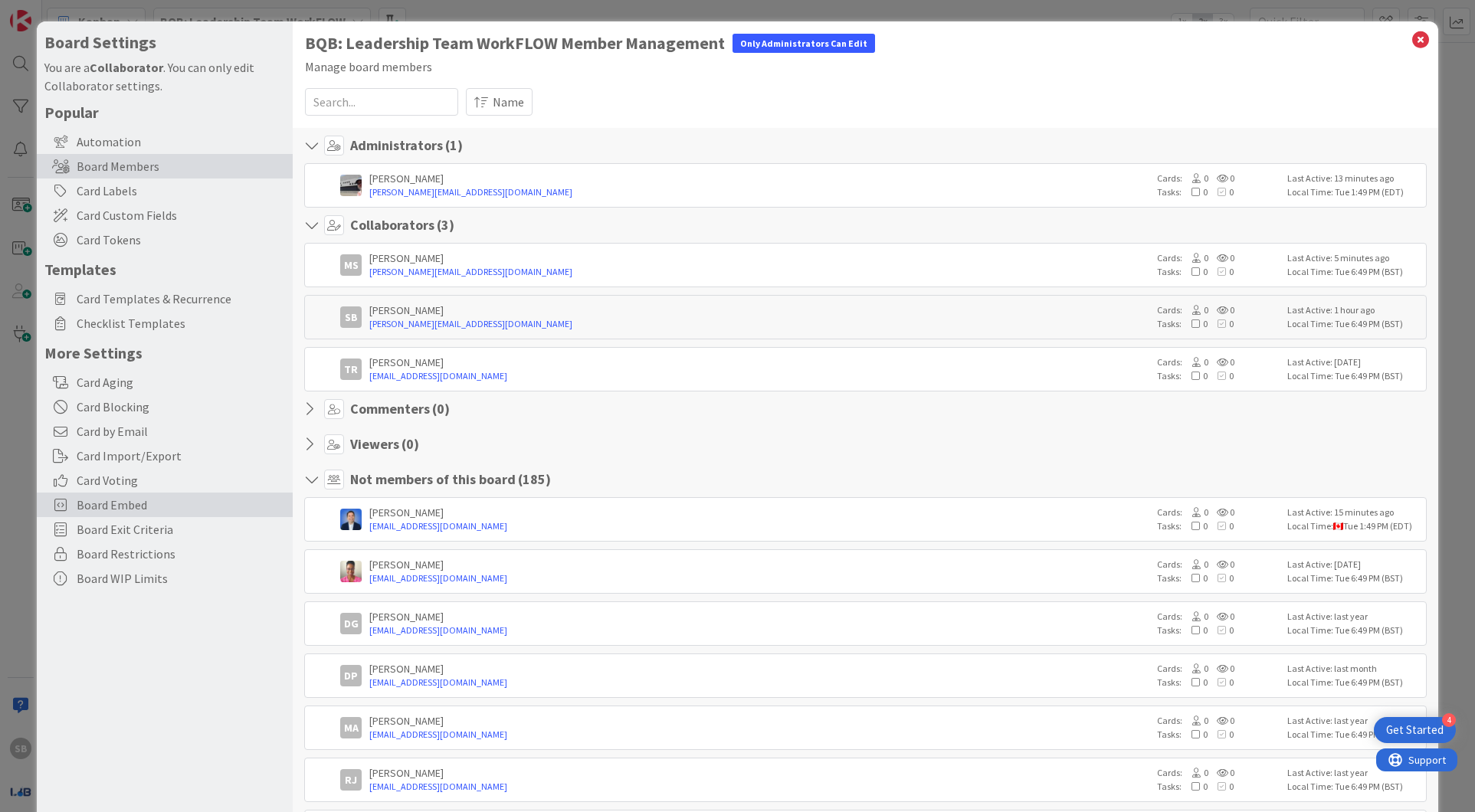
click at [154, 510] on span "Board Embed" at bounding box center [181, 505] width 209 height 19
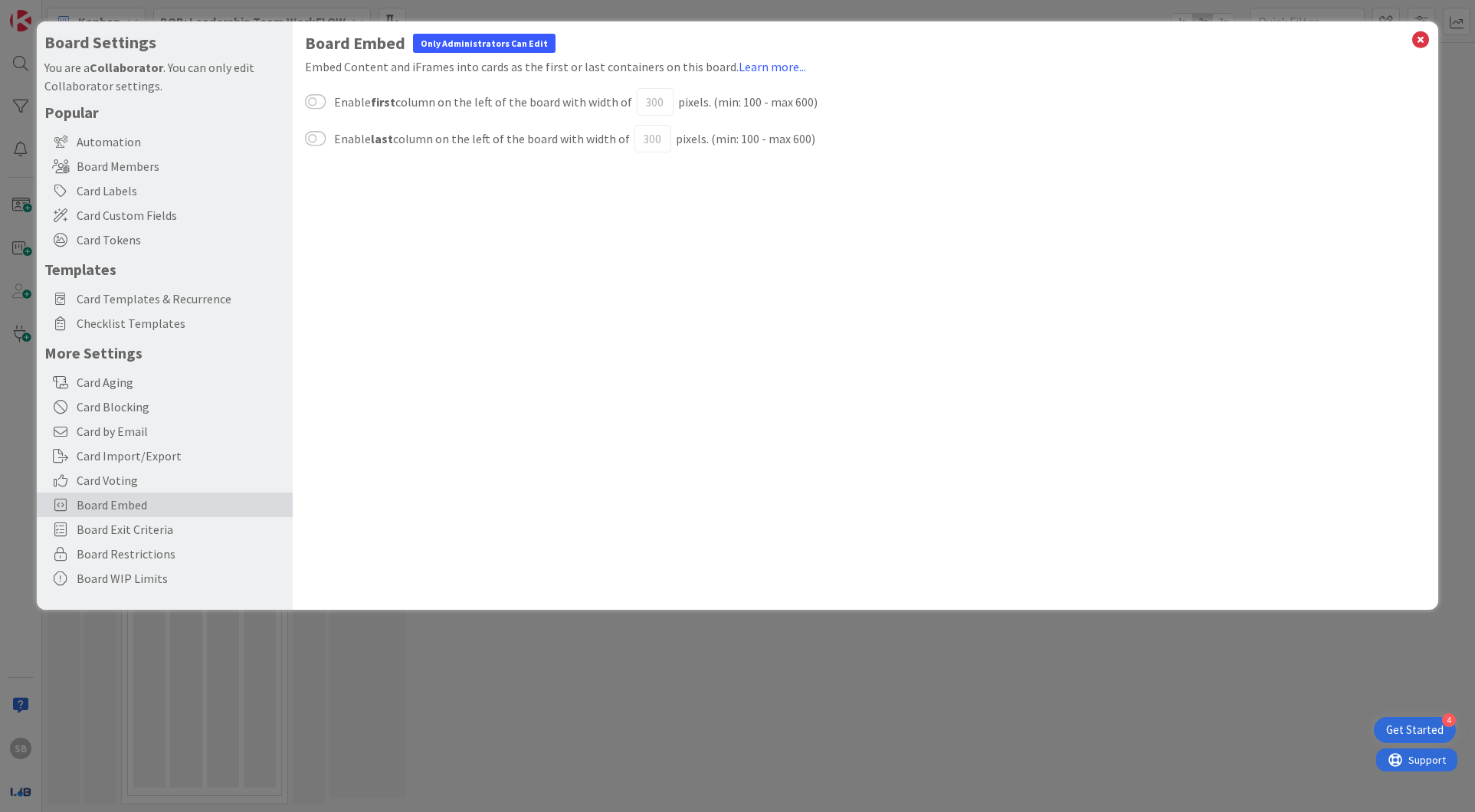
click at [514, 263] on div "Board Embed Only Administrators Can Edit Embed Content and iFrames into cards a…" at bounding box center [866, 315] width 1146 height 588
click at [160, 537] on span "Board Exit Criteria" at bounding box center [181, 529] width 209 height 19
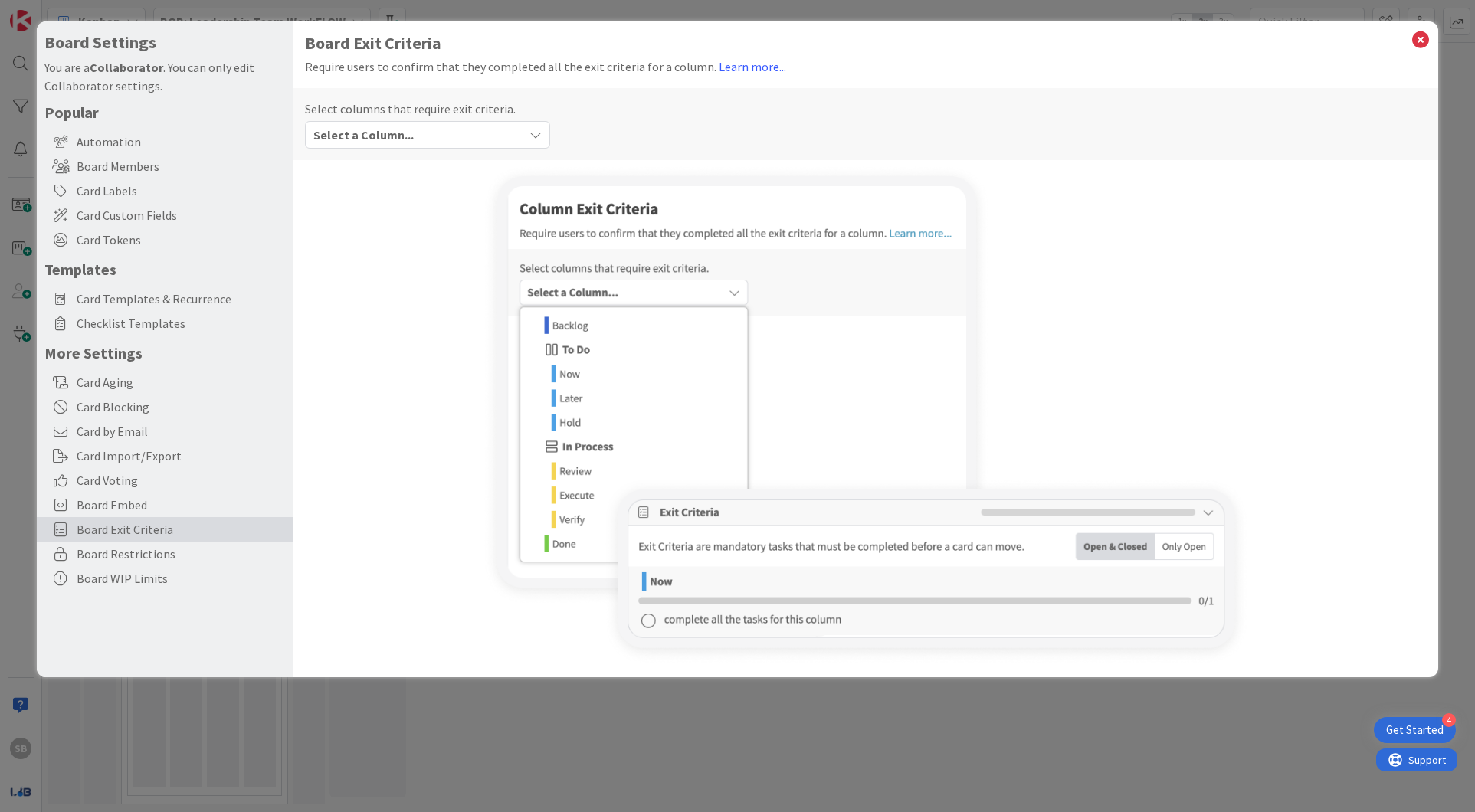
click at [441, 131] on div "Select a Column..." at bounding box center [417, 135] width 214 height 24
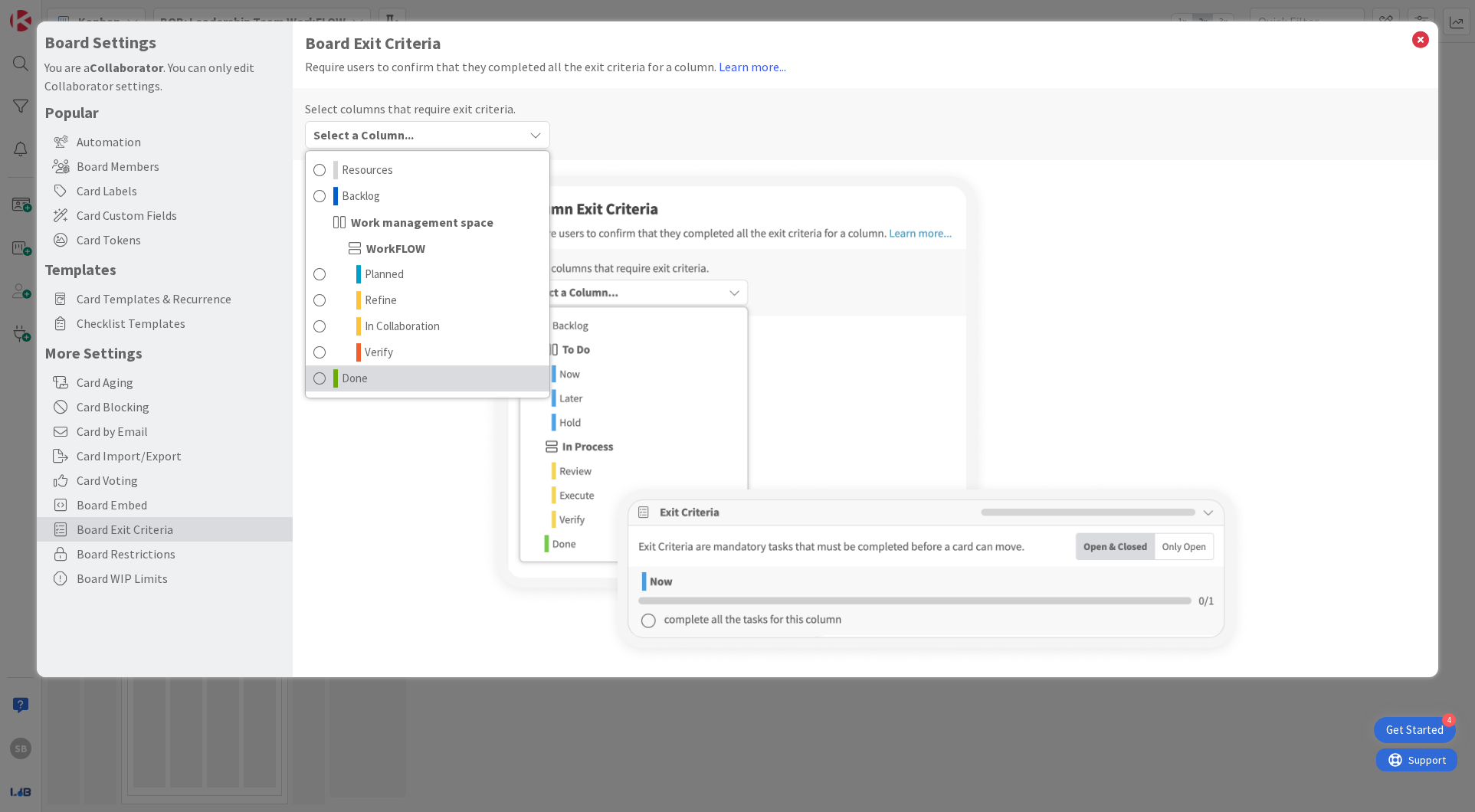
click at [443, 367] on link "Done" at bounding box center [427, 379] width 244 height 26
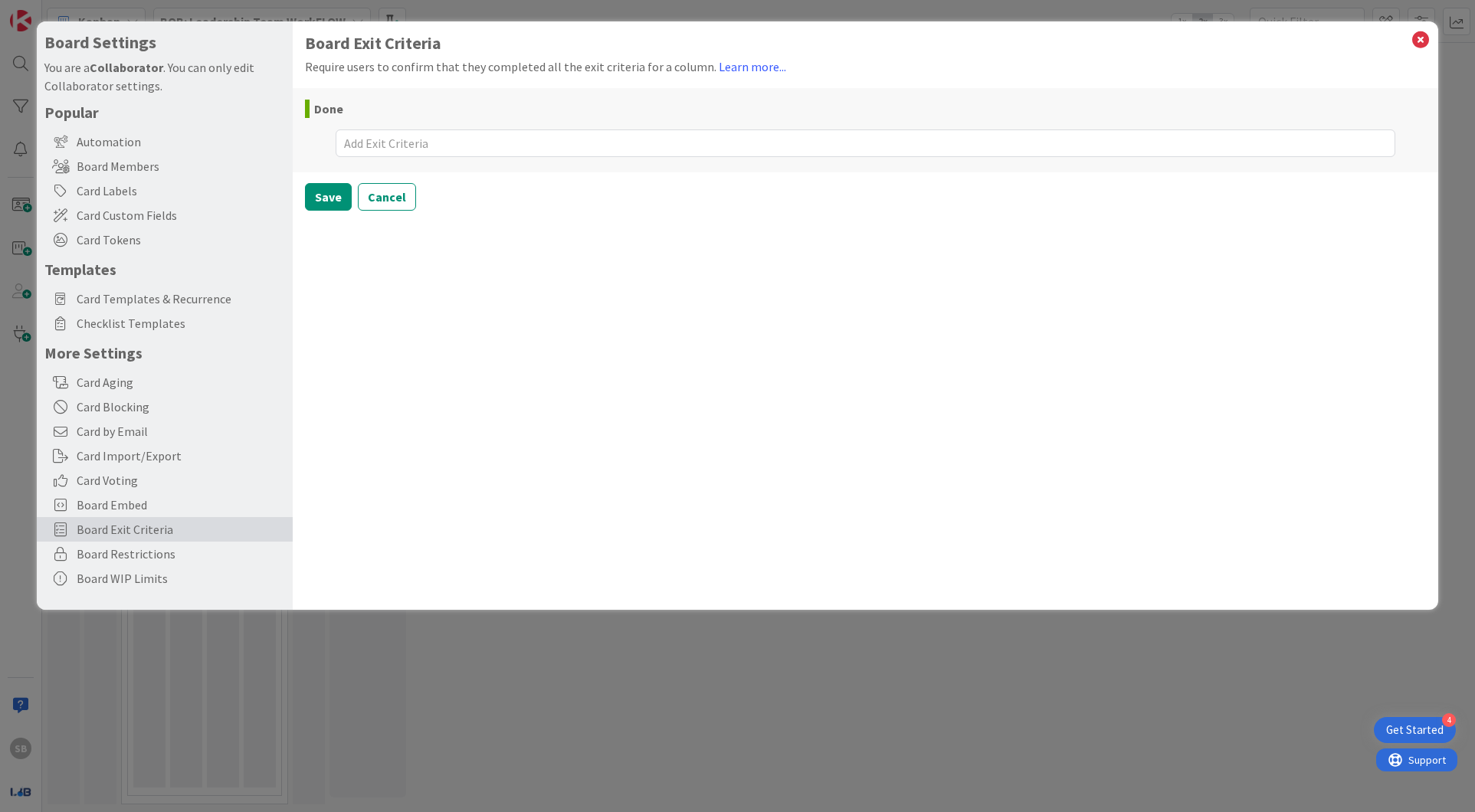
drag, startPoint x: 397, startPoint y: 197, endPoint x: 420, endPoint y: 145, distance: 56.9
click at [420, 145] on div "Board Exit Criteria Require users to confirm that they completed all the exit c…" at bounding box center [865, 122] width 1121 height 177
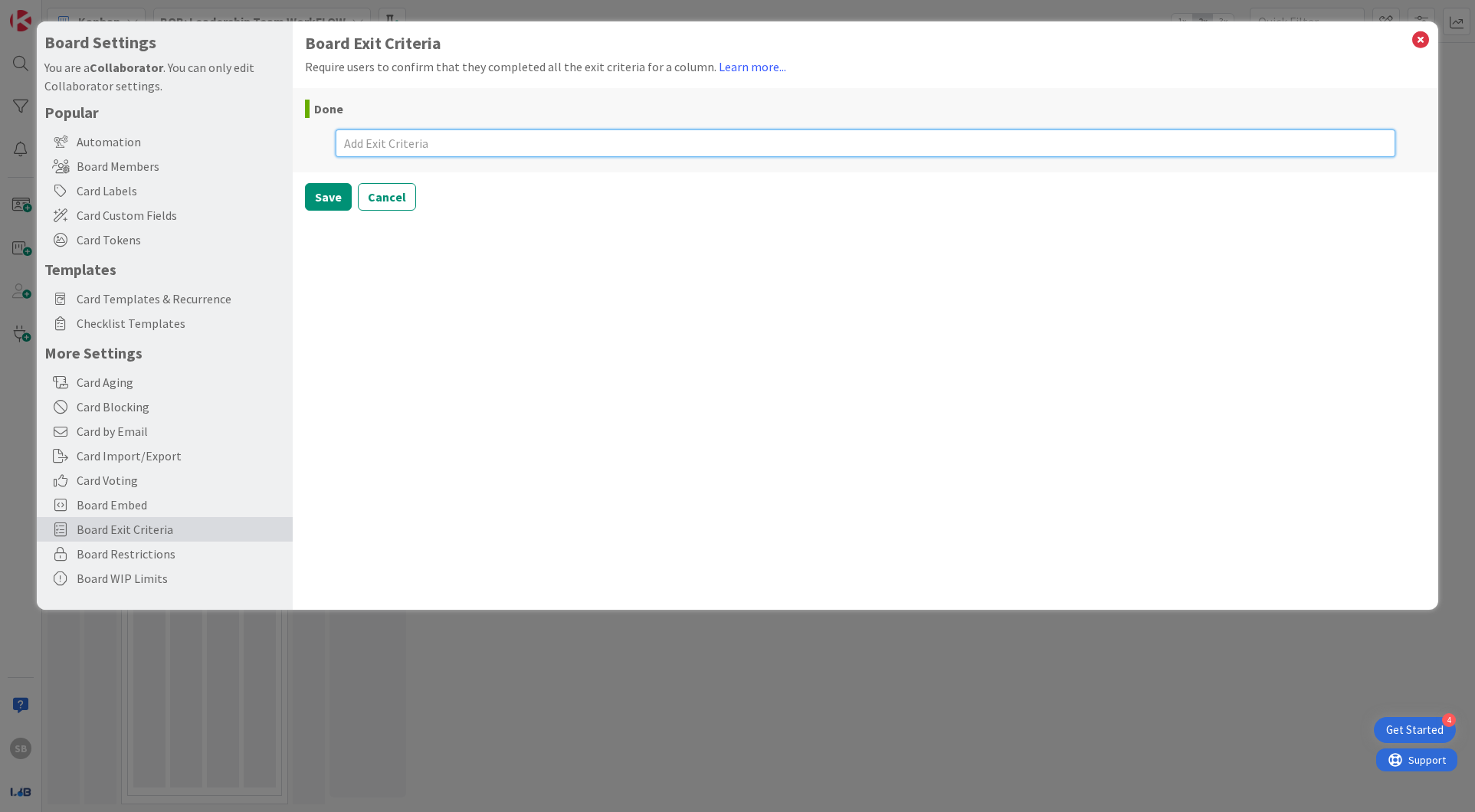
click at [420, 145] on textarea at bounding box center [866, 143] width 1060 height 27
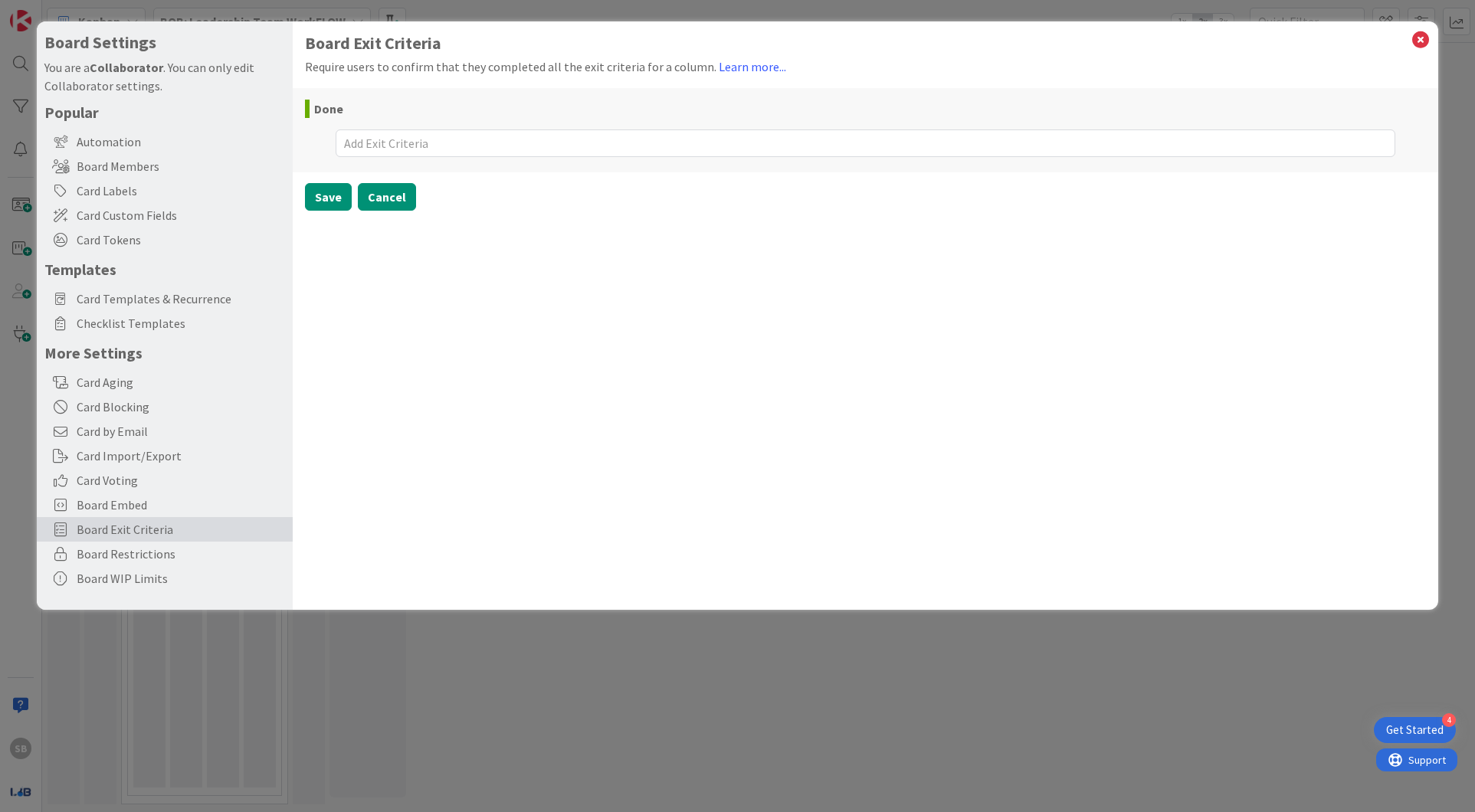
click at [402, 193] on button "Cancel" at bounding box center [387, 197] width 58 height 27
click at [401, 200] on div "Done" at bounding box center [842, 193] width 1058 height 19
click at [417, 132] on div "Select a Column..." at bounding box center [417, 135] width 214 height 24
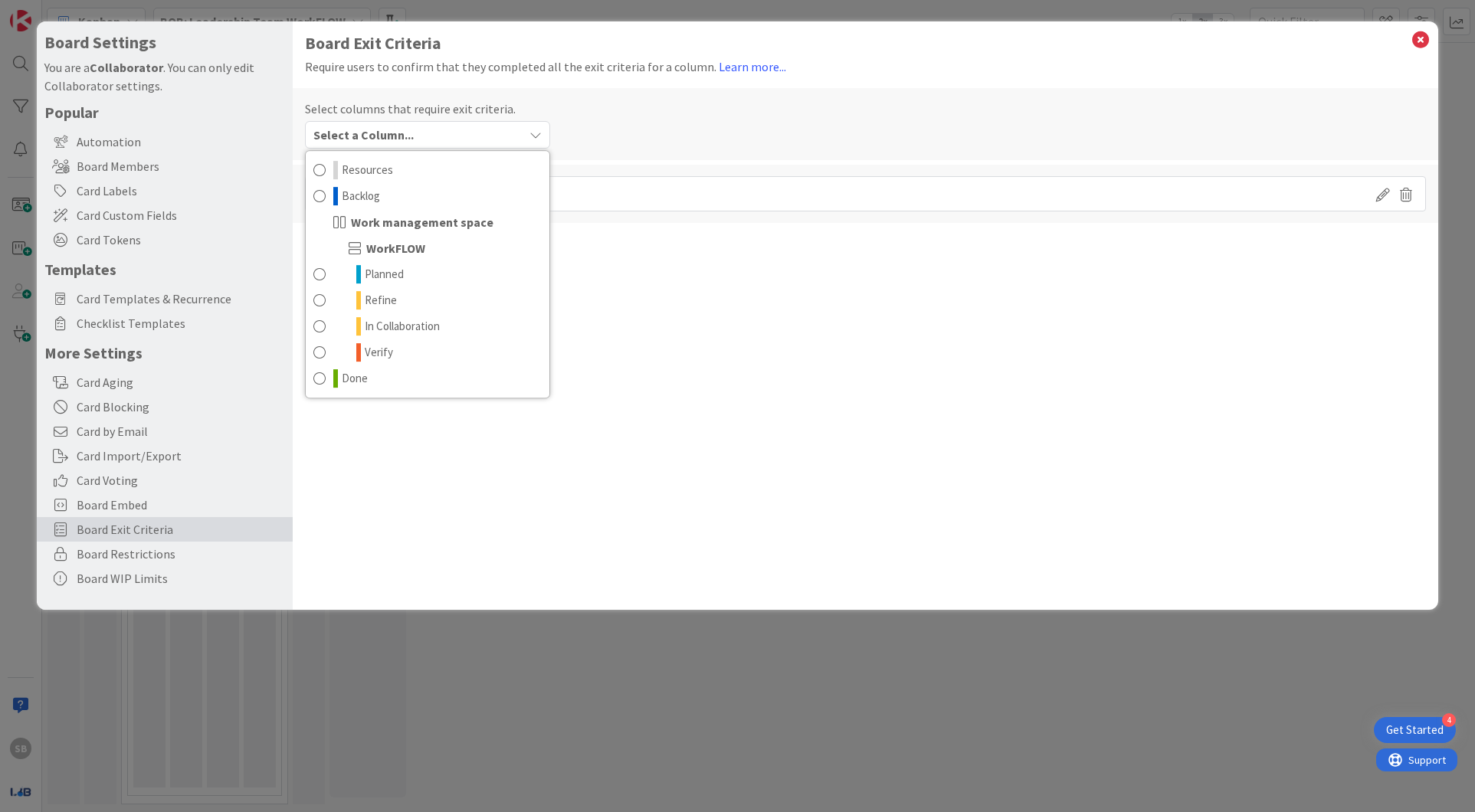
click at [273, 530] on span "Board Exit Criteria" at bounding box center [181, 529] width 209 height 19
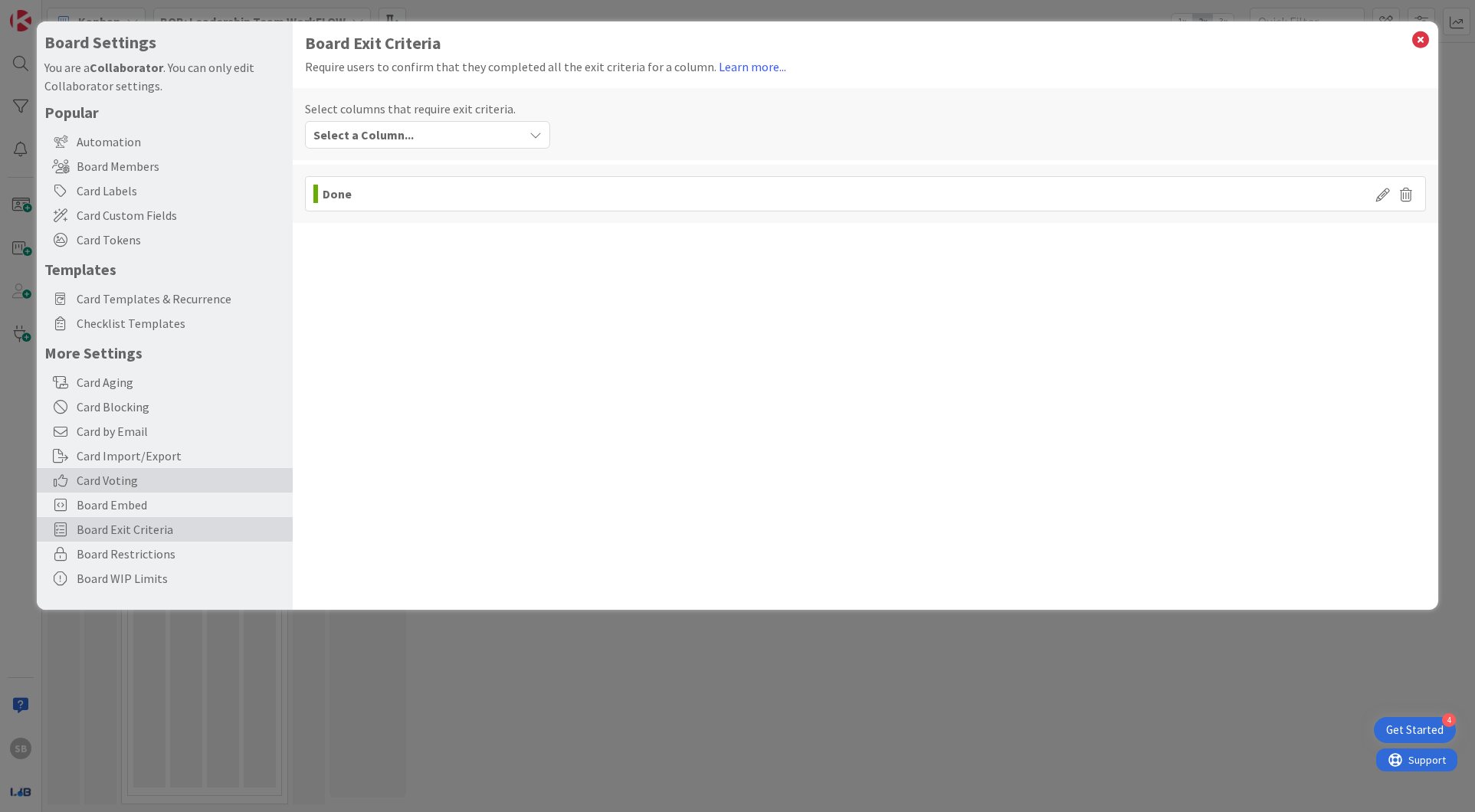
click at [201, 481] on span "Card Voting" at bounding box center [181, 480] width 209 height 19
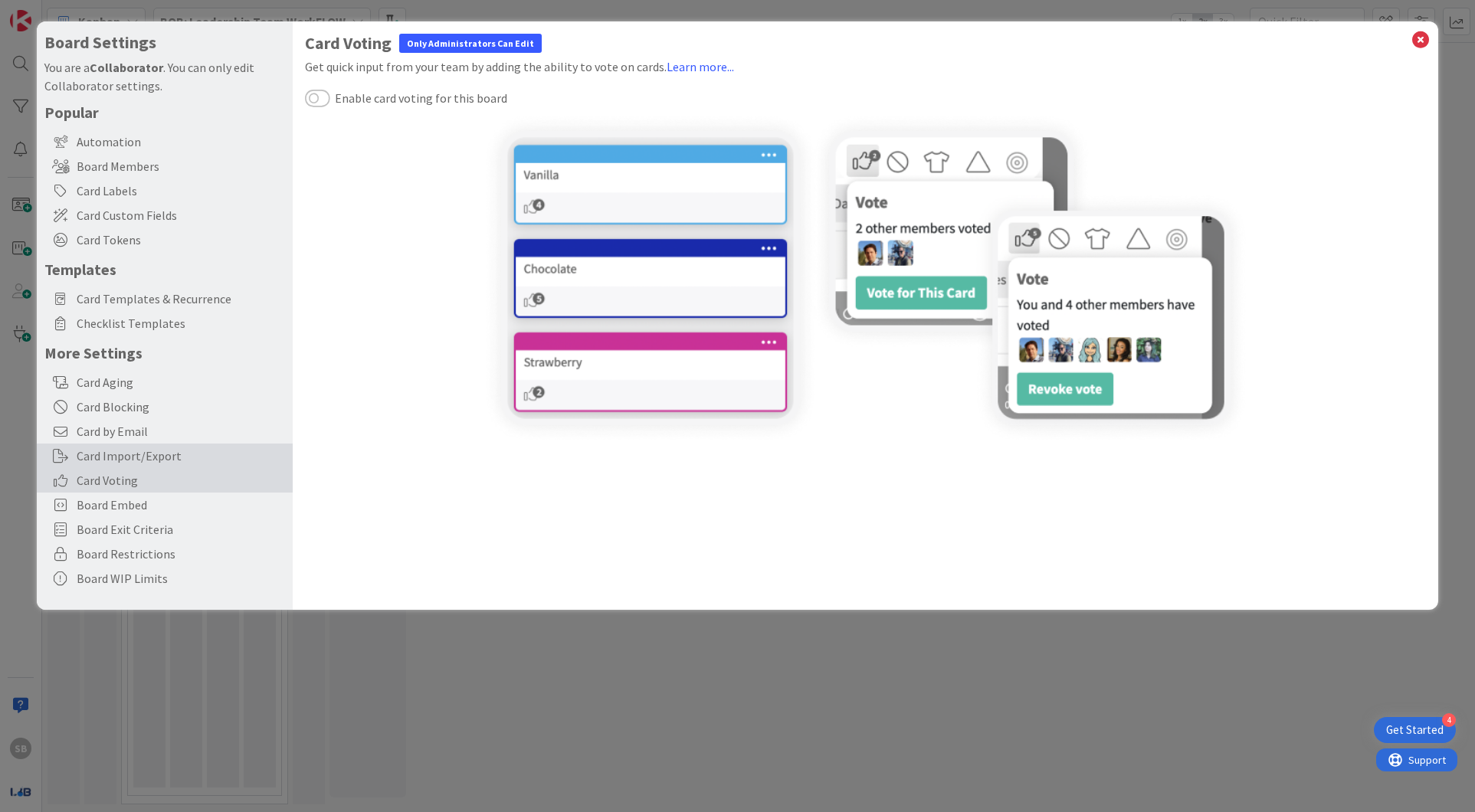
click at [144, 450] on div "Card Import/Export" at bounding box center [164, 455] width 256 height 24
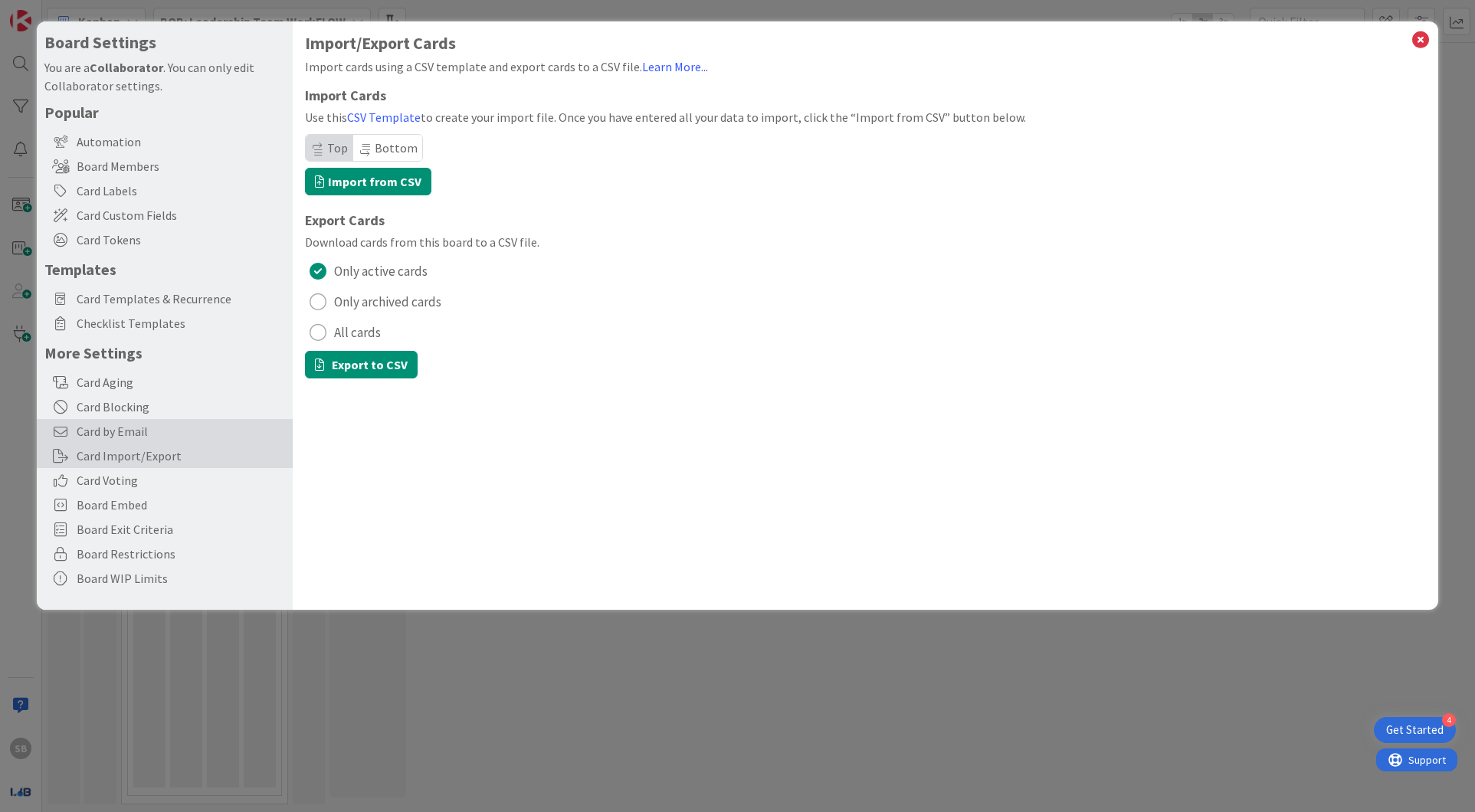
click at [162, 431] on span "Card by Email" at bounding box center [181, 431] width 209 height 19
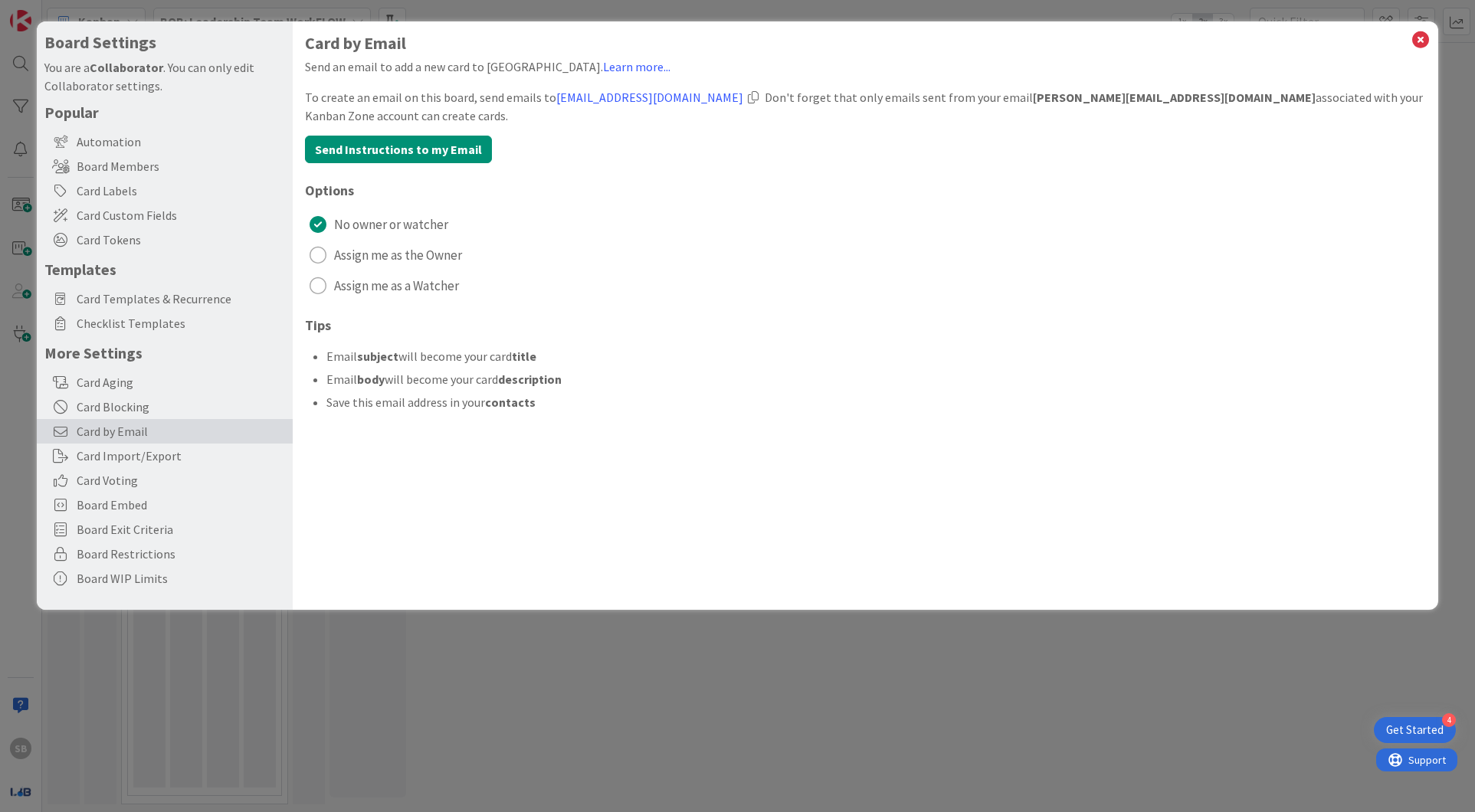
click at [615, 131] on div "Card by Email Send an email to add a new card to Kanban Zone. Learn more... To …" at bounding box center [865, 231] width 1121 height 395
click at [1043, 104] on b "steve@brilliancydeeptech.com" at bounding box center [1173, 97] width 282 height 15
drag, startPoint x: 1017, startPoint y: 102, endPoint x: 1050, endPoint y: 104, distance: 33.1
click at [1046, 99] on b "steve@brilliancydeeptech.com" at bounding box center [1173, 97] width 282 height 15
click at [1050, 104] on b "steve@brilliancydeeptech.com" at bounding box center [1173, 97] width 282 height 15
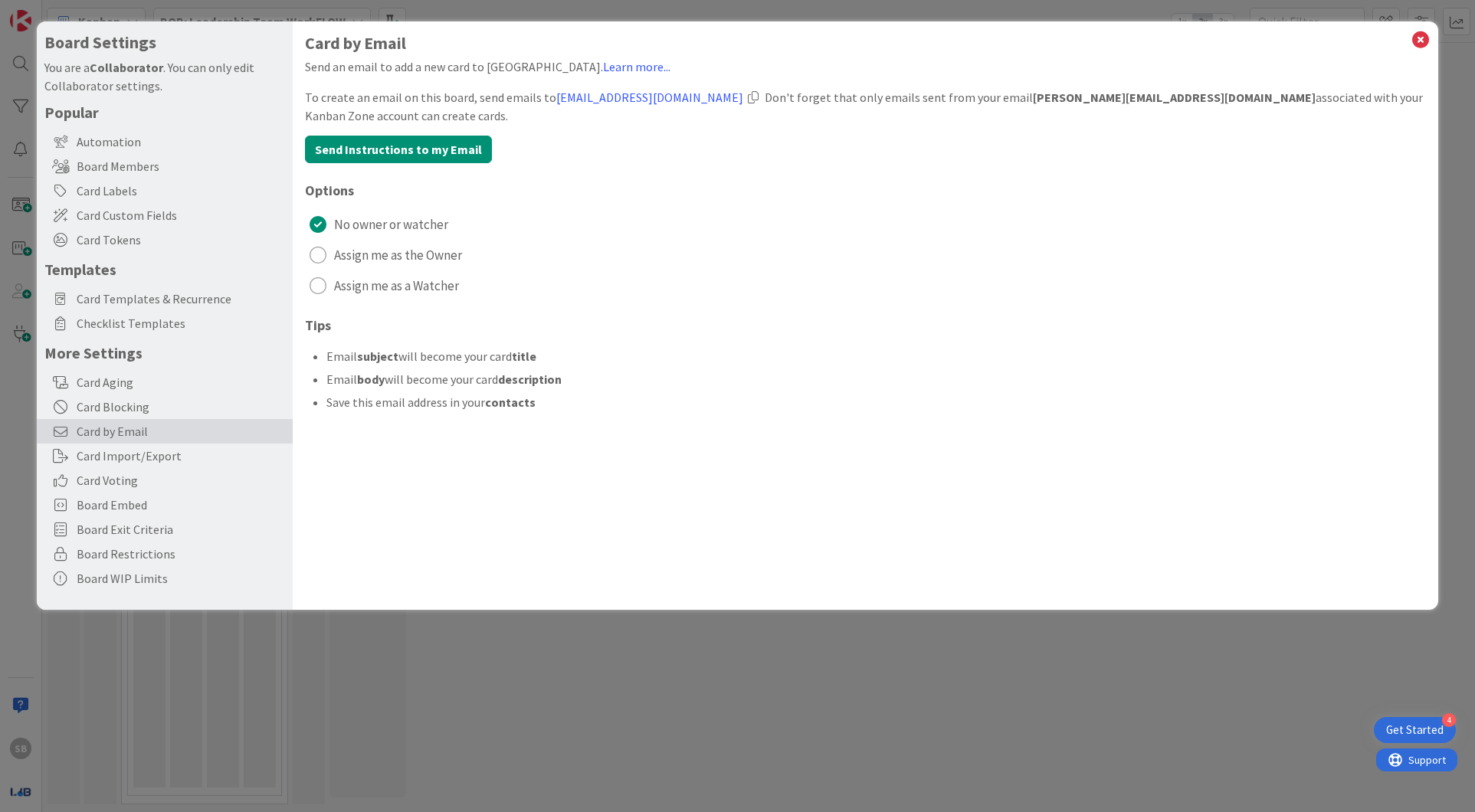
click at [751, 98] on div at bounding box center [752, 97] width 11 height 12
click at [1416, 43] on icon at bounding box center [1420, 40] width 20 height 22
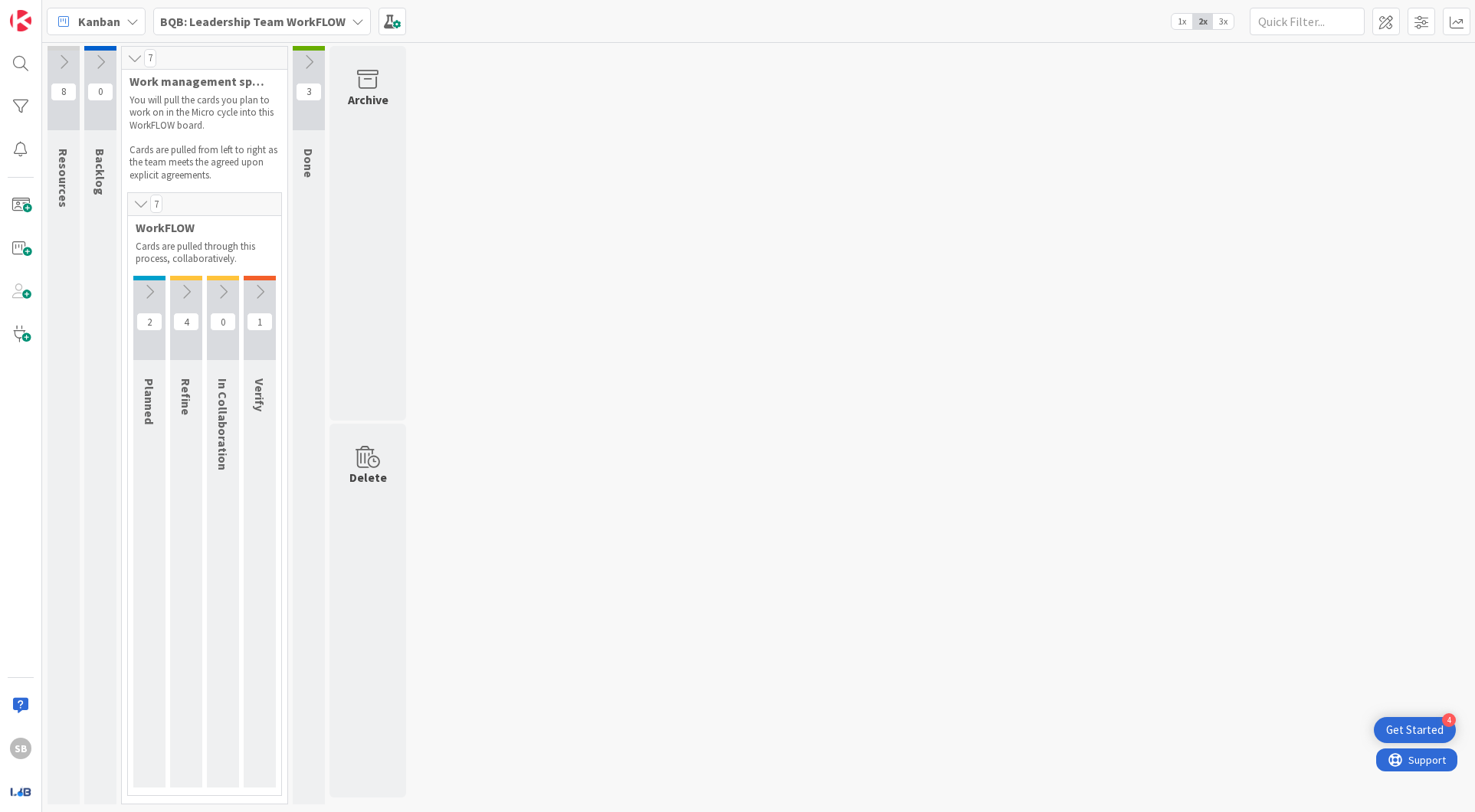
click at [1223, 82] on div "8 Resources These resources will help your team with your WorkFLOW practice. 0 …" at bounding box center [758, 429] width 1426 height 766
click at [74, 60] on button at bounding box center [64, 61] width 32 height 23
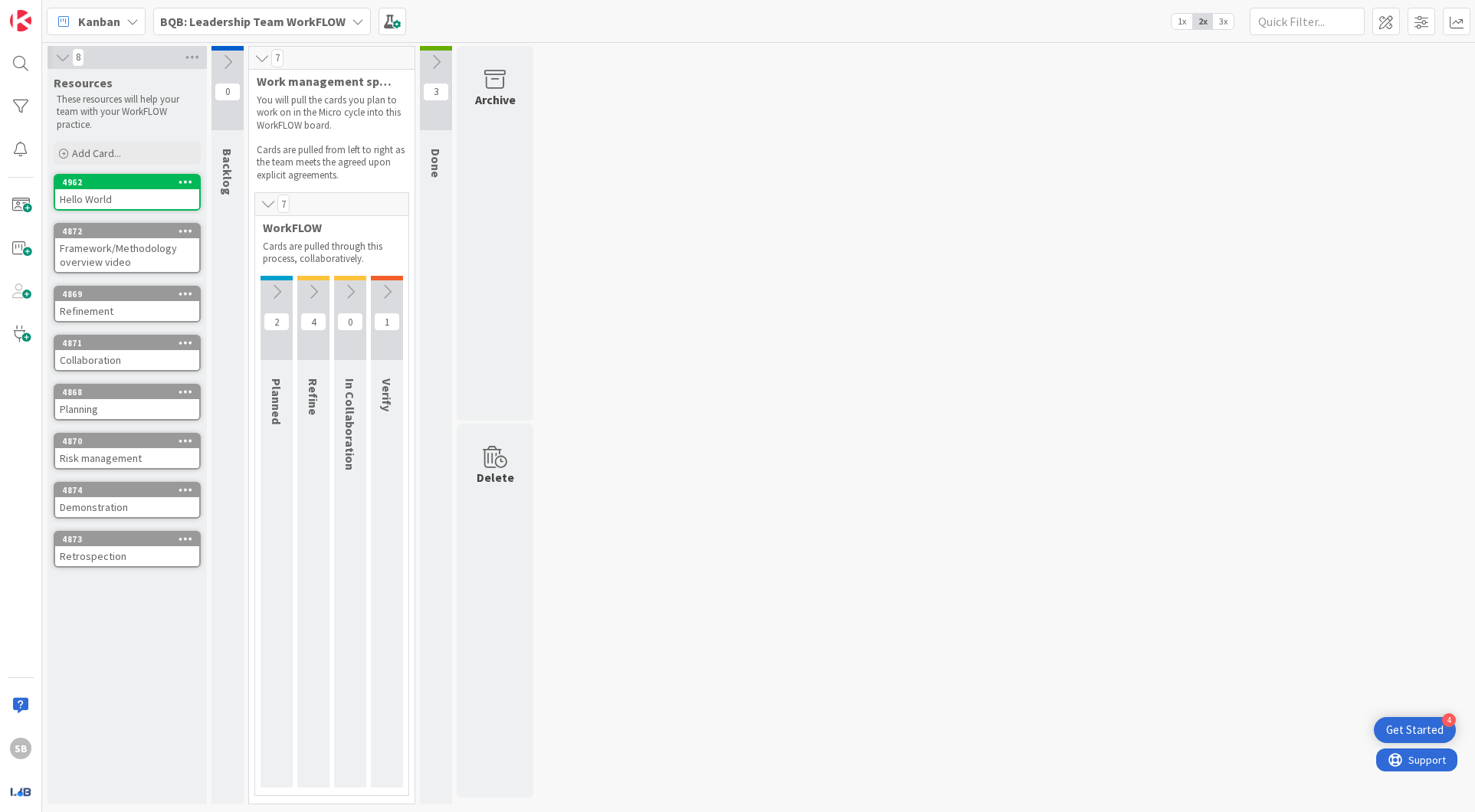
click at [185, 180] on icon at bounding box center [186, 181] width 15 height 11
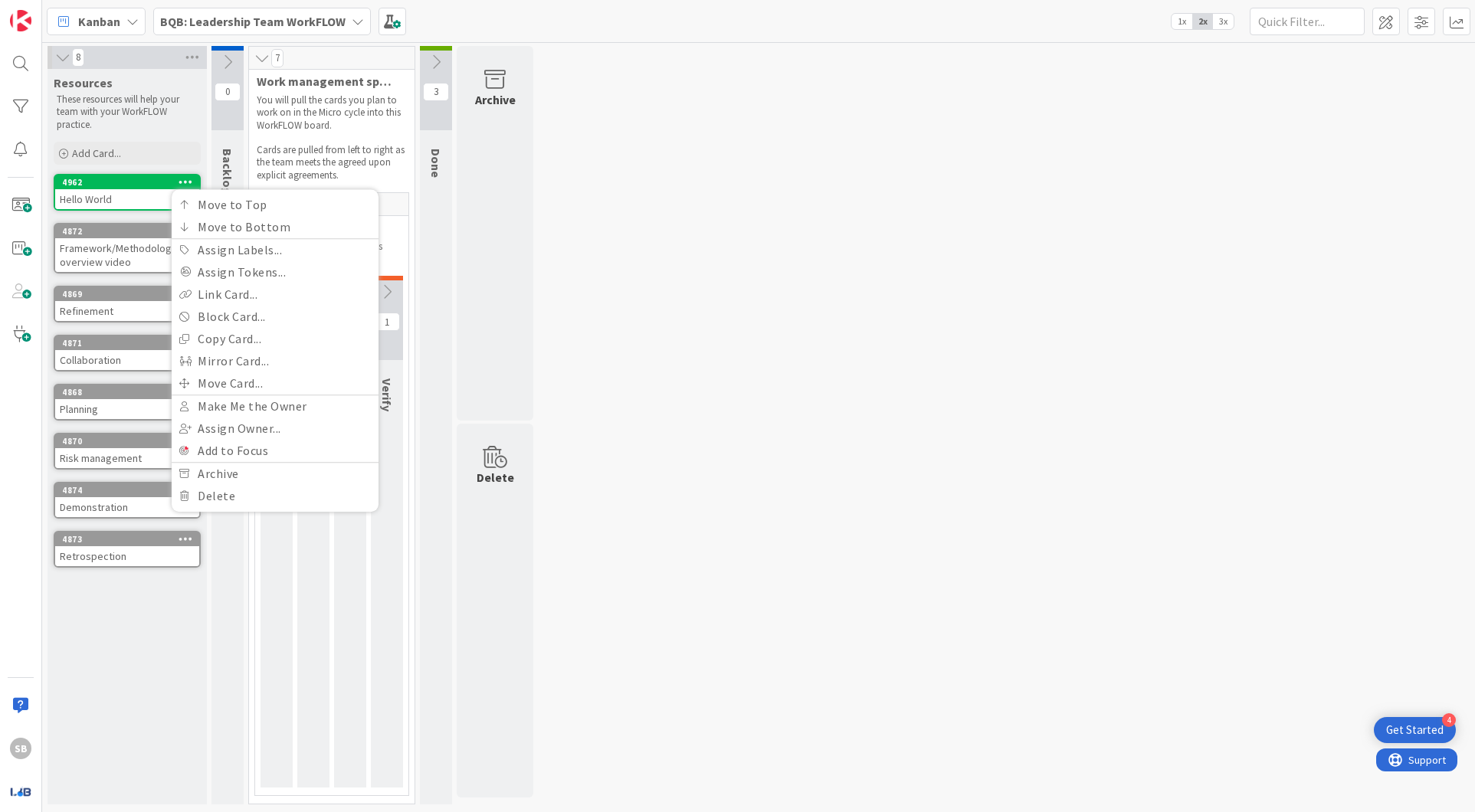
click at [185, 180] on icon at bounding box center [186, 181] width 15 height 11
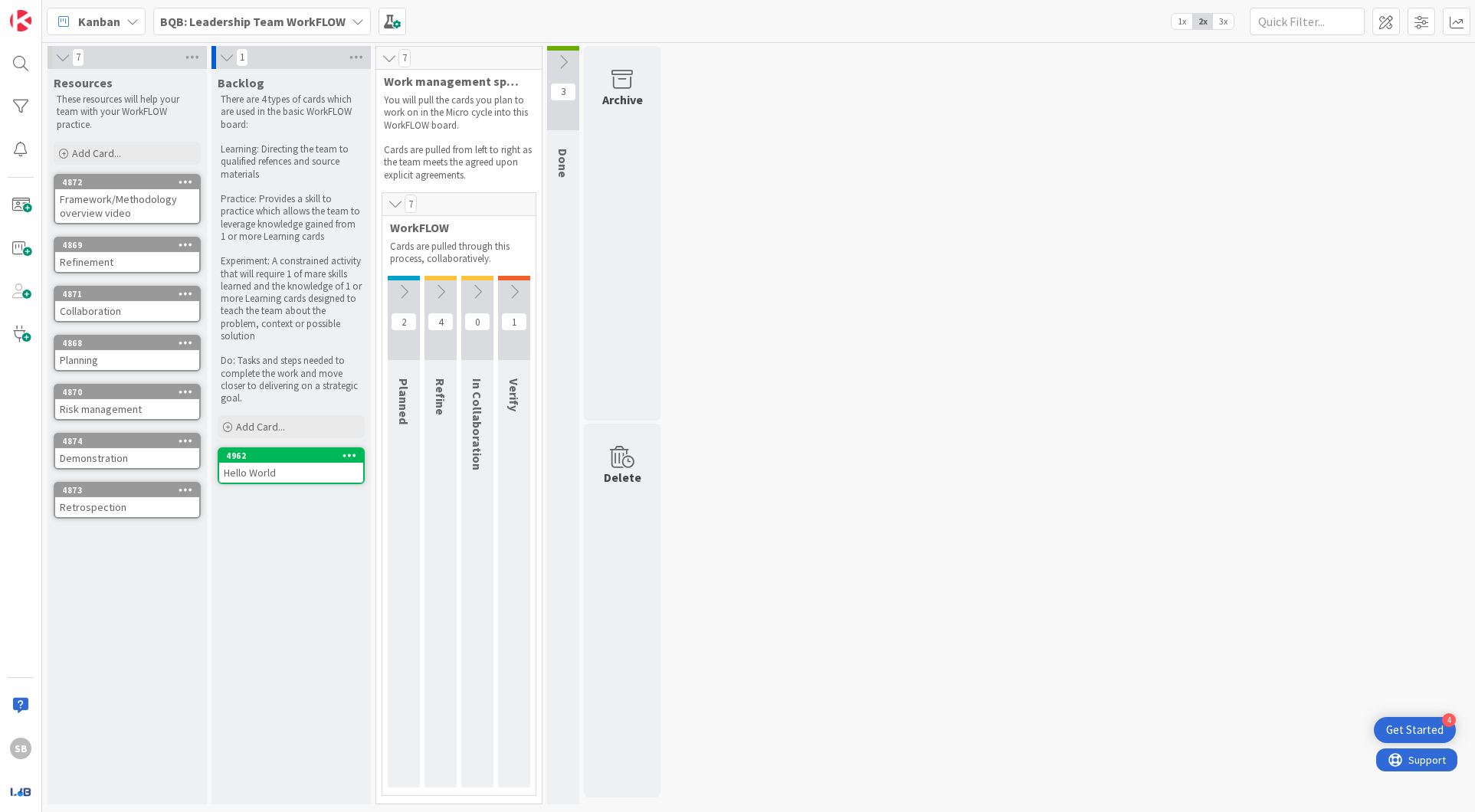
click at [349, 458] on icon at bounding box center [350, 455] width 15 height 11
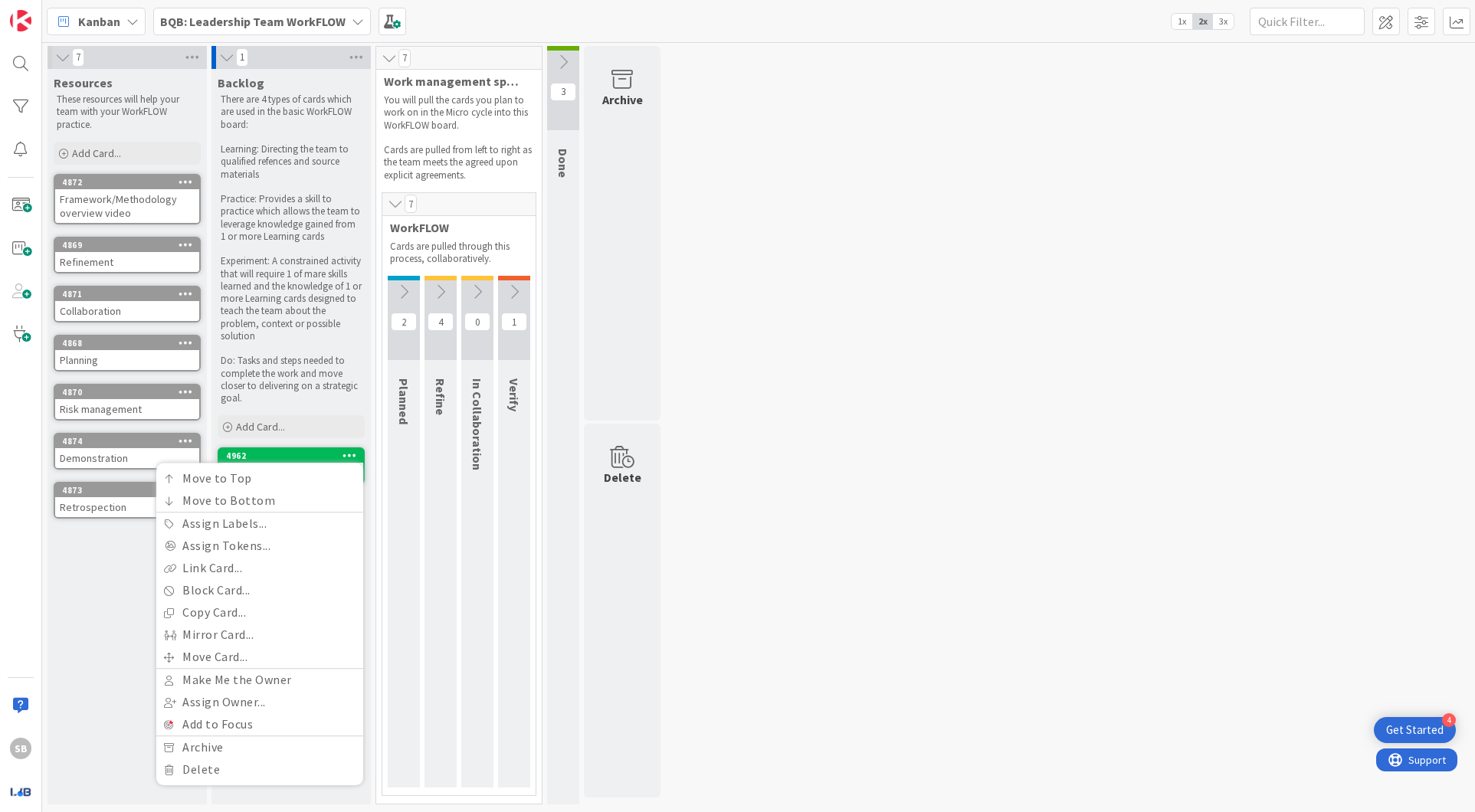
click at [844, 504] on div "7 Resources These resources will help your team with your WorkFLOW practice. Ad…" at bounding box center [758, 429] width 1426 height 766
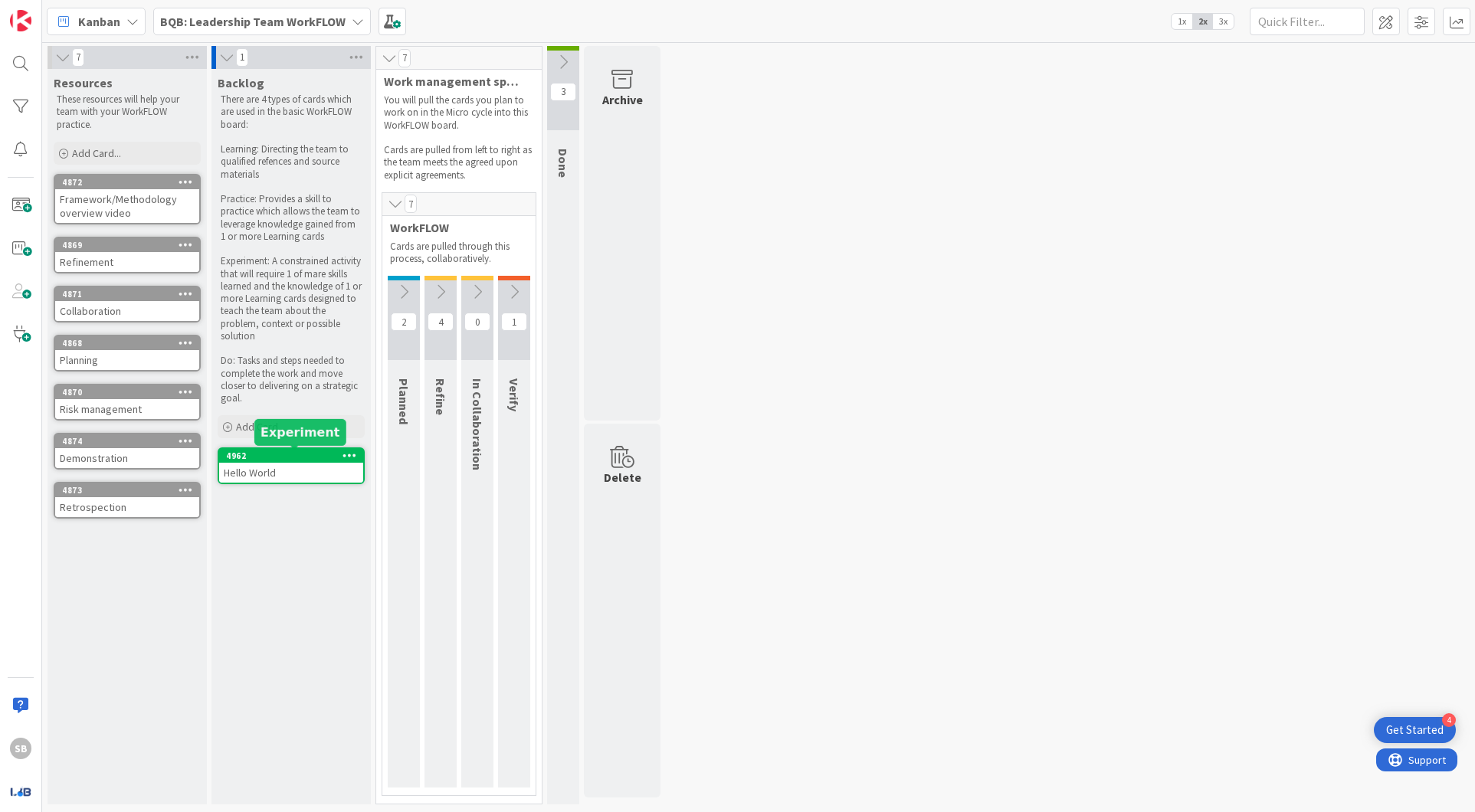
click at [277, 452] on div "4962" at bounding box center [294, 455] width 137 height 11
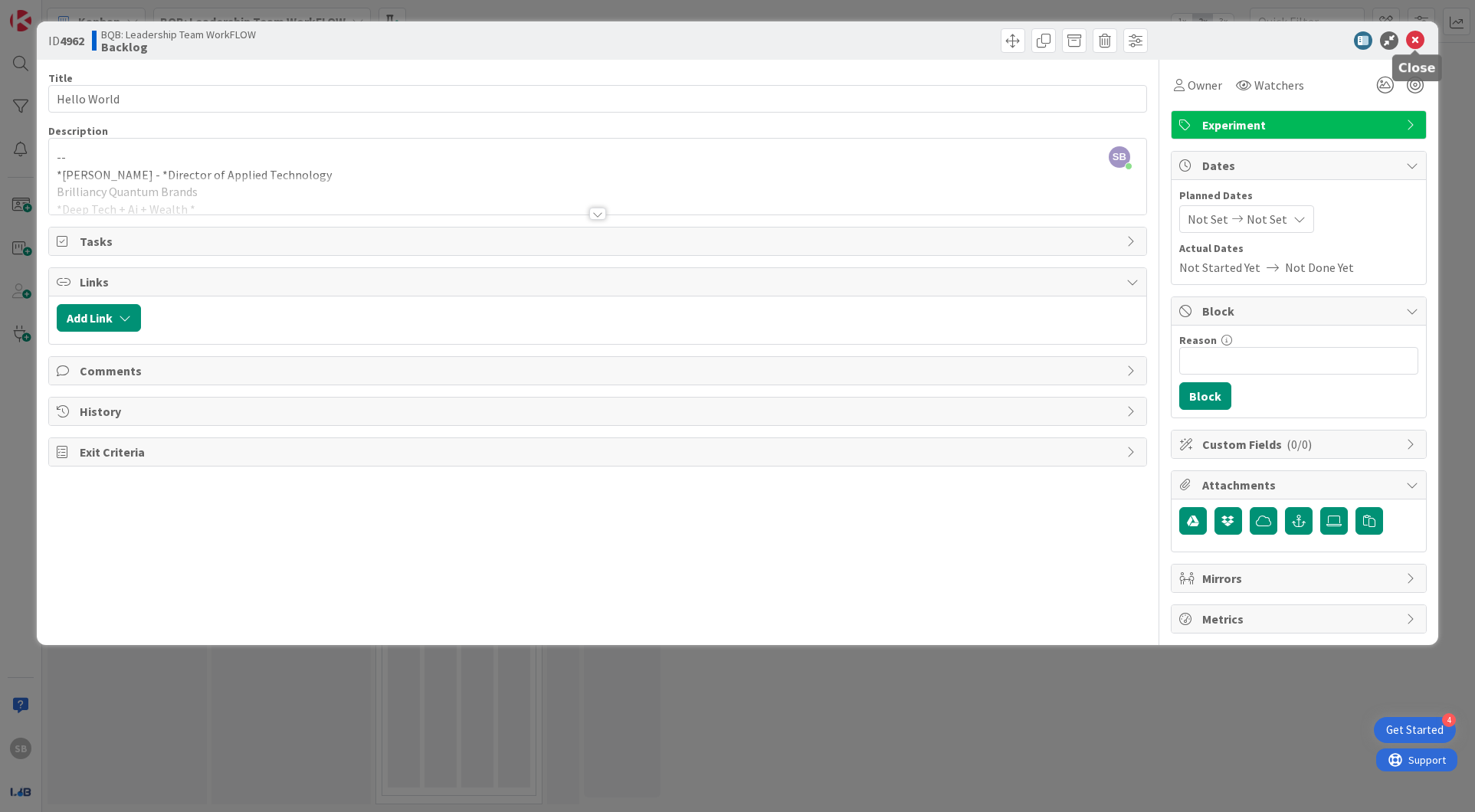
click at [1415, 42] on icon at bounding box center [1415, 40] width 19 height 19
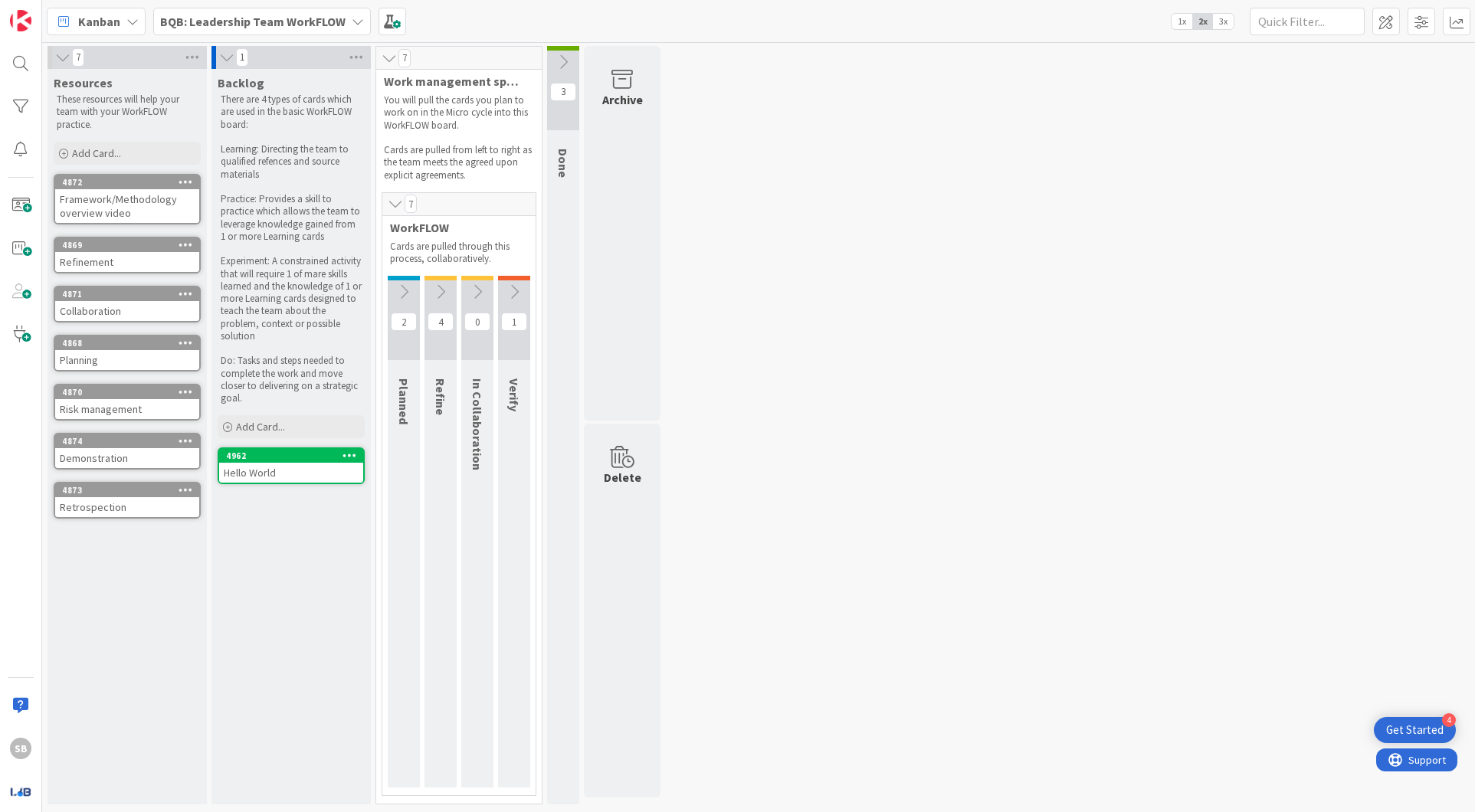
click at [349, 457] on icon at bounding box center [350, 455] width 15 height 11
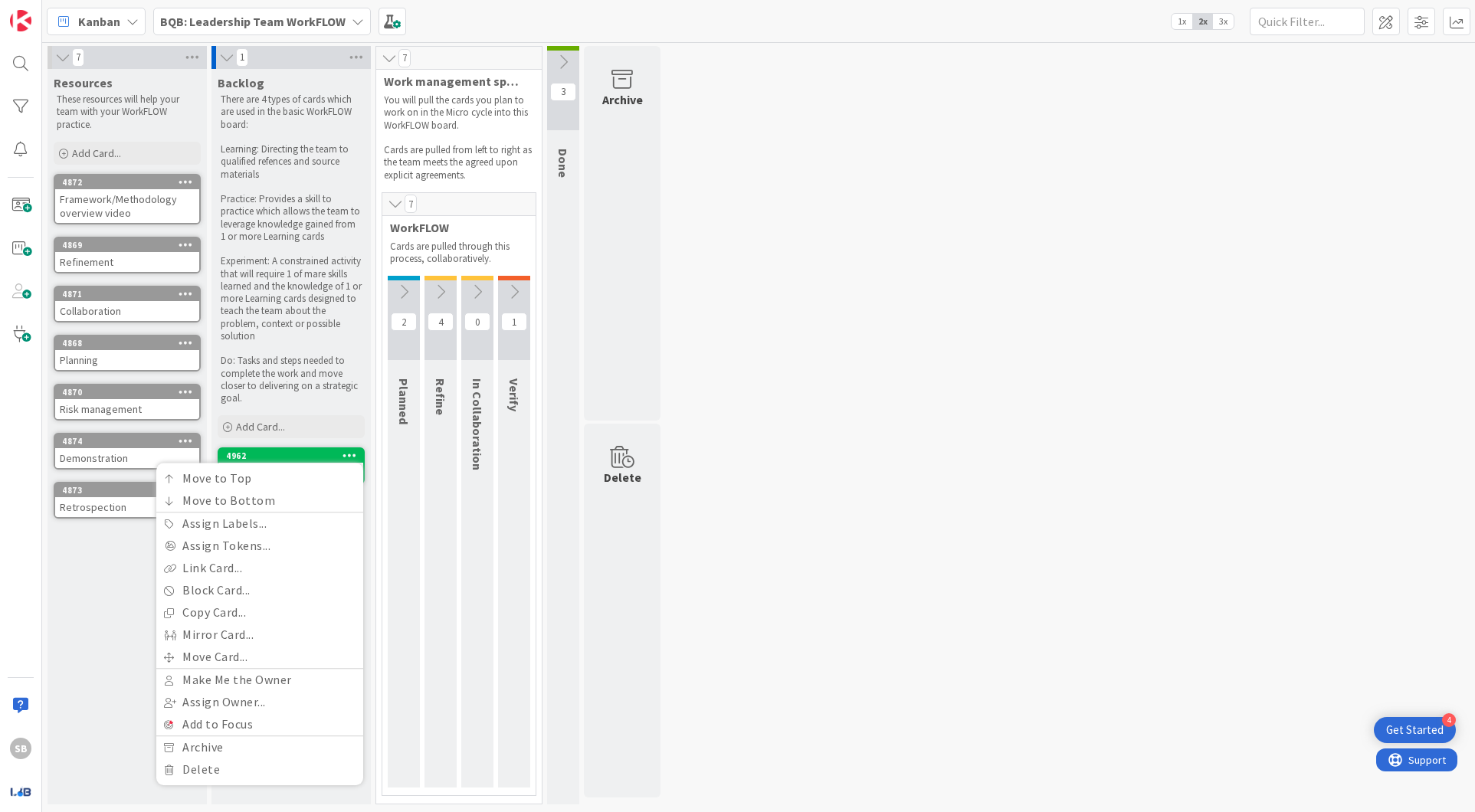
click at [832, 524] on div "7 Resources These resources will help your team with your WorkFLOW practice. Ad…" at bounding box center [758, 429] width 1426 height 766
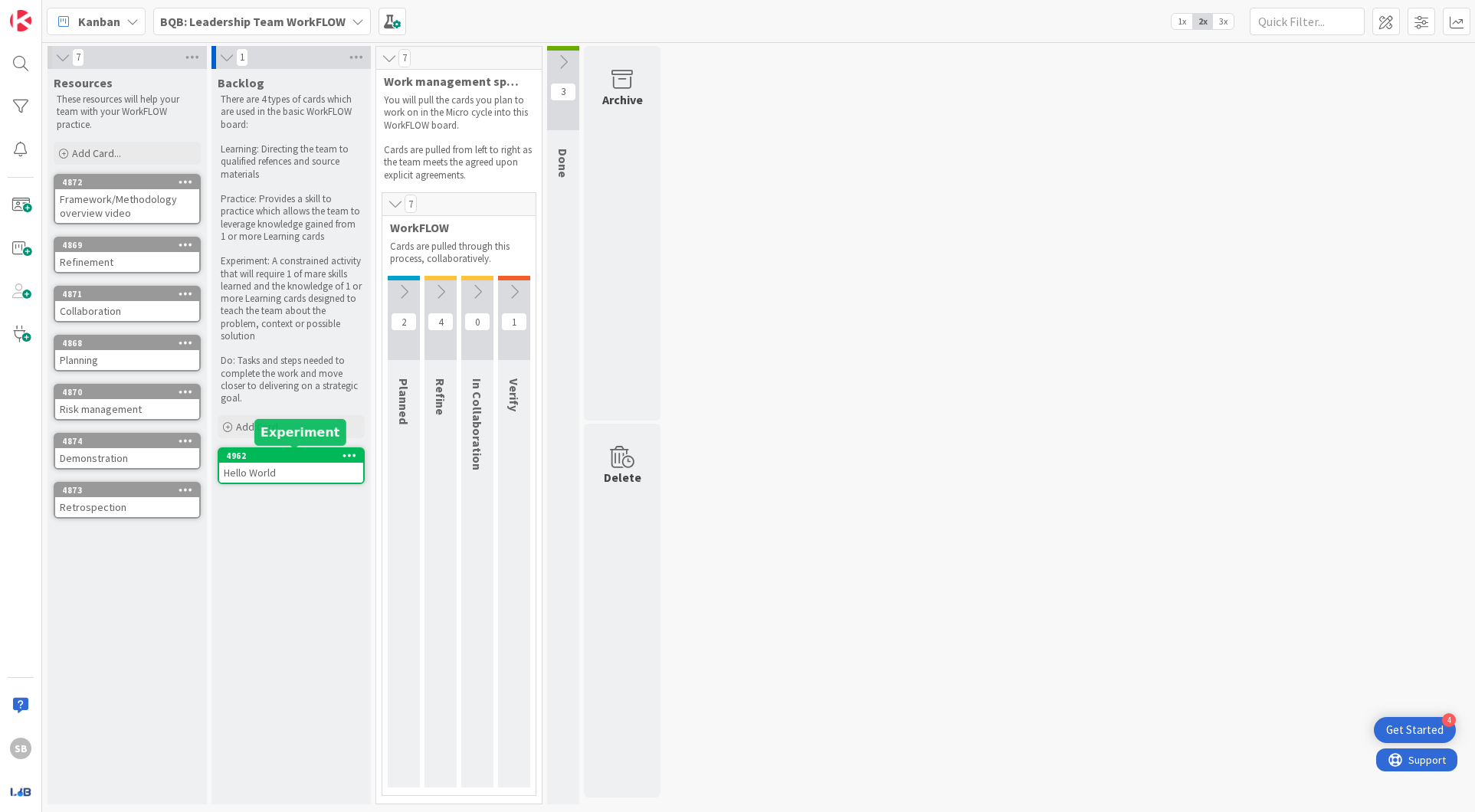
click at [269, 453] on div "4962" at bounding box center [294, 455] width 137 height 11
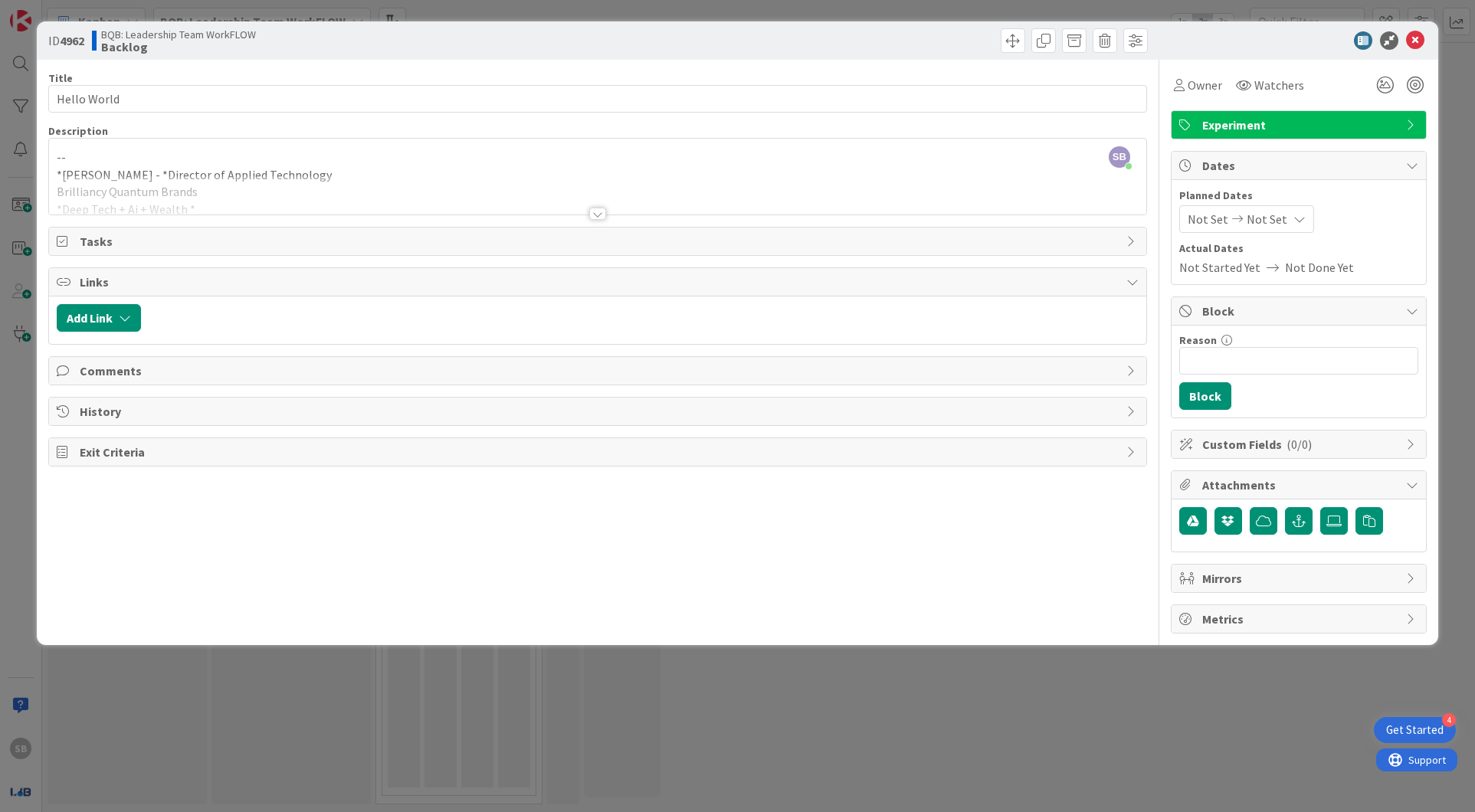
click at [189, 154] on div "SB Steven Bennett just joined -- *Steve Bennett - *Director of Applied Technolo…" at bounding box center [598, 176] width 1097 height 76
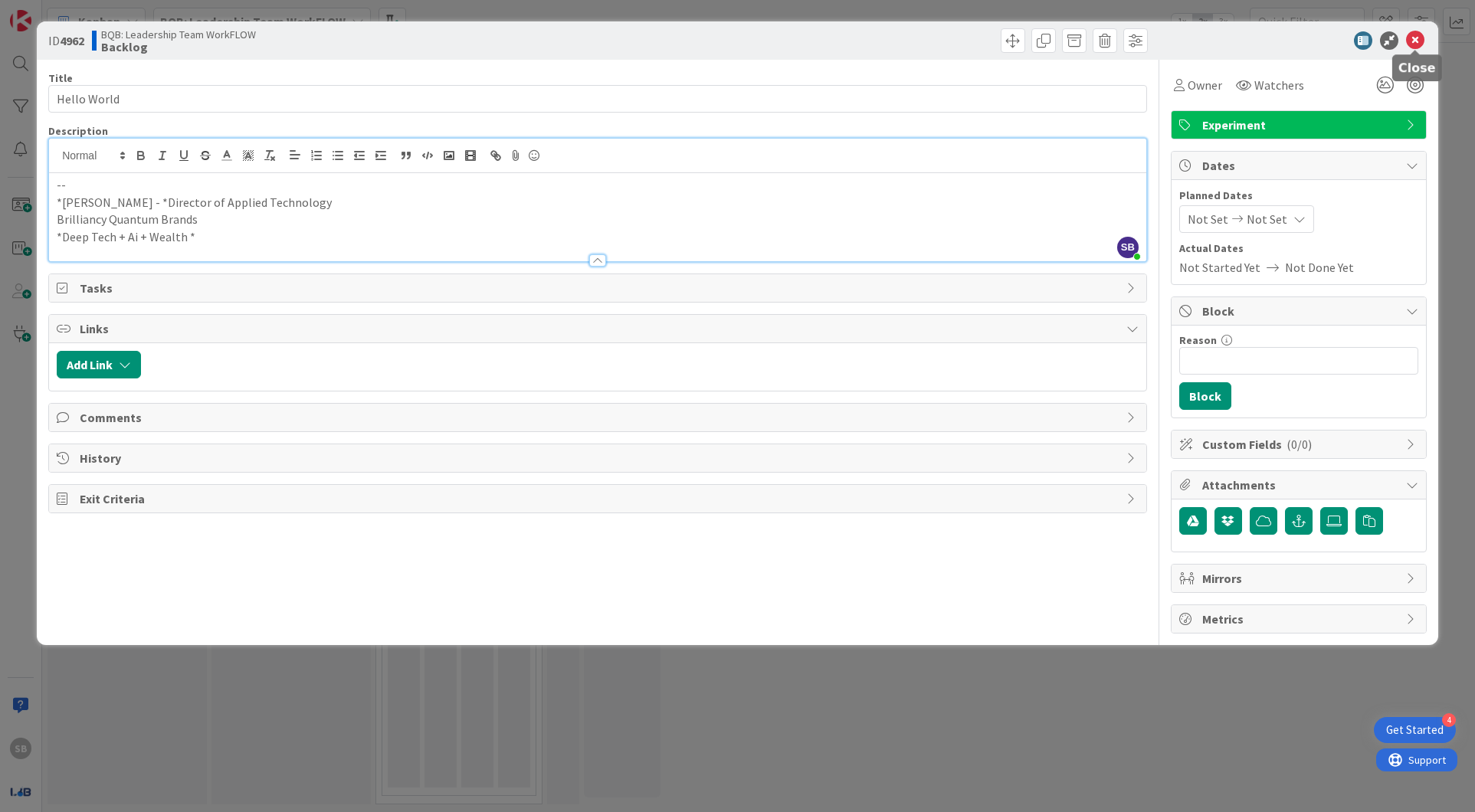
click at [1415, 37] on icon at bounding box center [1415, 40] width 19 height 19
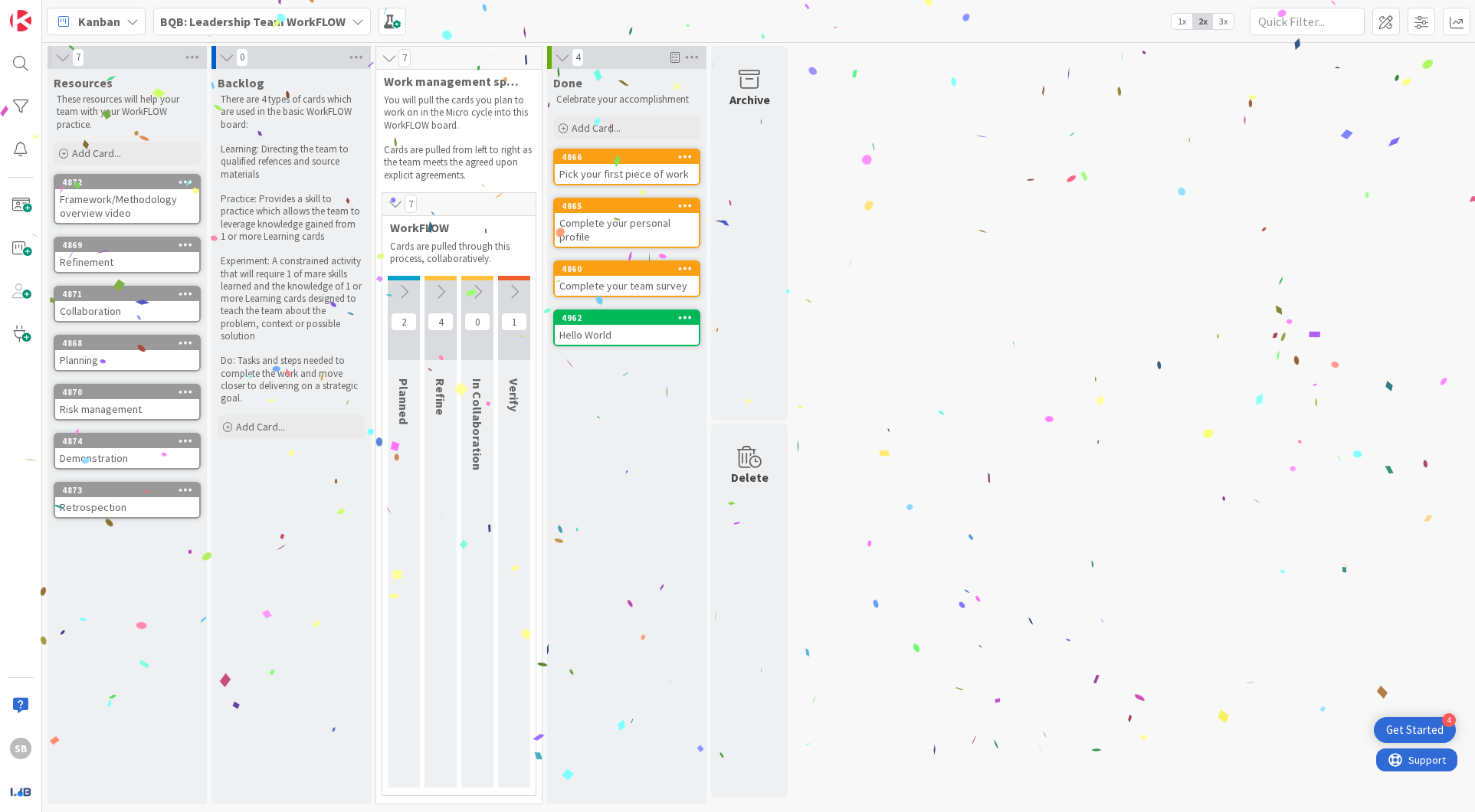
click at [923, 372] on div "7 Resources These resources will help your team with your WorkFLOW practice. Ad…" at bounding box center [758, 429] width 1426 height 766
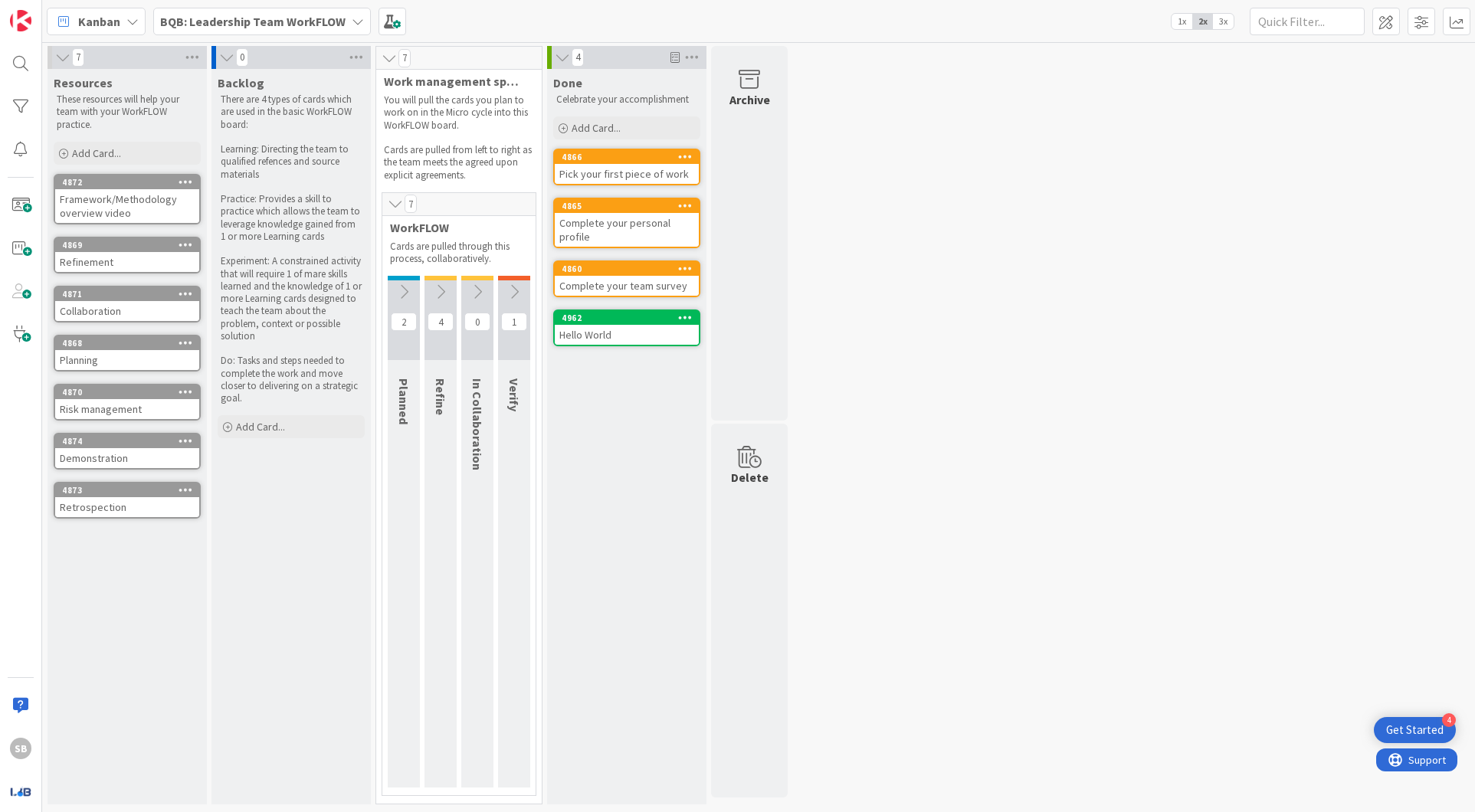
click at [560, 58] on icon at bounding box center [562, 57] width 17 height 15
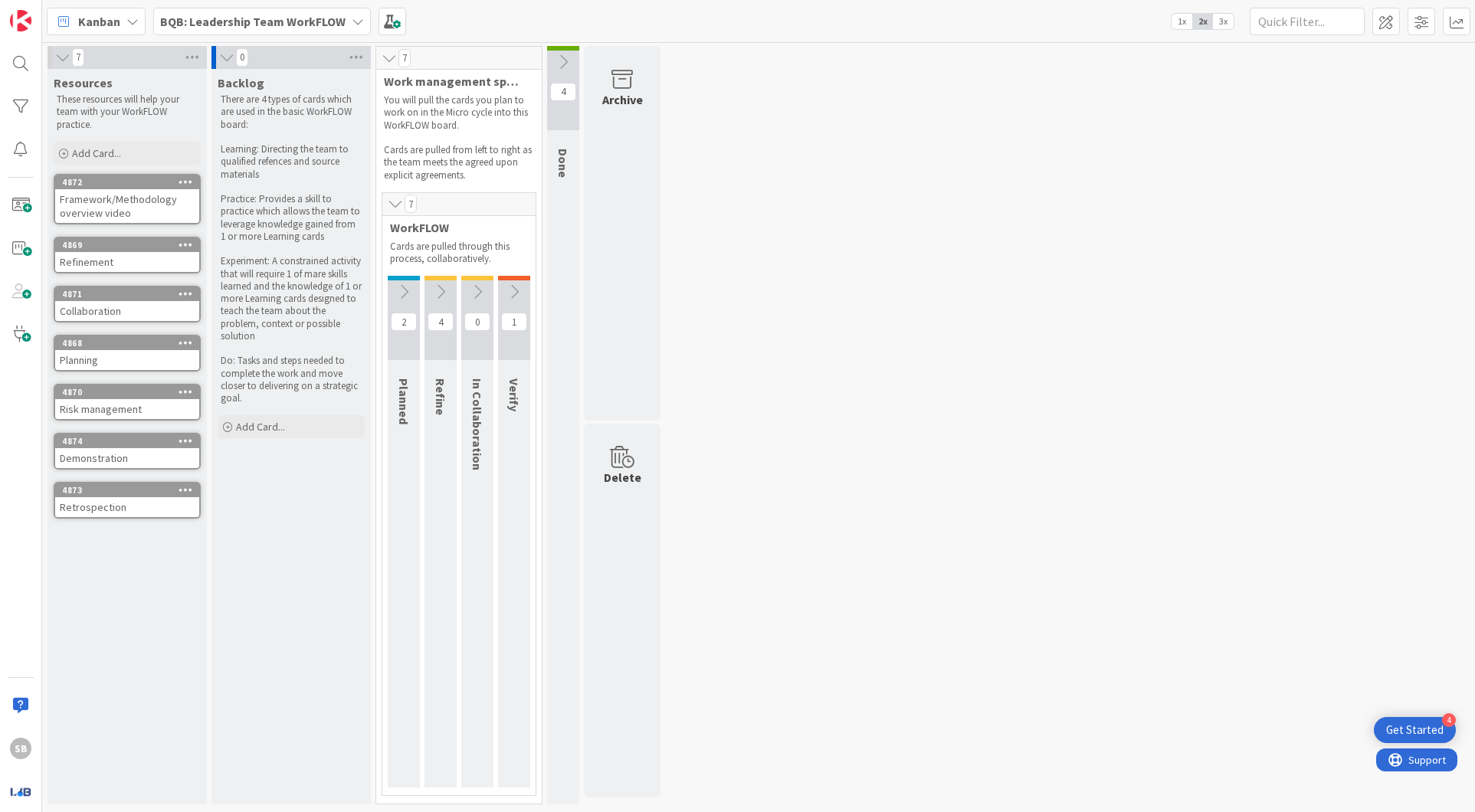
click at [892, 295] on div "7 Resources These resources will help your team with your WorkFLOW practice. Ad…" at bounding box center [758, 429] width 1426 height 766
click at [299, 22] on b "BQB: Leadership Team WorkFLOW" at bounding box center [252, 21] width 185 height 15
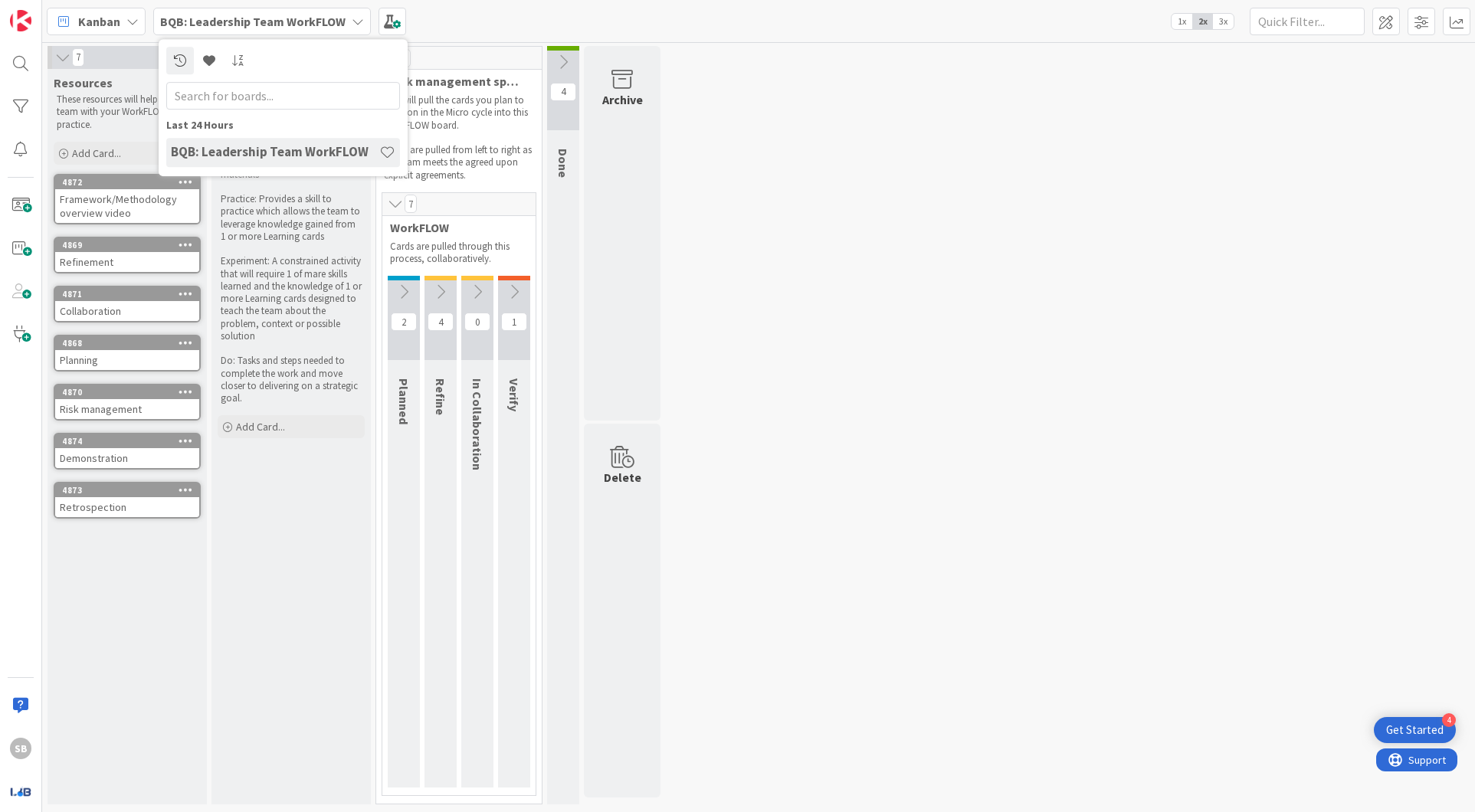
click at [277, 153] on h4 "BQB: Leadership Team WorkFLOW" at bounding box center [275, 151] width 209 height 15
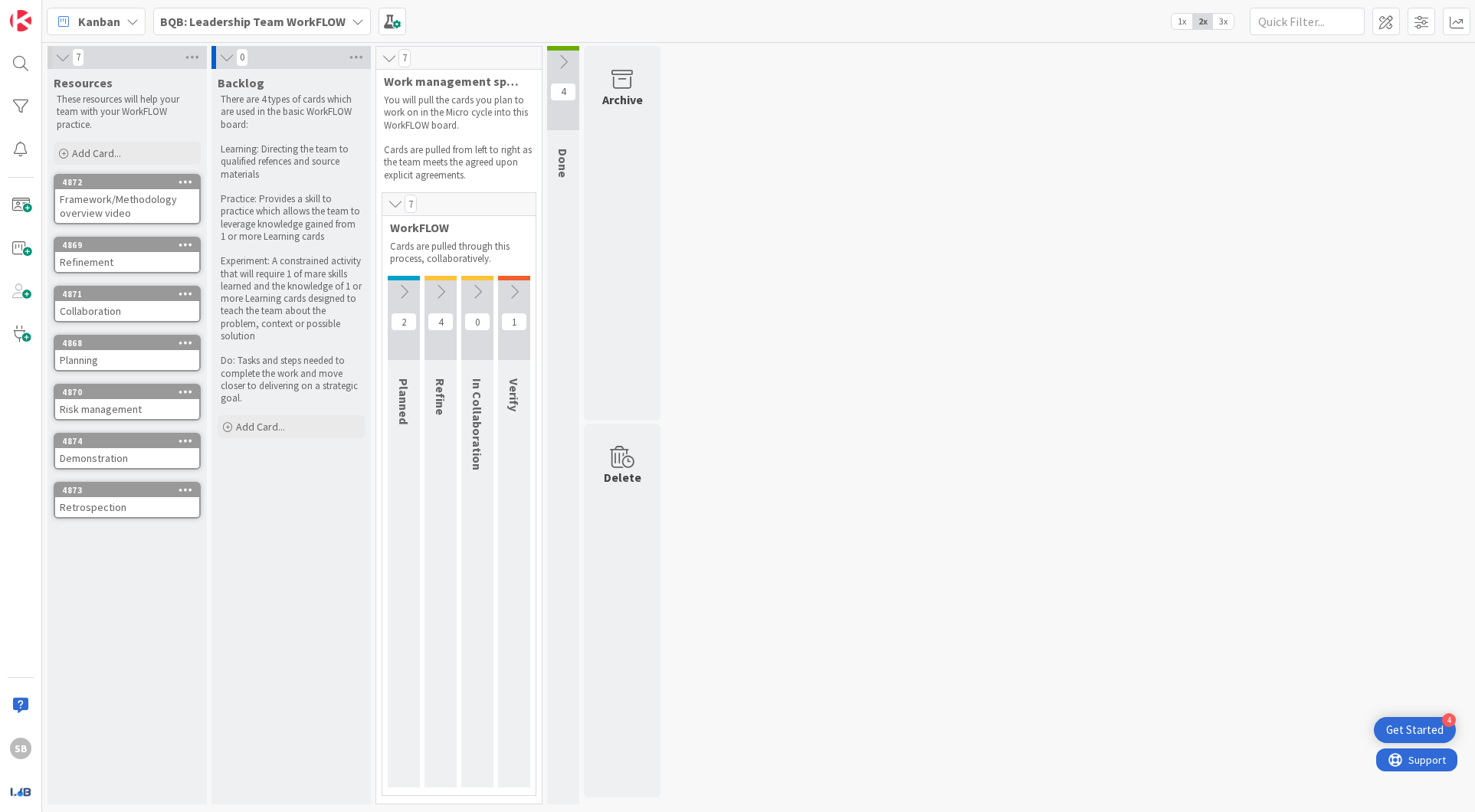
click at [266, 22] on b "BQB: Leadership Team WorkFLOW" at bounding box center [252, 21] width 185 height 15
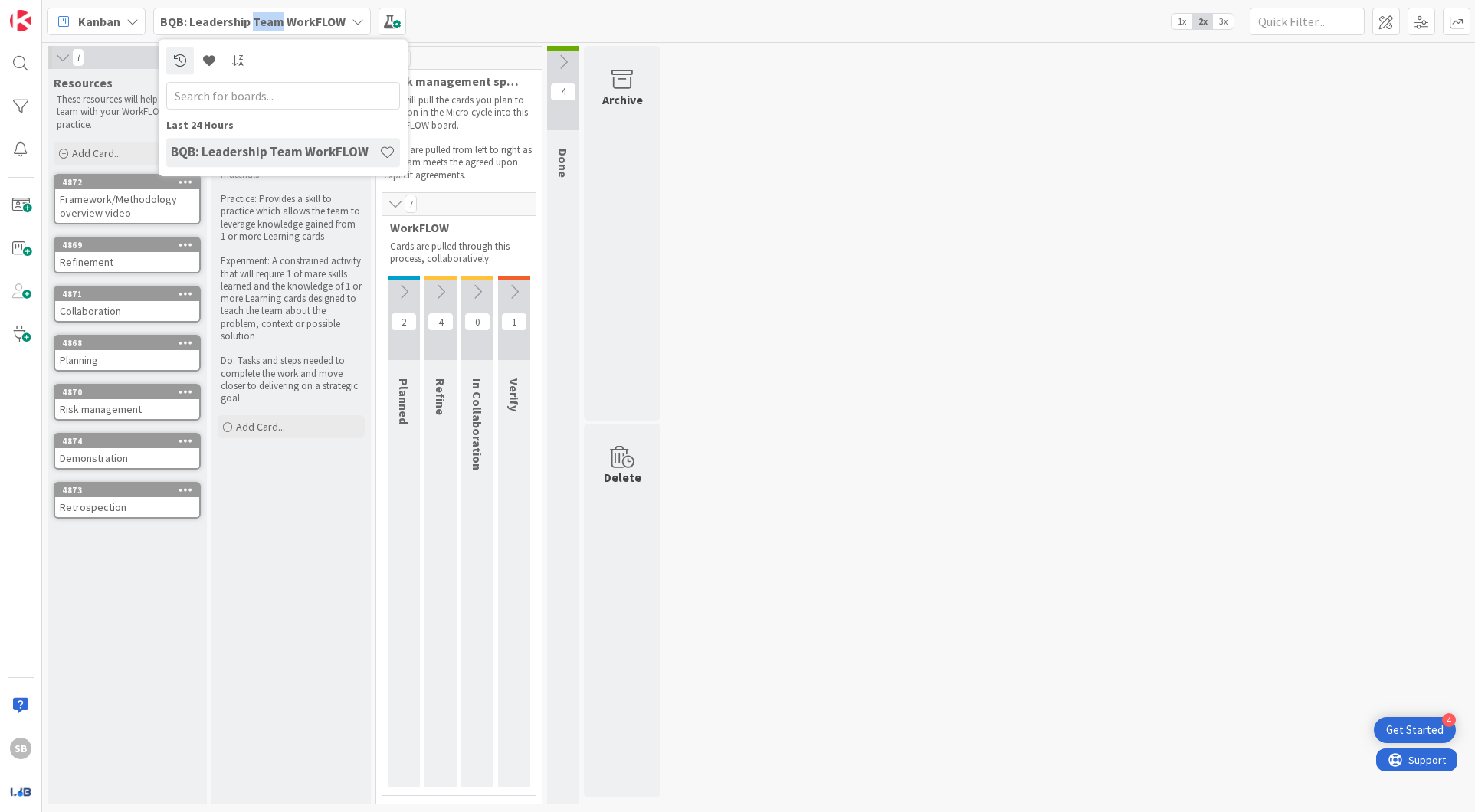
click at [266, 22] on b "BQB: Leadership Team WorkFLOW" at bounding box center [252, 21] width 185 height 15
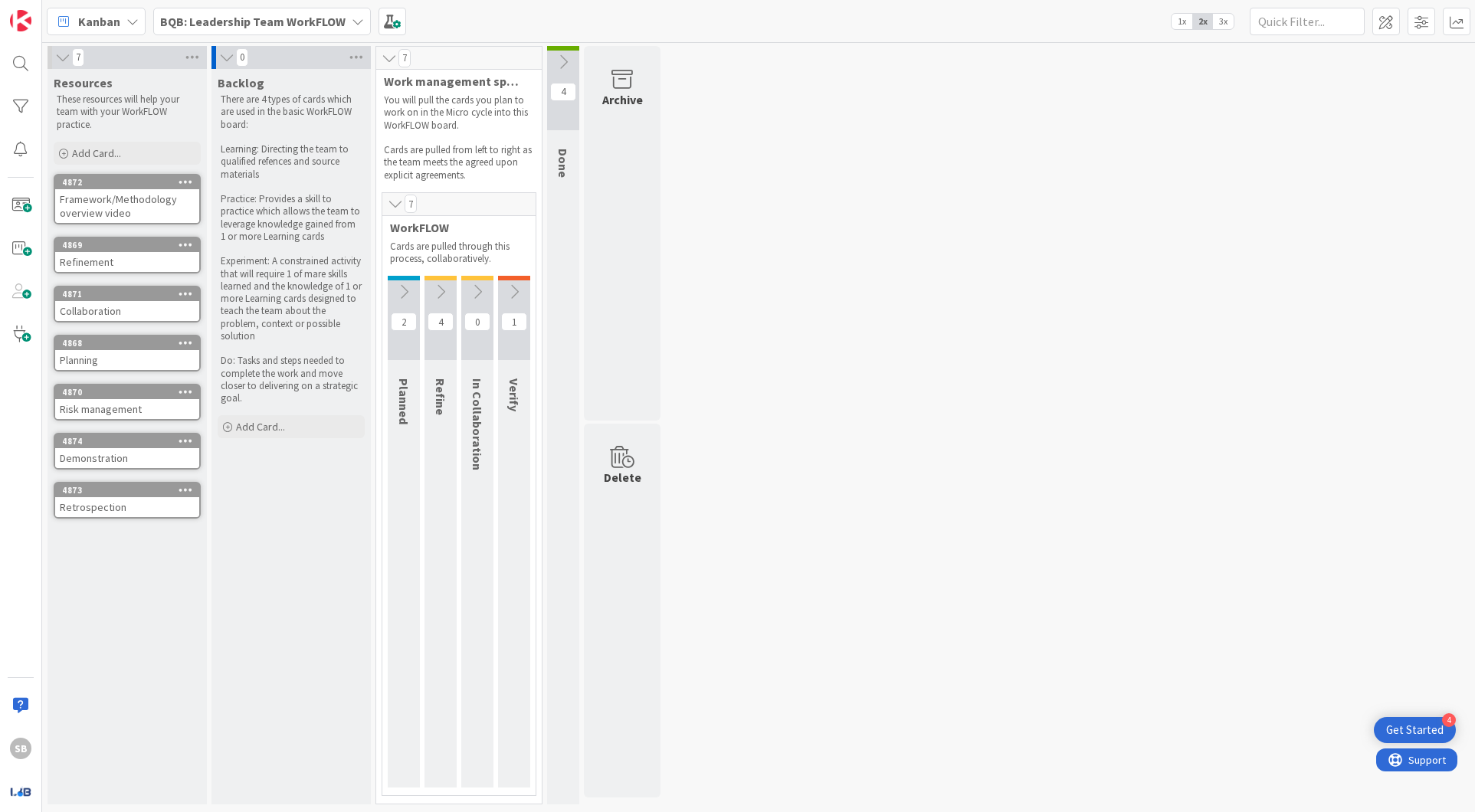
click at [184, 22] on b "BQB: Leadership Team WorkFLOW" at bounding box center [252, 21] width 185 height 15
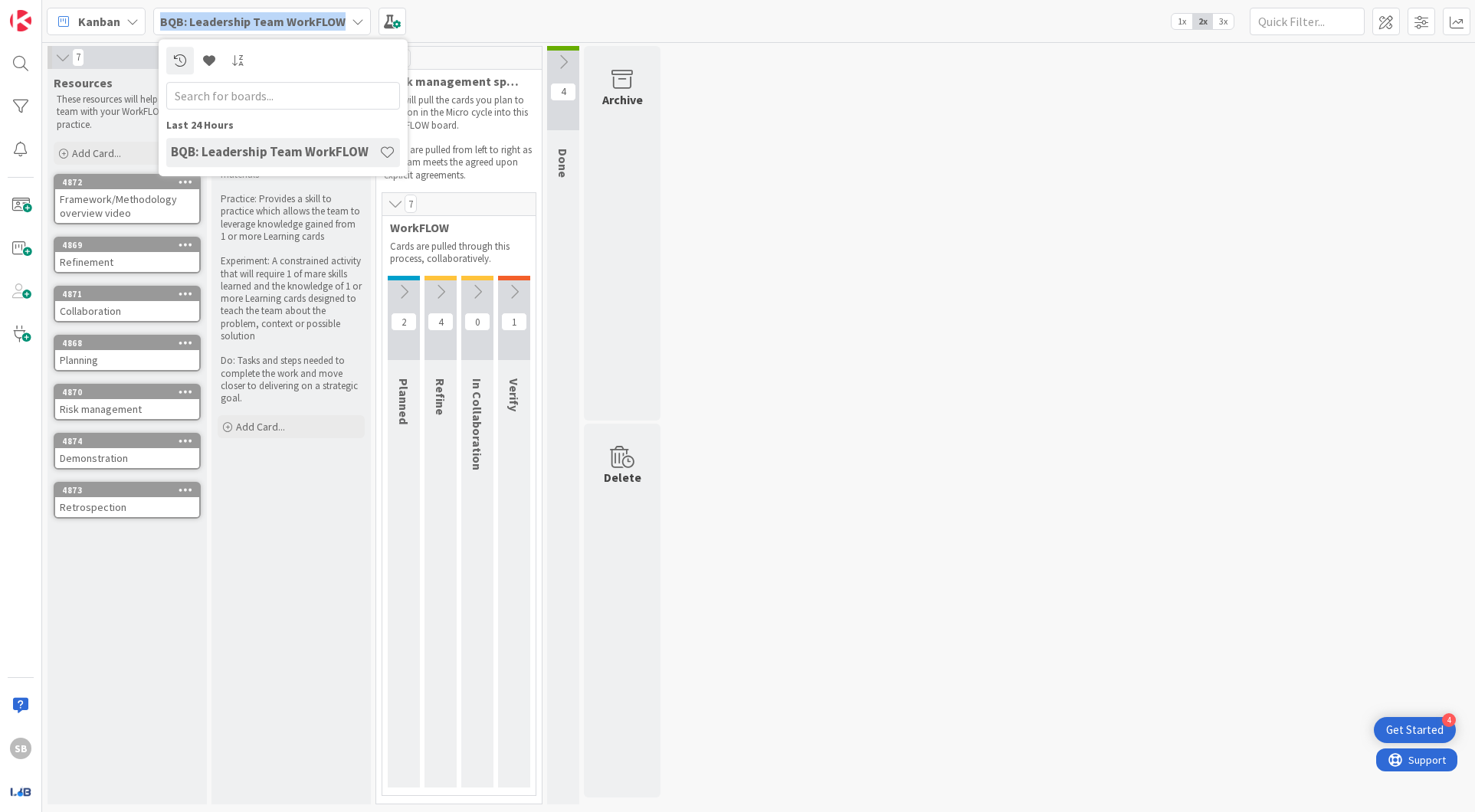
drag, startPoint x: 161, startPoint y: 18, endPoint x: 339, endPoint y: 24, distance: 178.1
click at [339, 24] on b "BQB: Leadership Team WorkFLOW" at bounding box center [252, 21] width 185 height 15
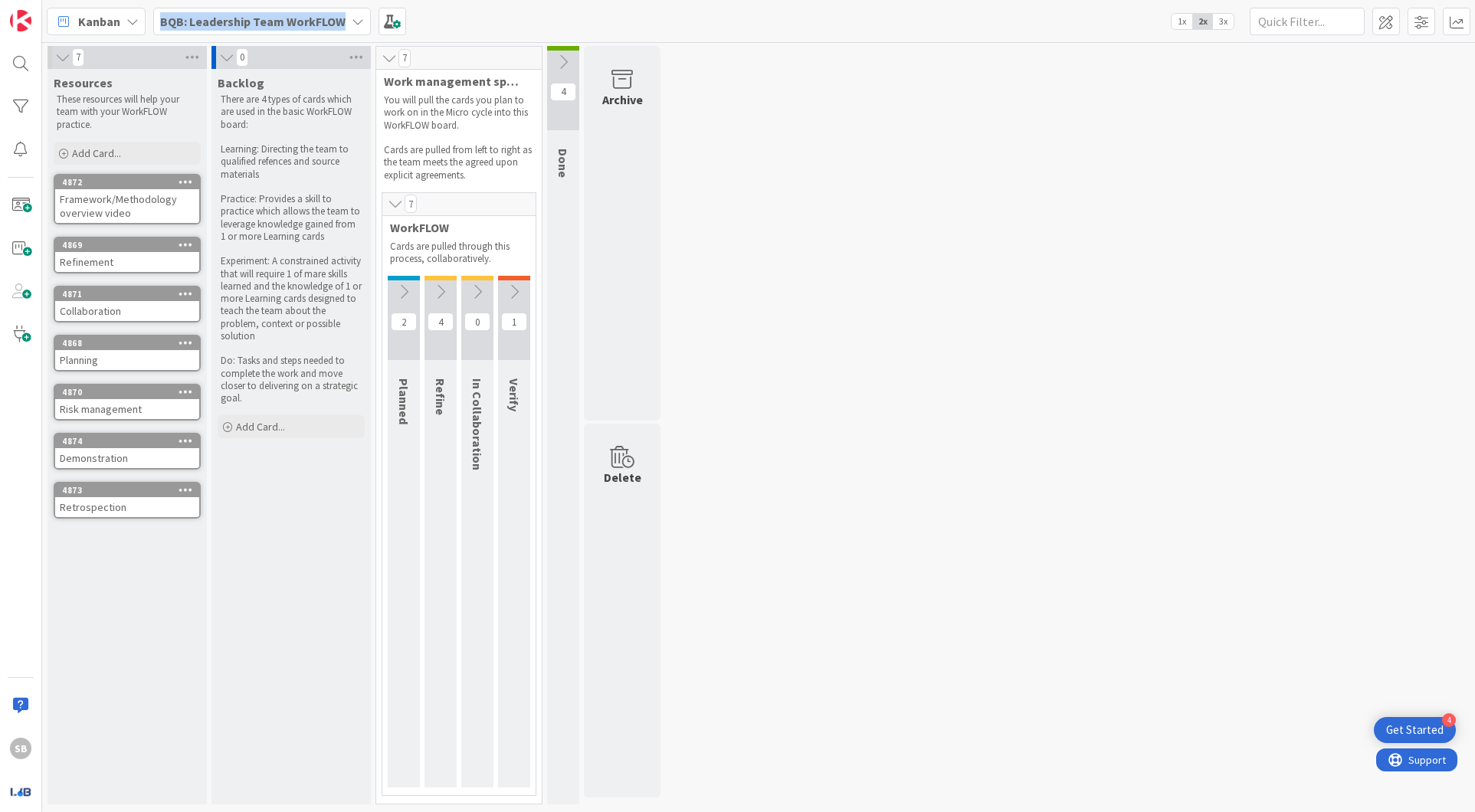
copy b "BQB: Leadership Team WorkFLOW"
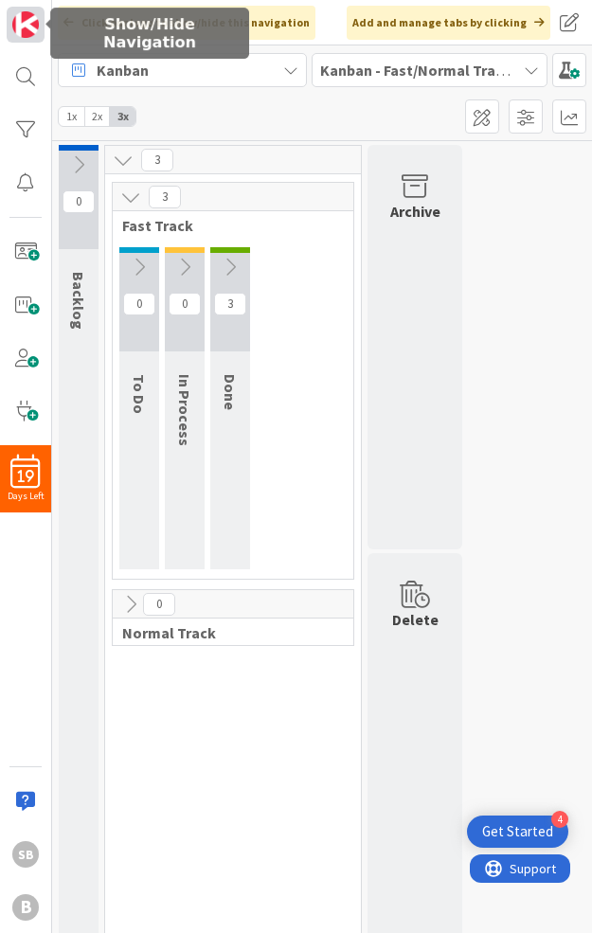
click at [17, 23] on img at bounding box center [25, 24] width 27 height 27
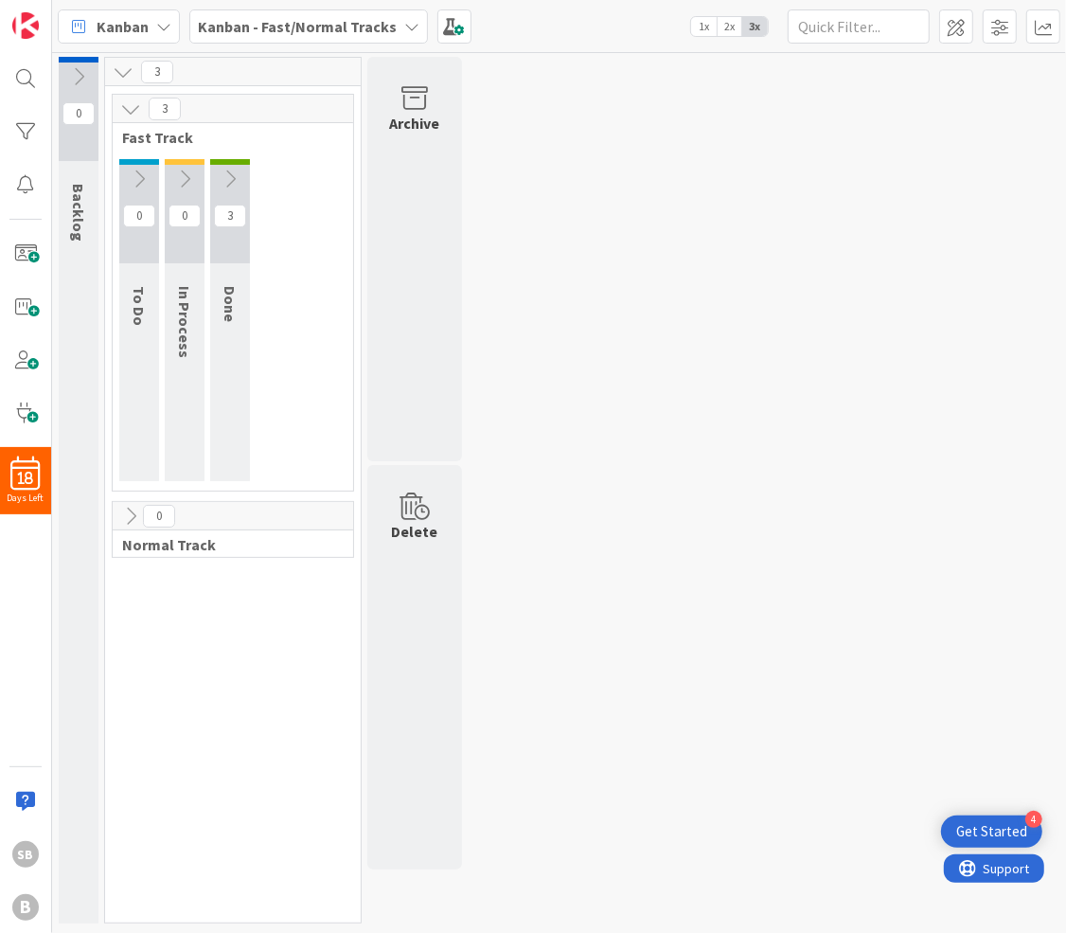
click at [127, 115] on icon at bounding box center [130, 108] width 21 height 21
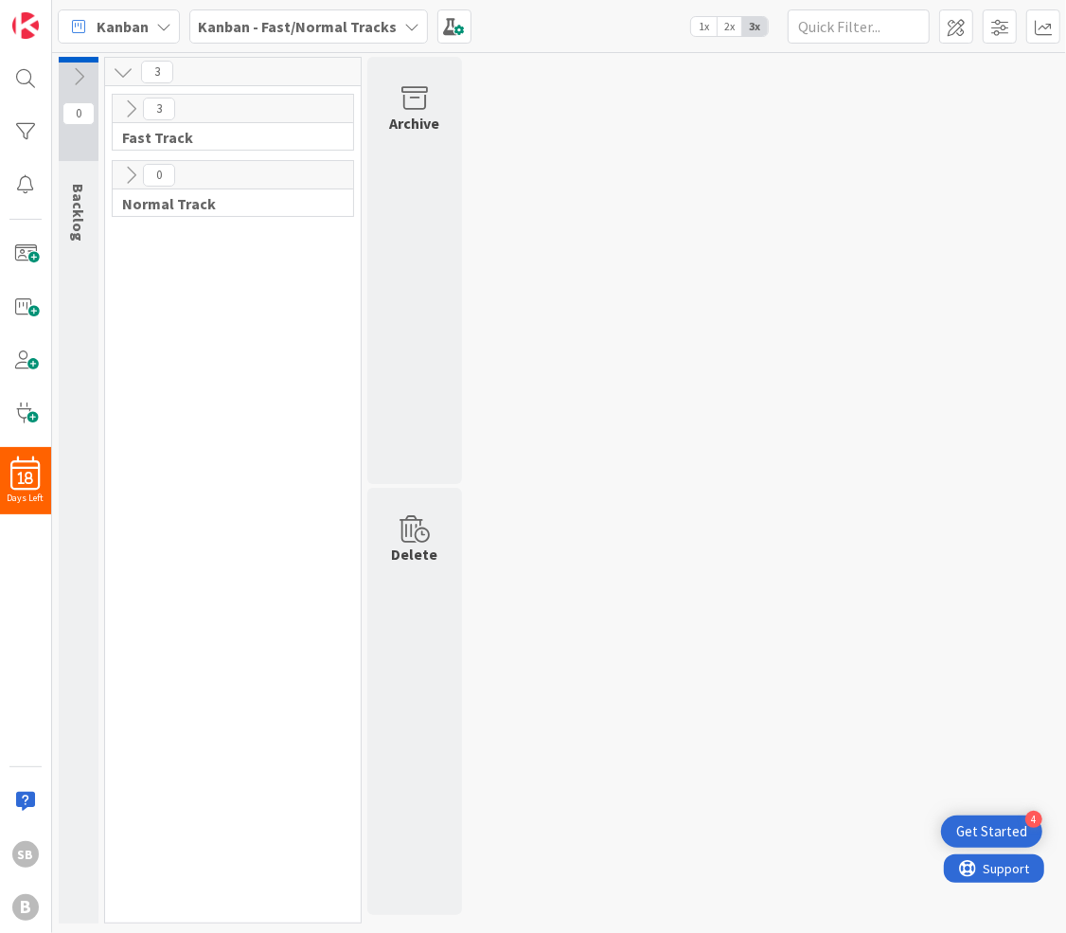
click at [127, 115] on icon at bounding box center [130, 108] width 21 height 21
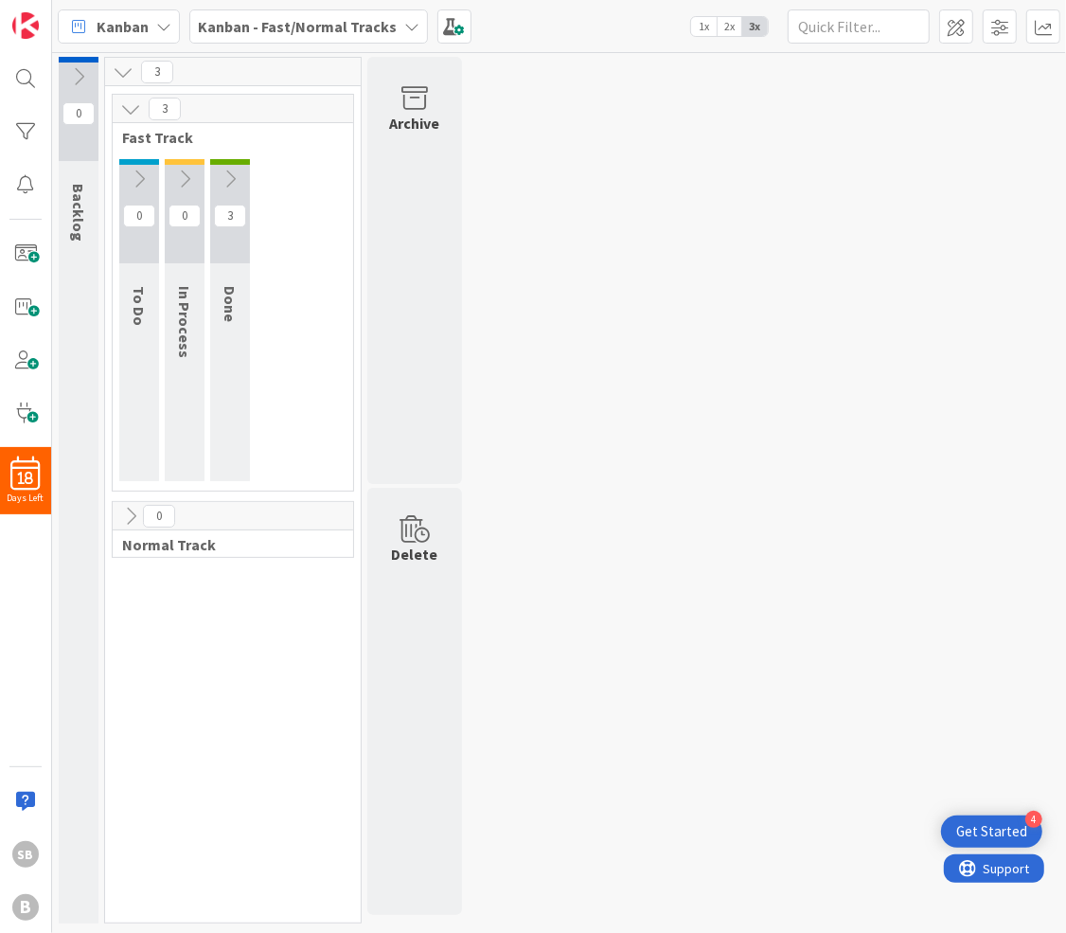
click at [227, 180] on icon at bounding box center [230, 179] width 21 height 21
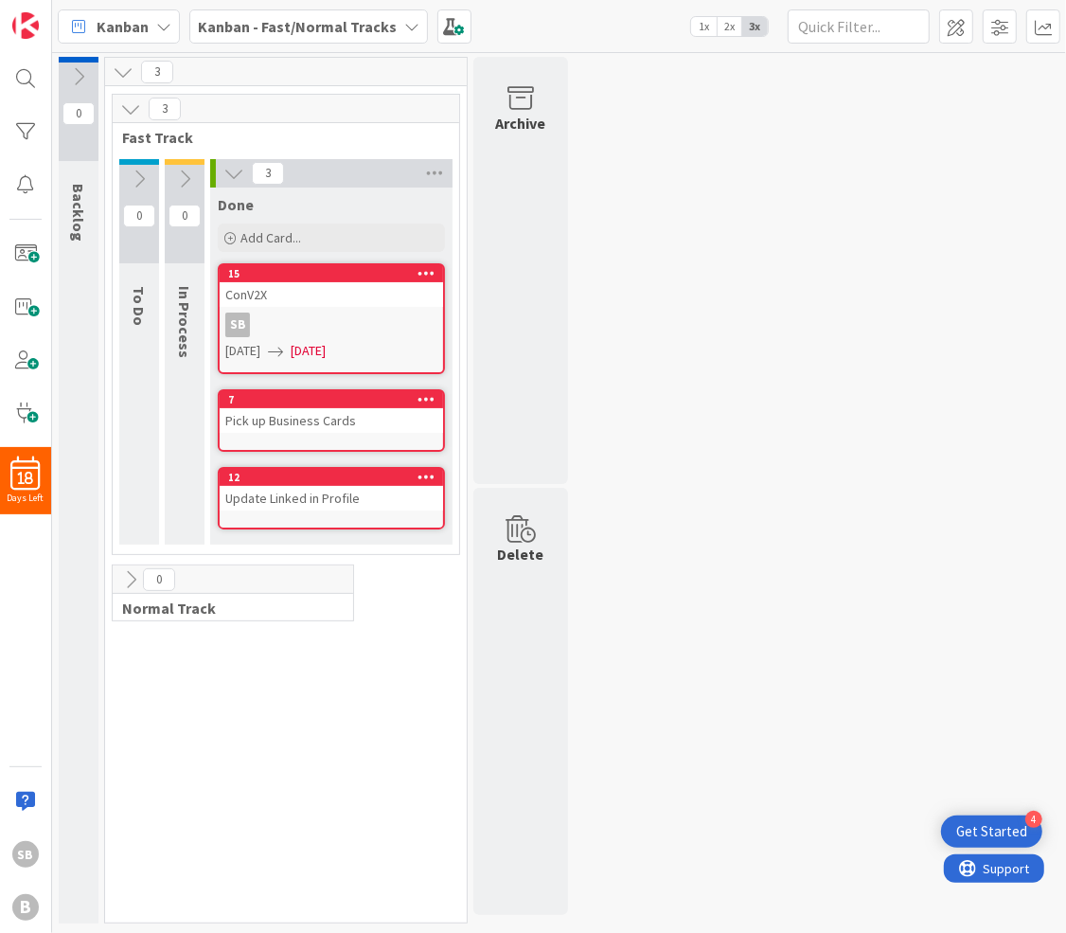
click at [591, 343] on div "0 Backlog 3 3 Fast Track 0 To Do 0 In Process 3 Done Add Card... 15 ConV2X SB […" at bounding box center [559, 495] width 1007 height 876
click at [162, 26] on icon at bounding box center [163, 26] width 15 height 15
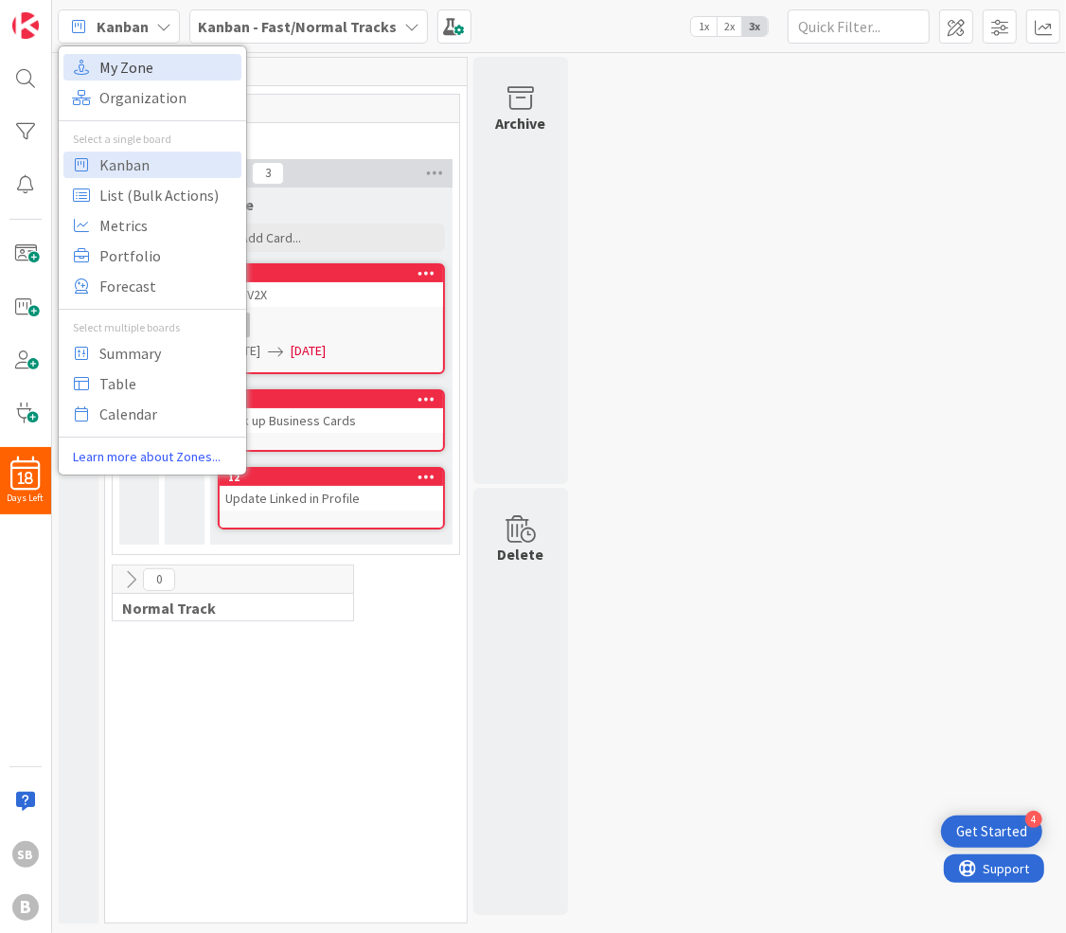
click at [147, 67] on span "My Zone" at bounding box center [167, 67] width 136 height 28
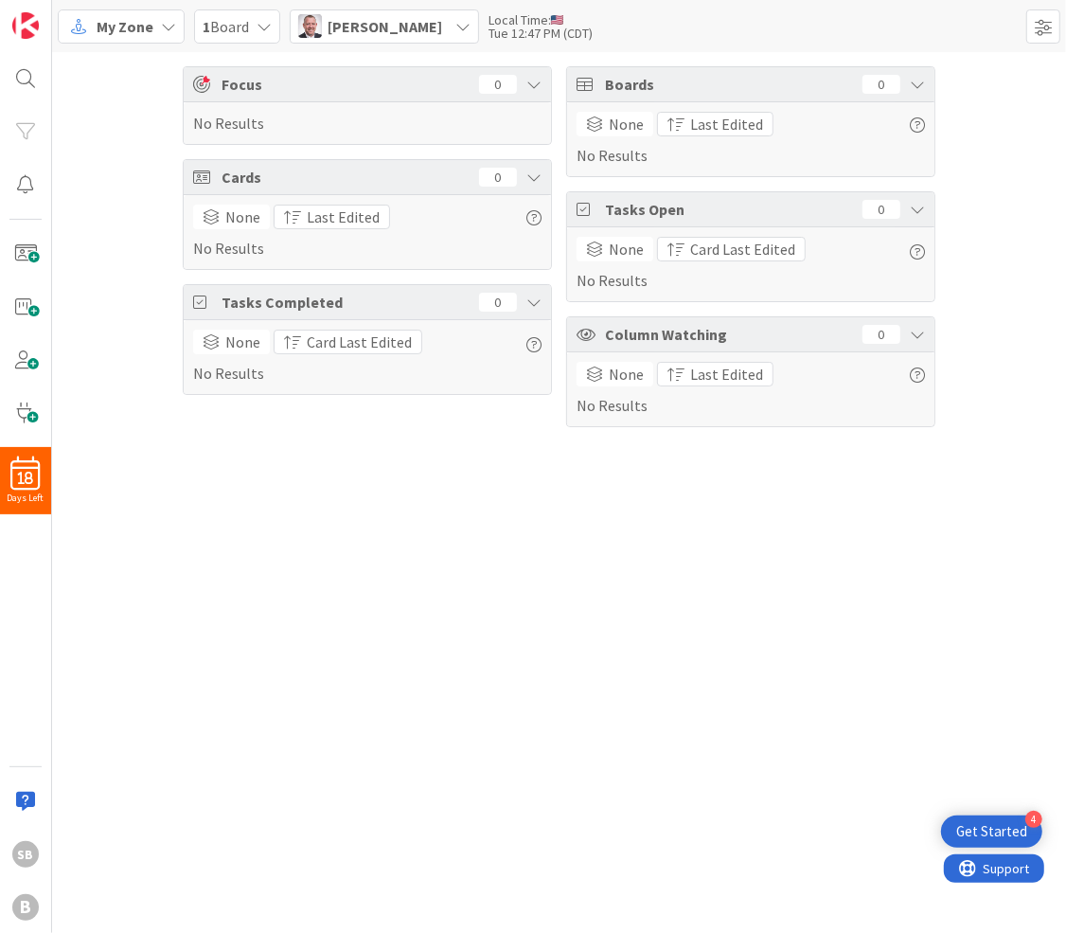
click at [136, 23] on span "My Zone" at bounding box center [125, 26] width 57 height 23
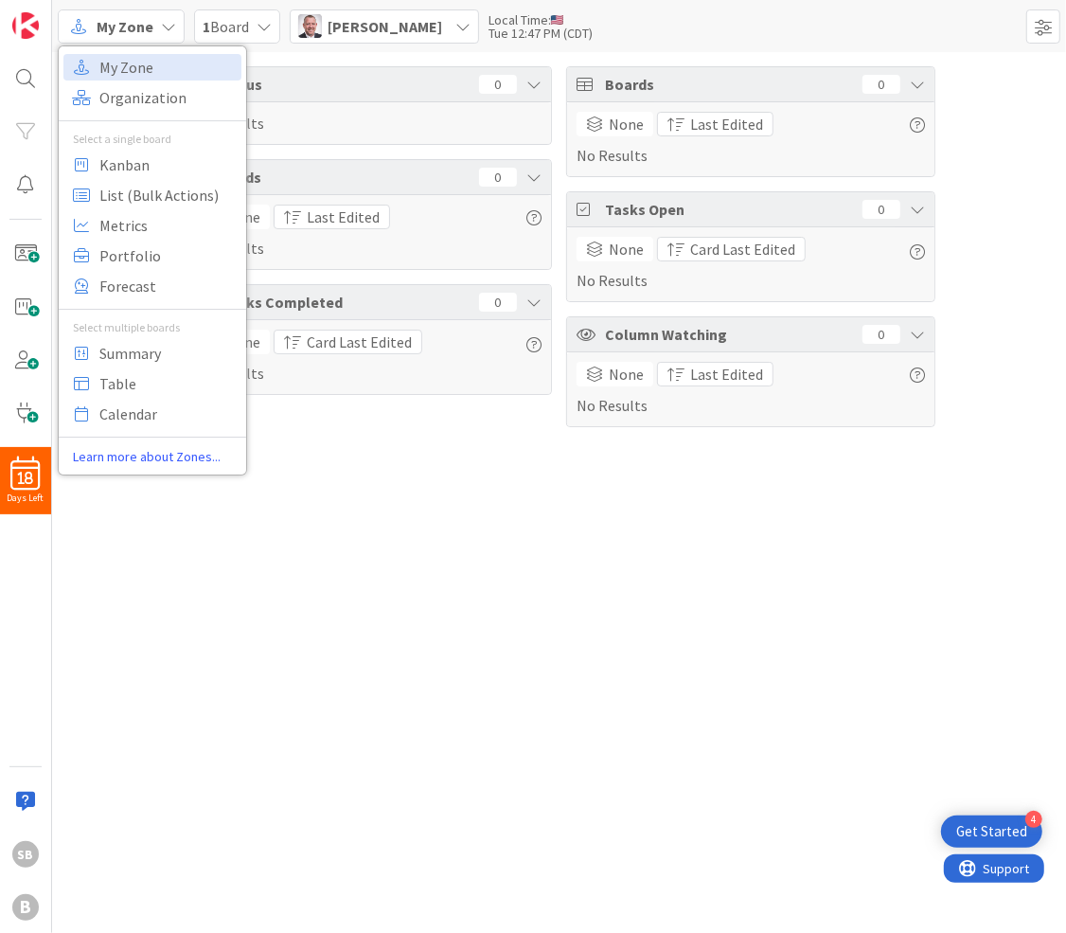
click at [136, 23] on span "My Zone" at bounding box center [125, 26] width 57 height 23
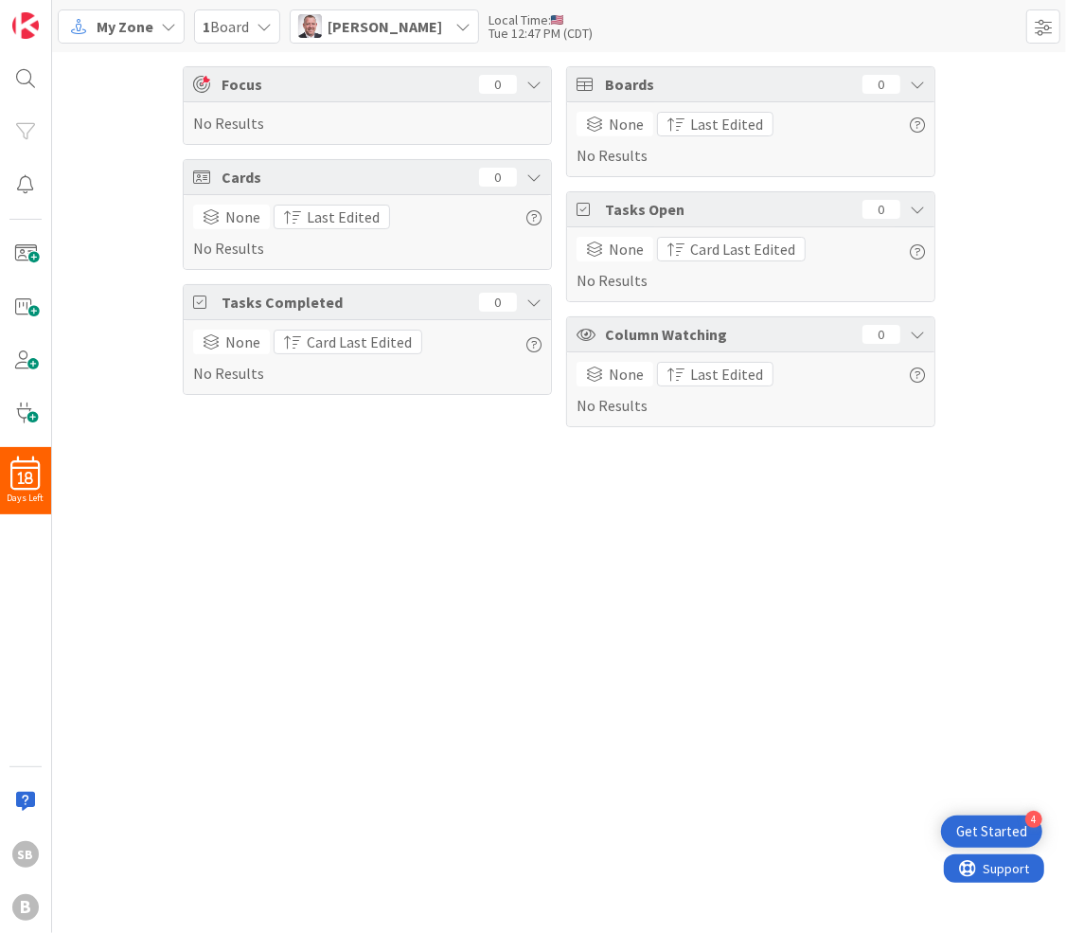
click at [136, 23] on span "My Zone" at bounding box center [125, 26] width 57 height 23
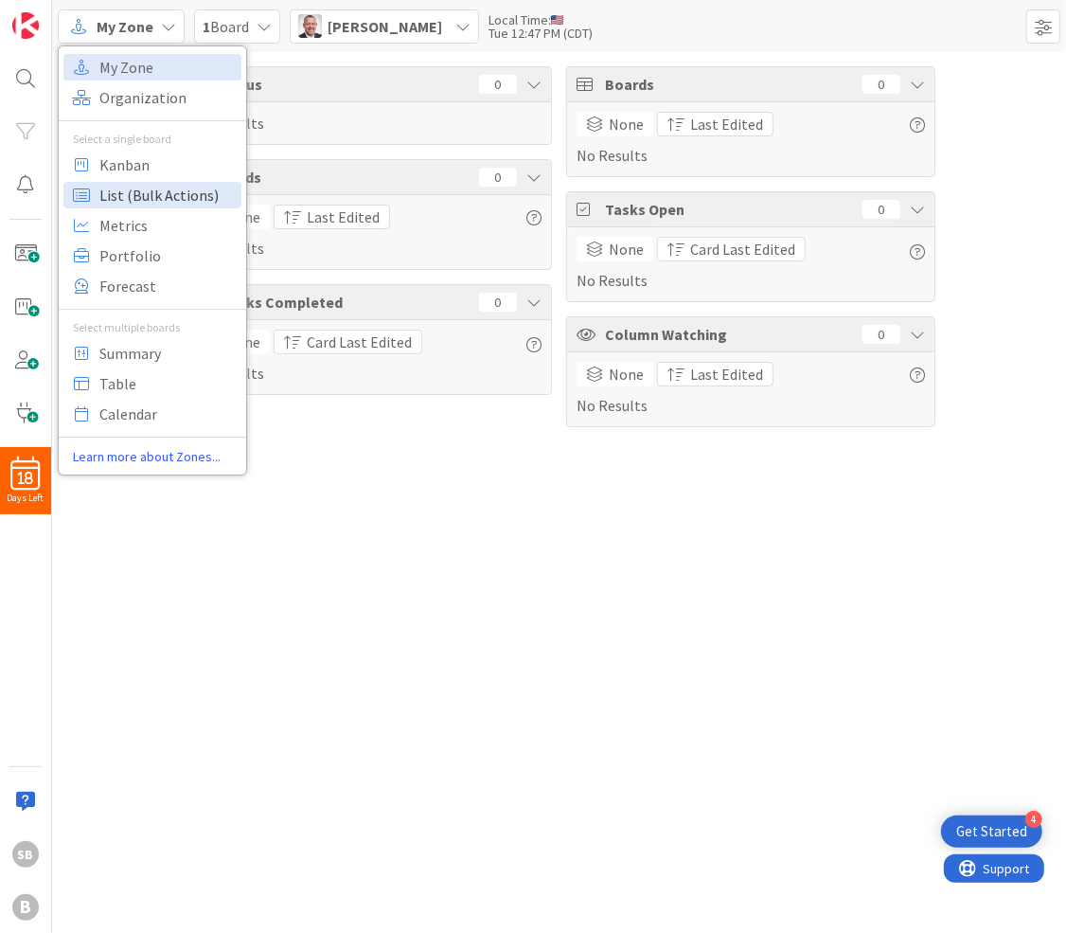
click at [170, 192] on span "List (Bulk Actions)" at bounding box center [167, 195] width 136 height 28
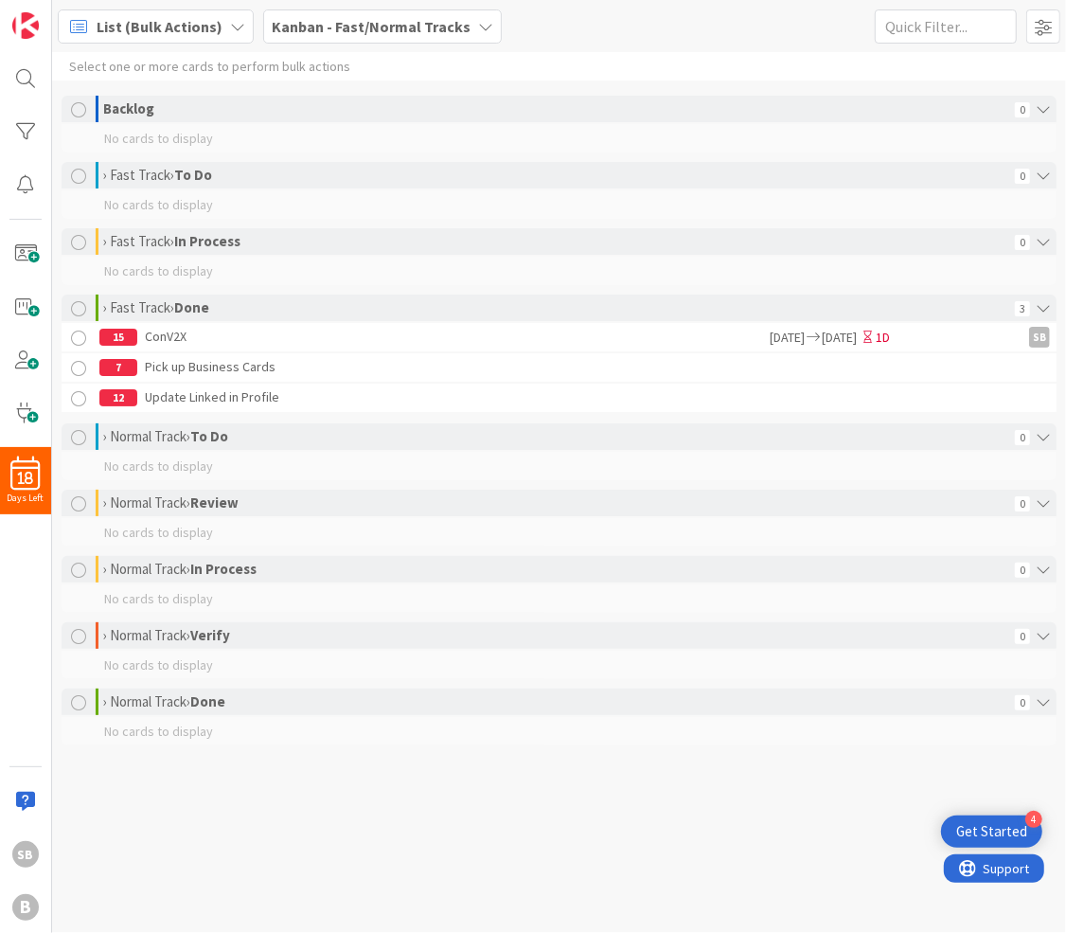
click at [144, 29] on span "List (Bulk Actions)" at bounding box center [160, 26] width 126 height 23
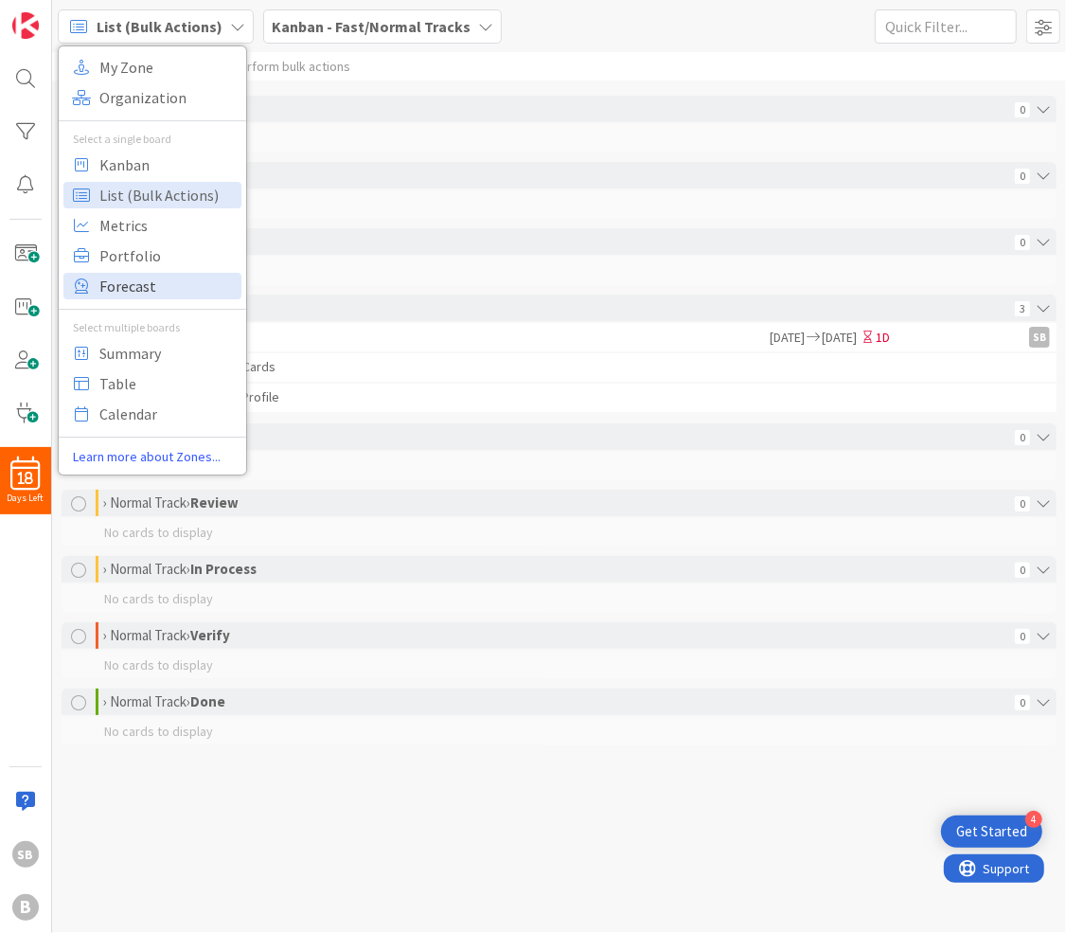
click at [149, 286] on span "Forecast" at bounding box center [167, 286] width 136 height 28
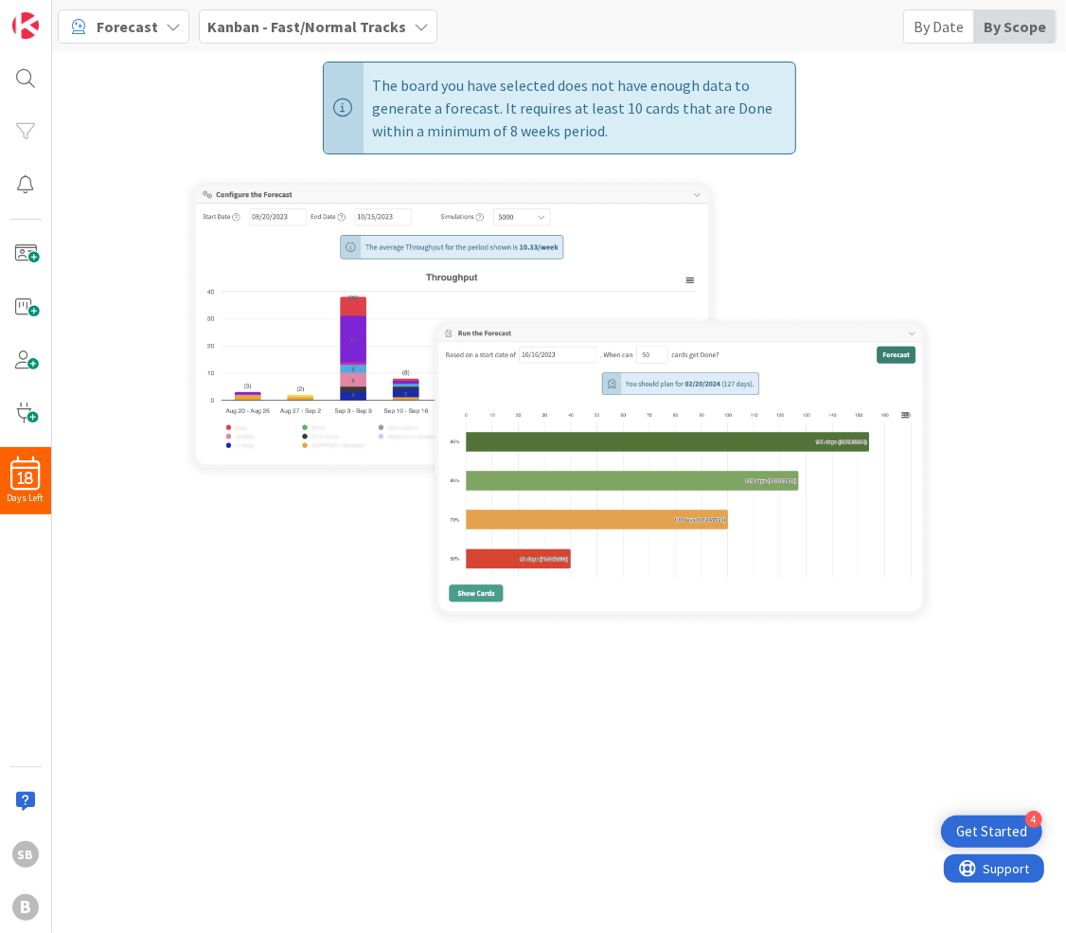
click at [136, 23] on span "Forecast" at bounding box center [128, 26] width 62 height 23
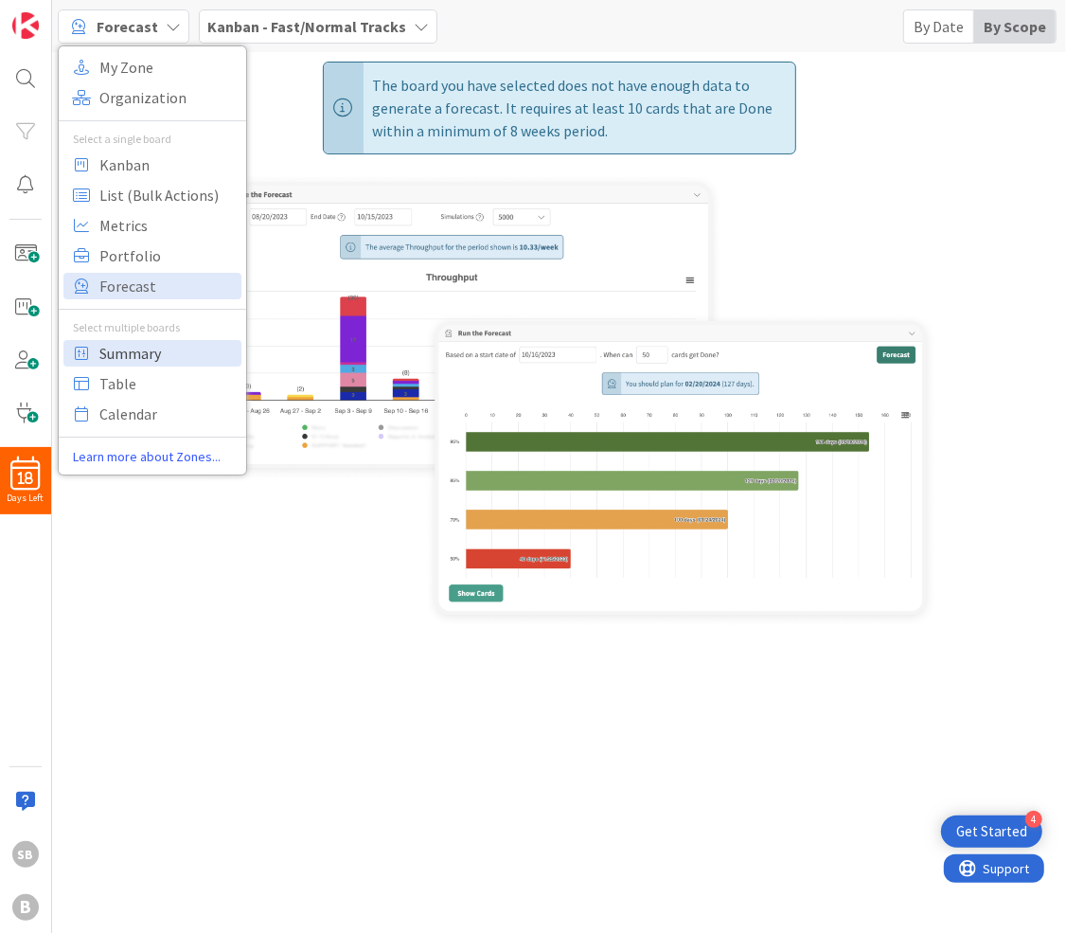
click at [192, 348] on span "Summary" at bounding box center [167, 353] width 136 height 28
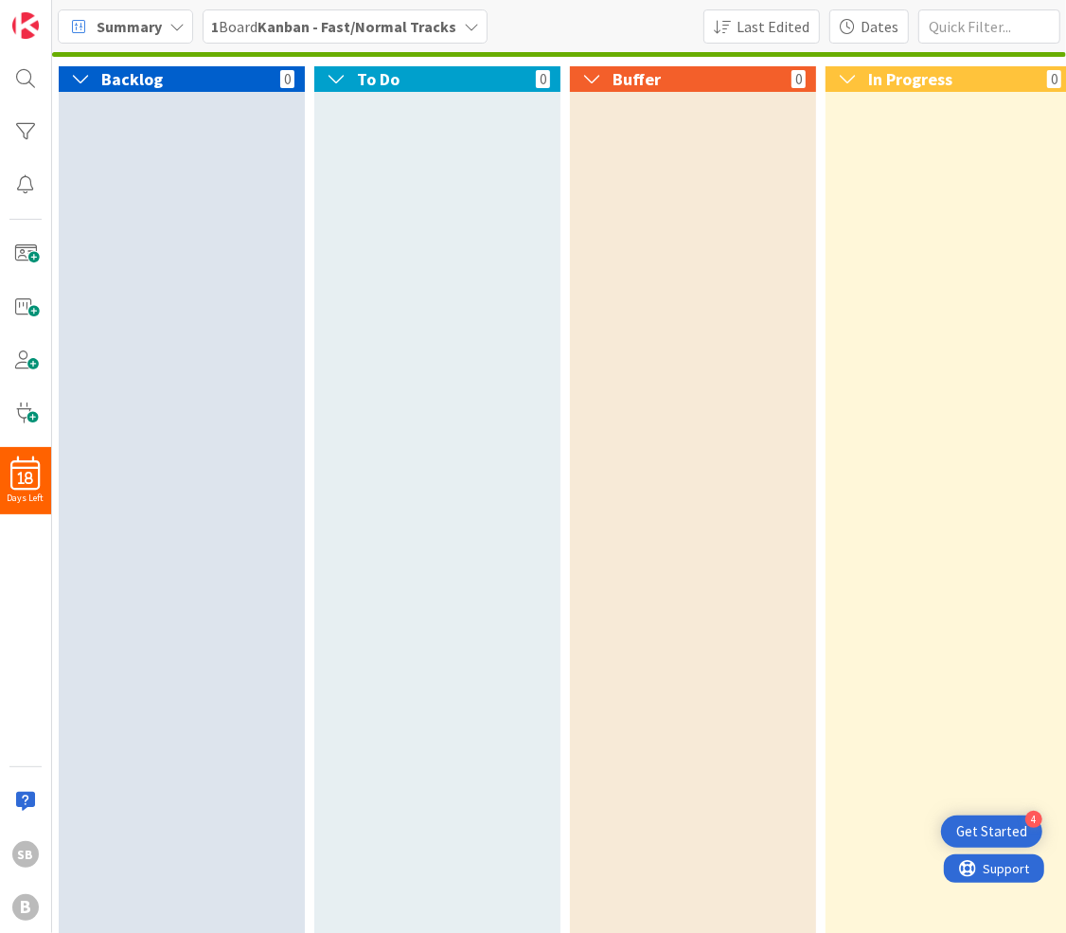
click at [109, 23] on span "Summary" at bounding box center [129, 26] width 65 height 23
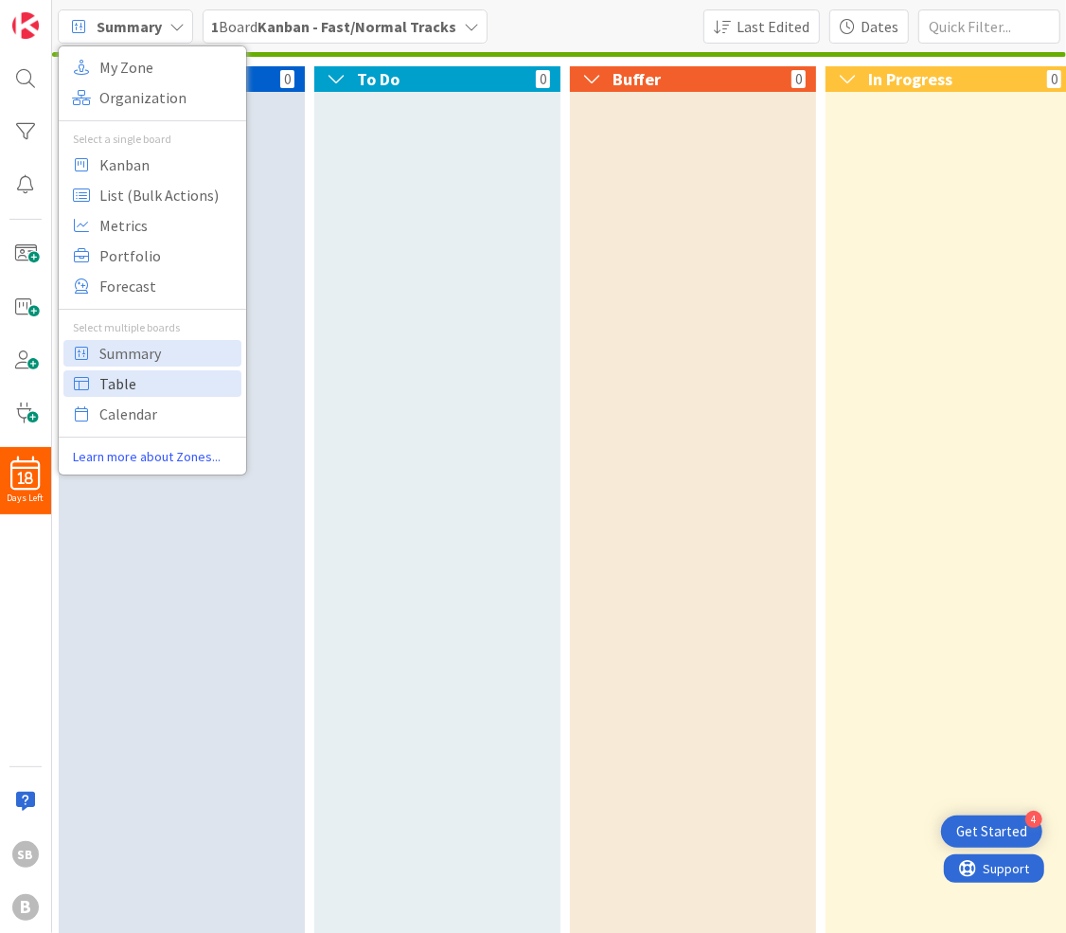
click at [142, 378] on span "Table" at bounding box center [167, 383] width 136 height 28
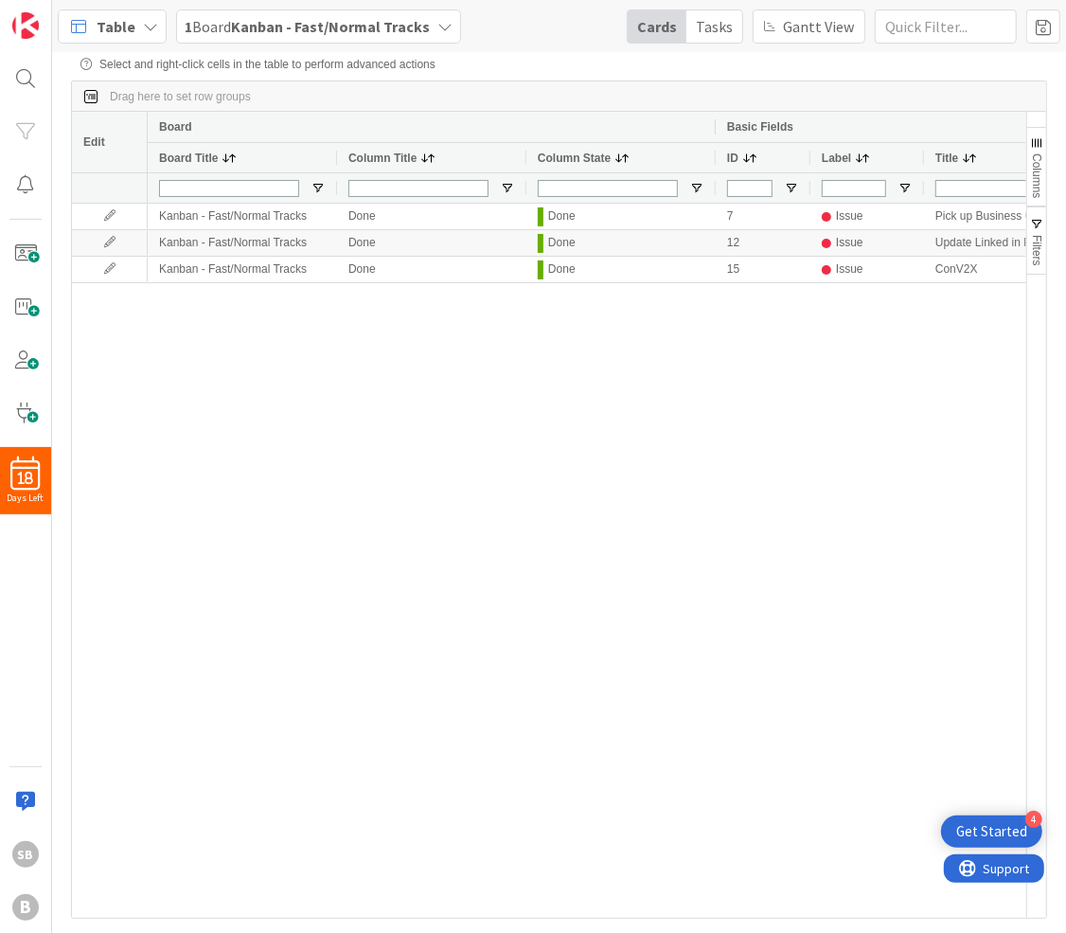
click at [112, 27] on span "Table" at bounding box center [116, 26] width 39 height 23
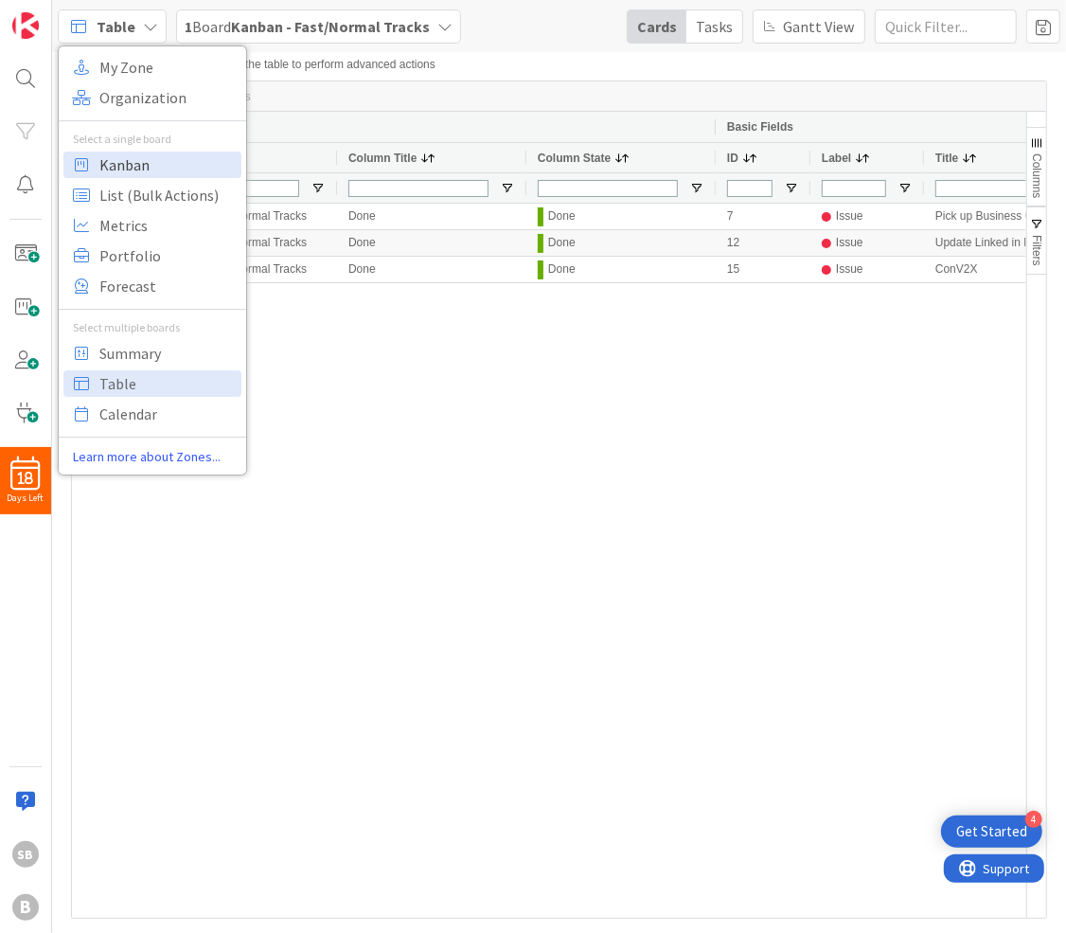
click at [138, 176] on span "Kanban" at bounding box center [167, 165] width 136 height 28
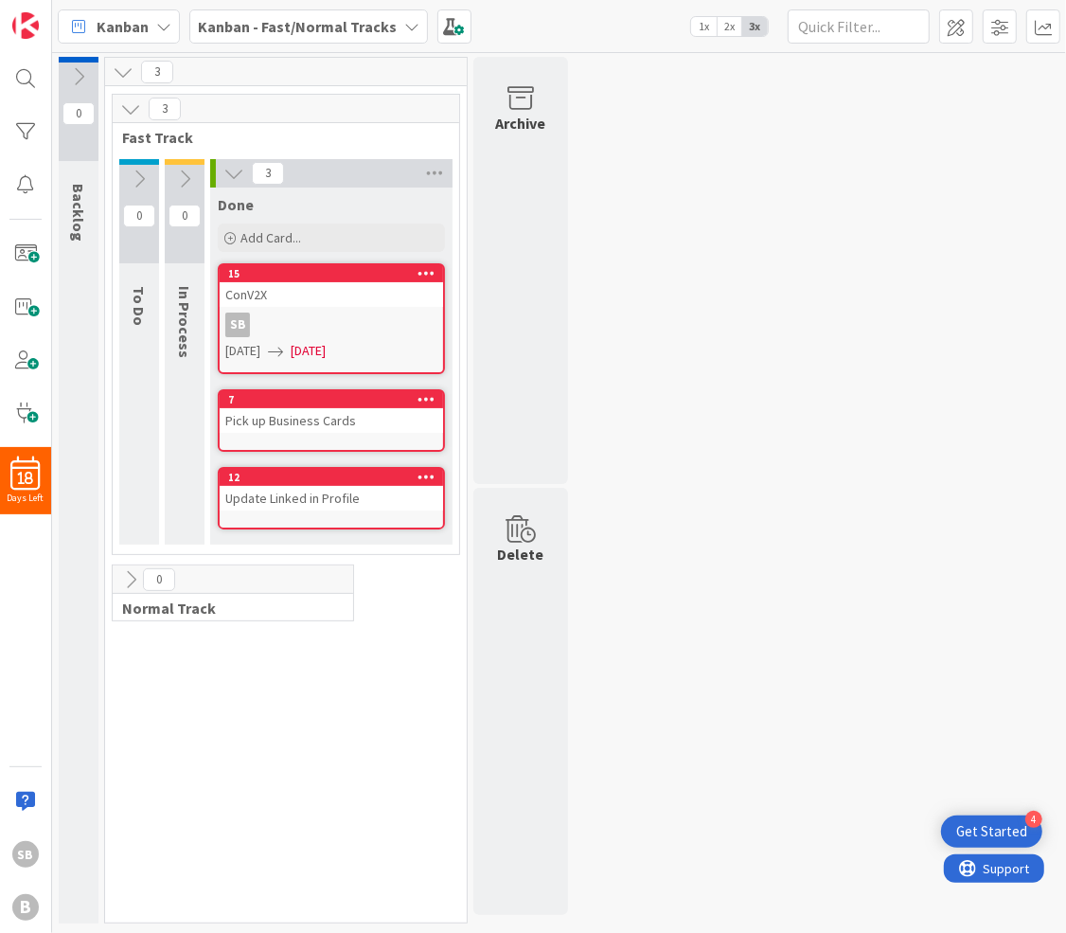
click at [228, 179] on icon at bounding box center [233, 173] width 21 height 21
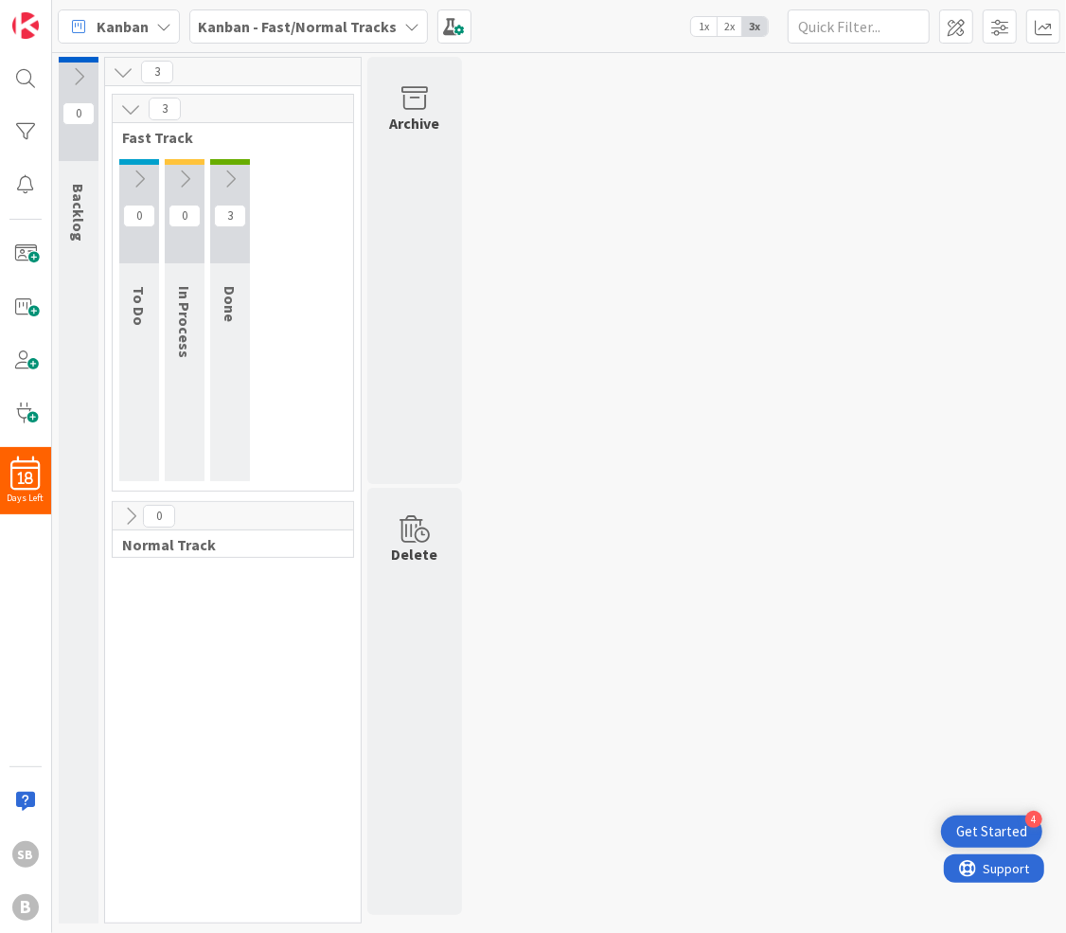
click at [228, 179] on icon at bounding box center [230, 179] width 21 height 21
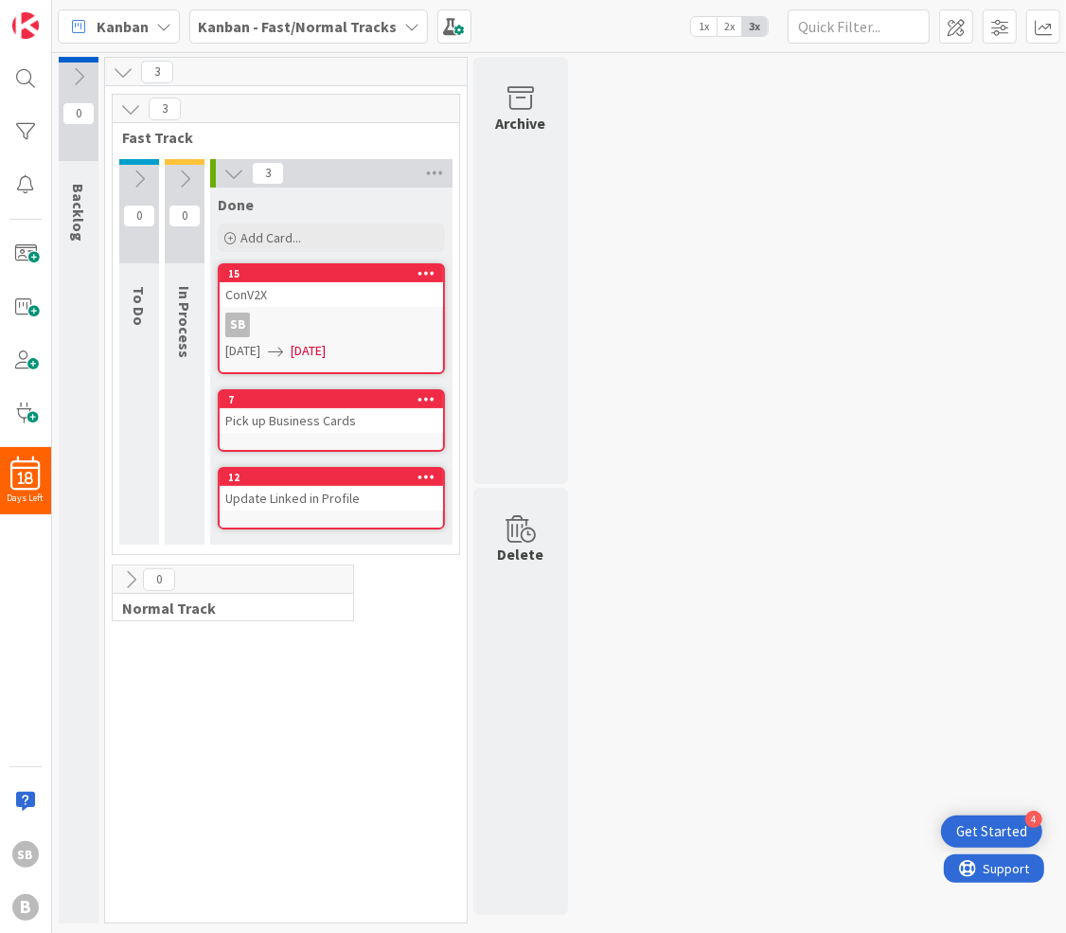
click at [591, 262] on div "0 Backlog 3 3 Fast Track 0 To Do 0 In Process 3 Done Add Card... 15 ConV2X SB […" at bounding box center [559, 495] width 1007 height 876
click at [129, 71] on icon at bounding box center [123, 72] width 21 height 21
